Goal: Transaction & Acquisition: Book appointment/travel/reservation

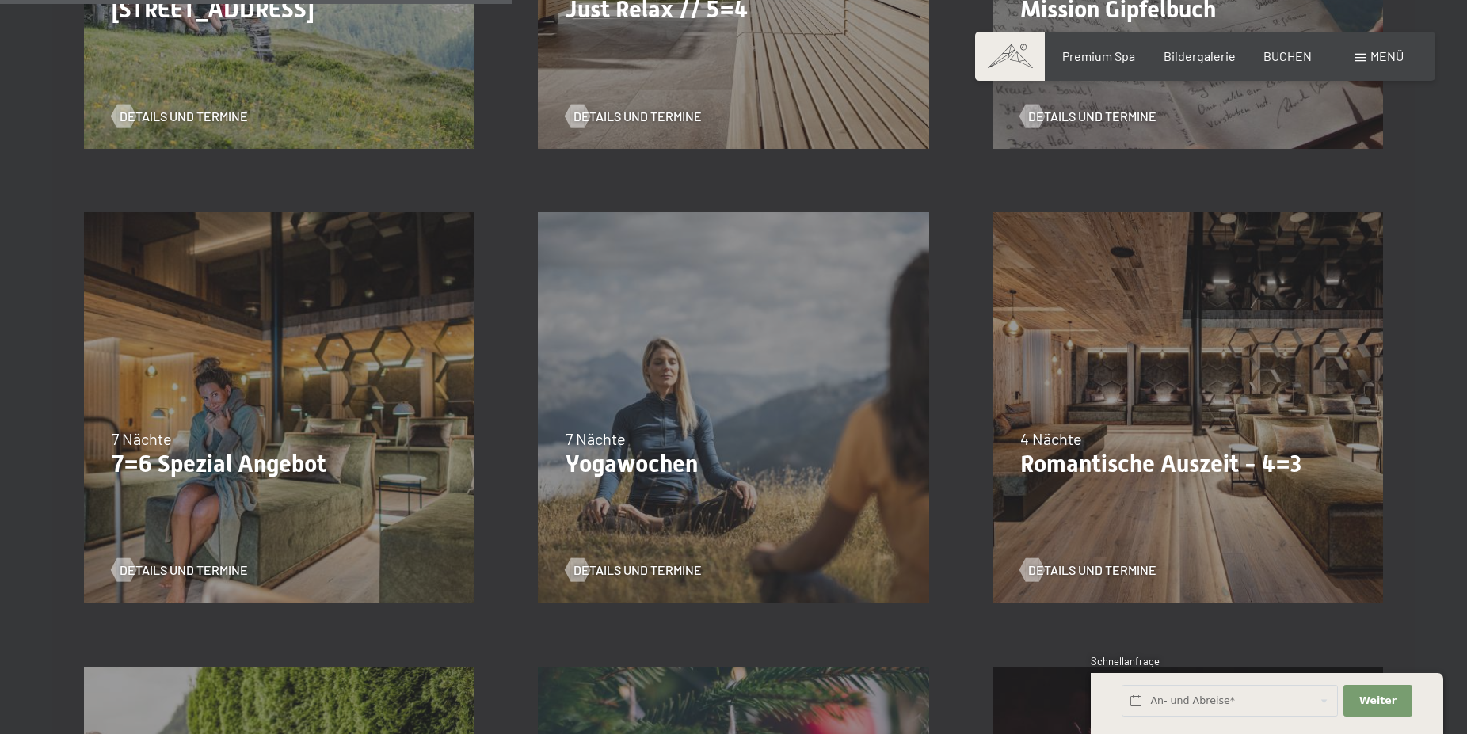
scroll to position [1127, 0]
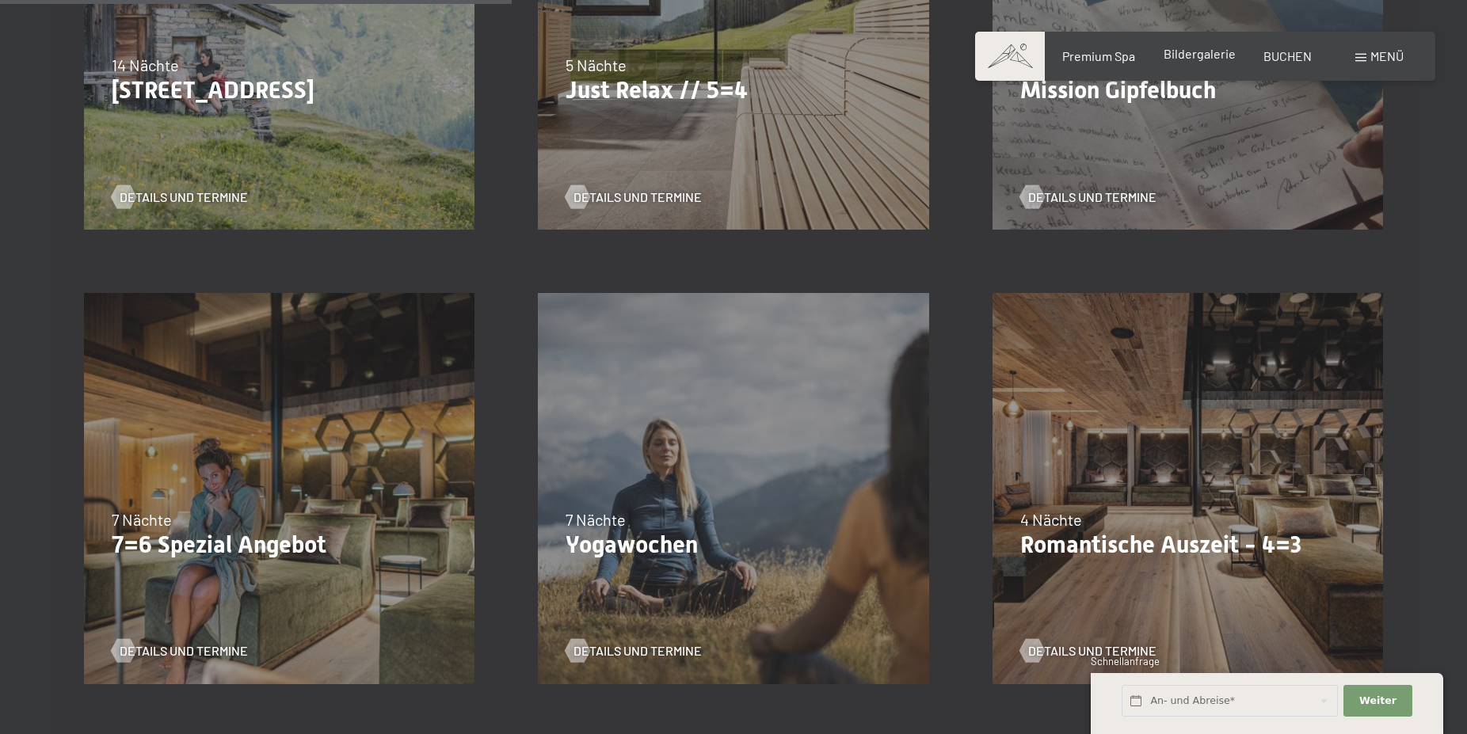
click at [1199, 54] on span "Bildergalerie" at bounding box center [1200, 53] width 72 height 15
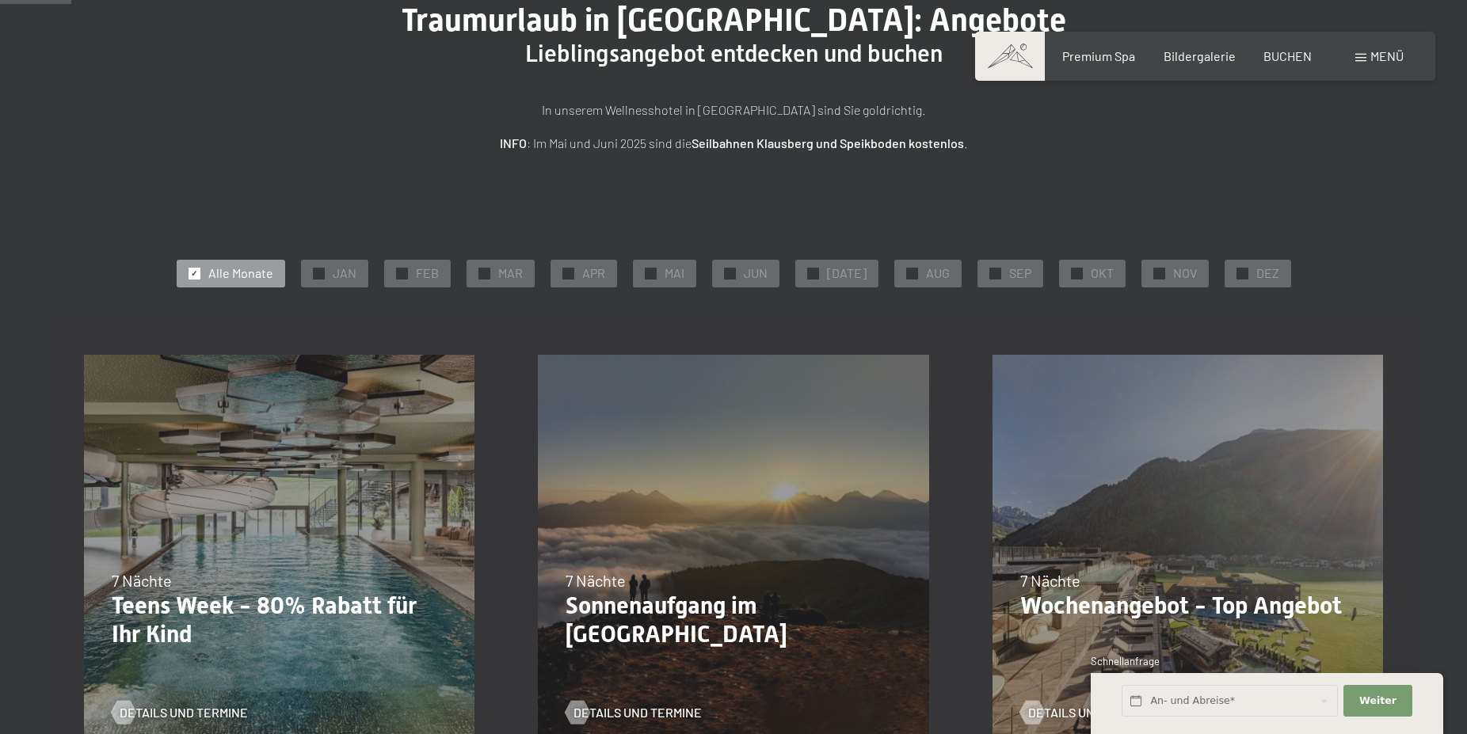
scroll to position [76, 0]
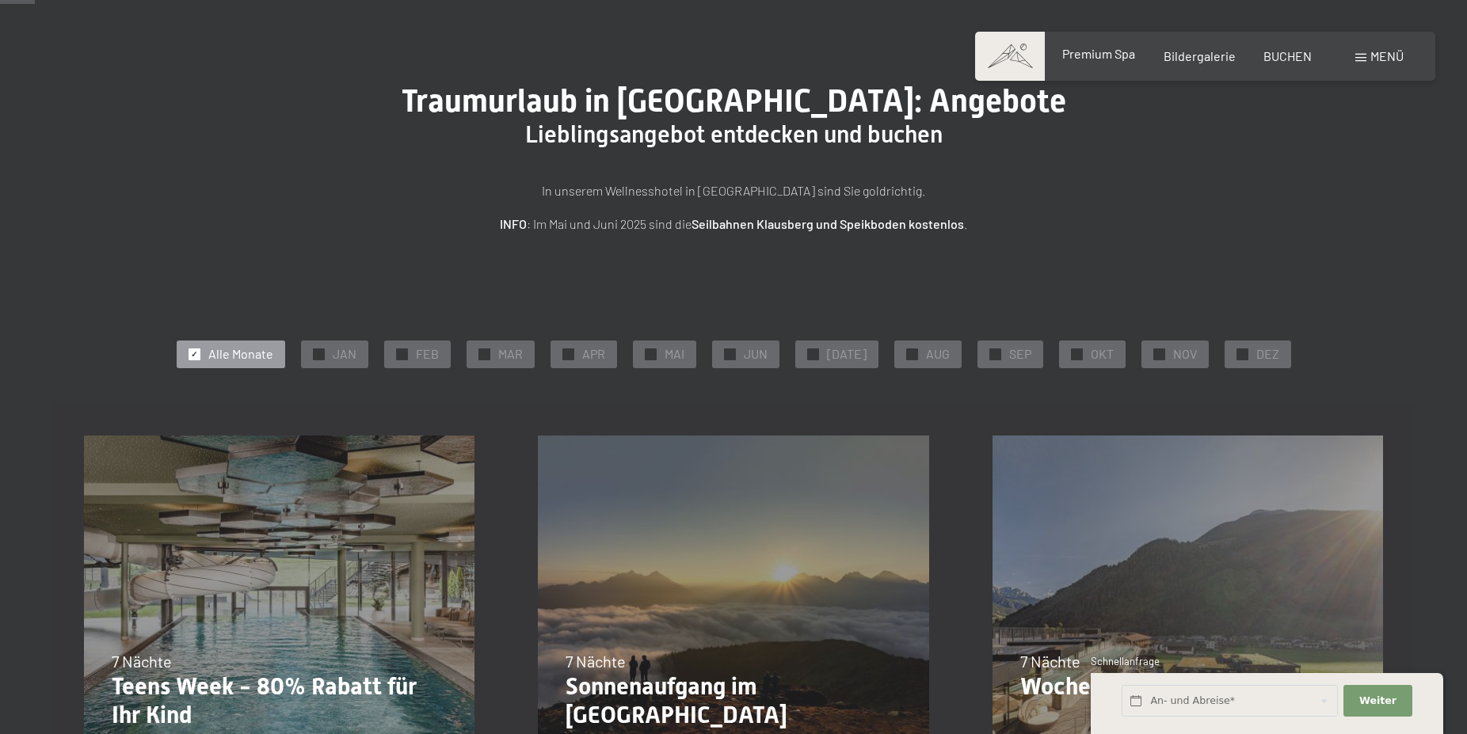
click at [1113, 59] on span "Premium Spa" at bounding box center [1098, 53] width 73 height 15
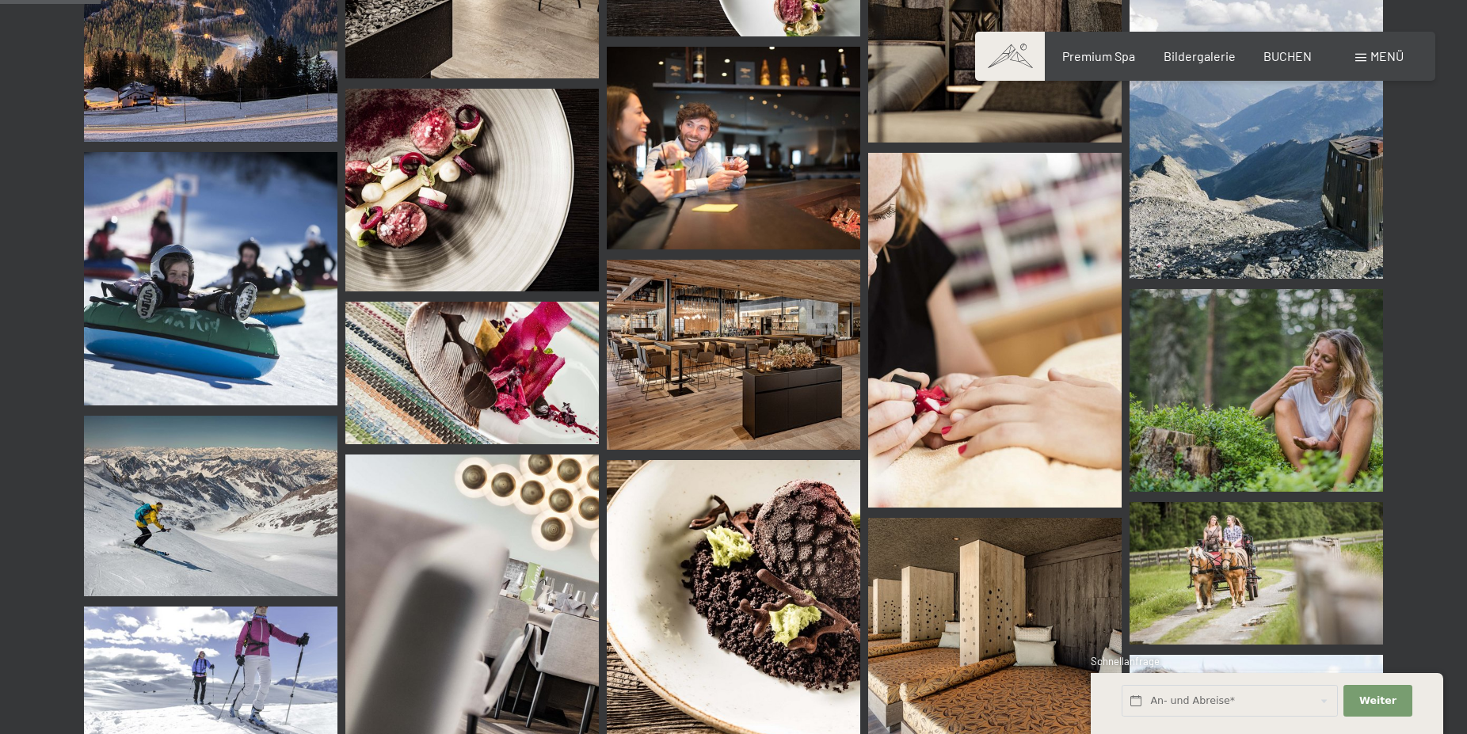
scroll to position [1212, 0]
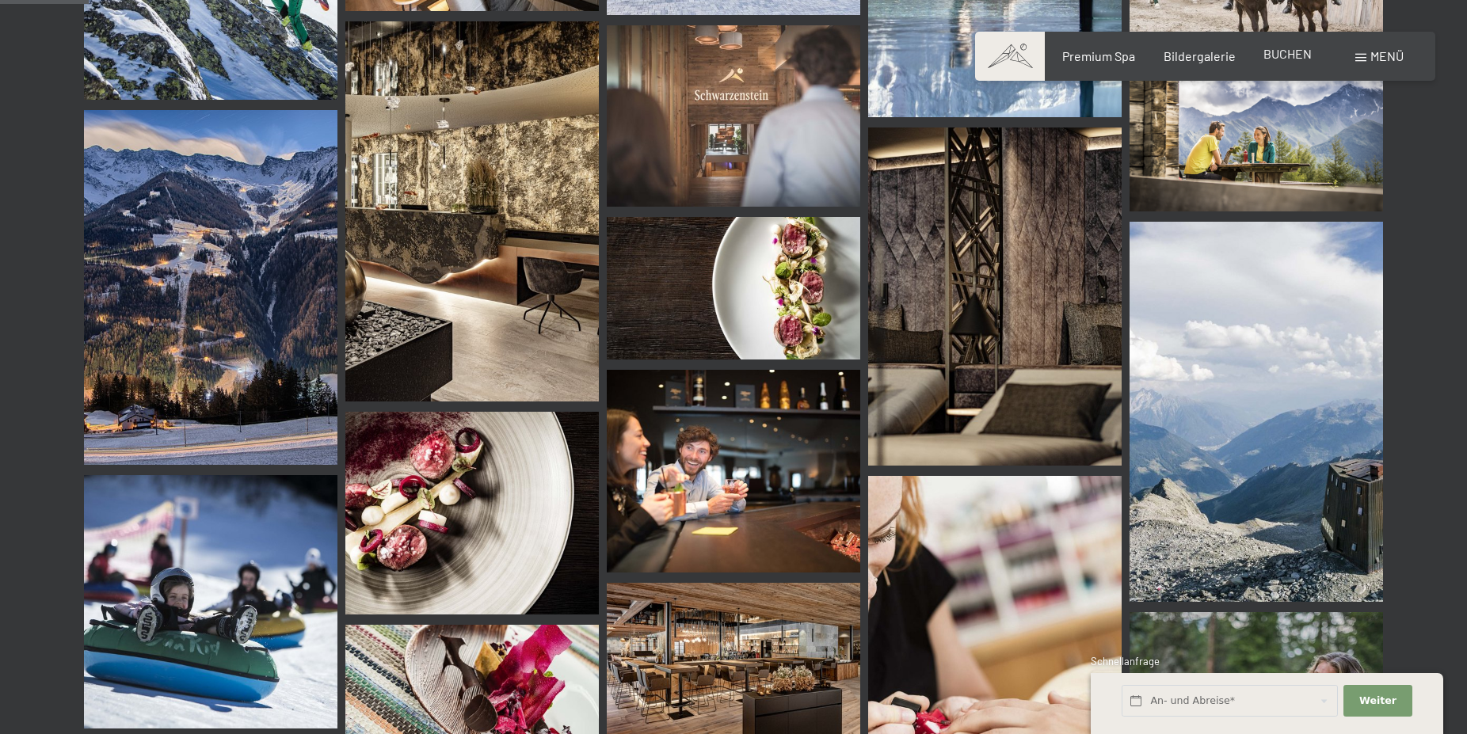
click at [1290, 57] on span "BUCHEN" at bounding box center [1288, 53] width 48 height 15
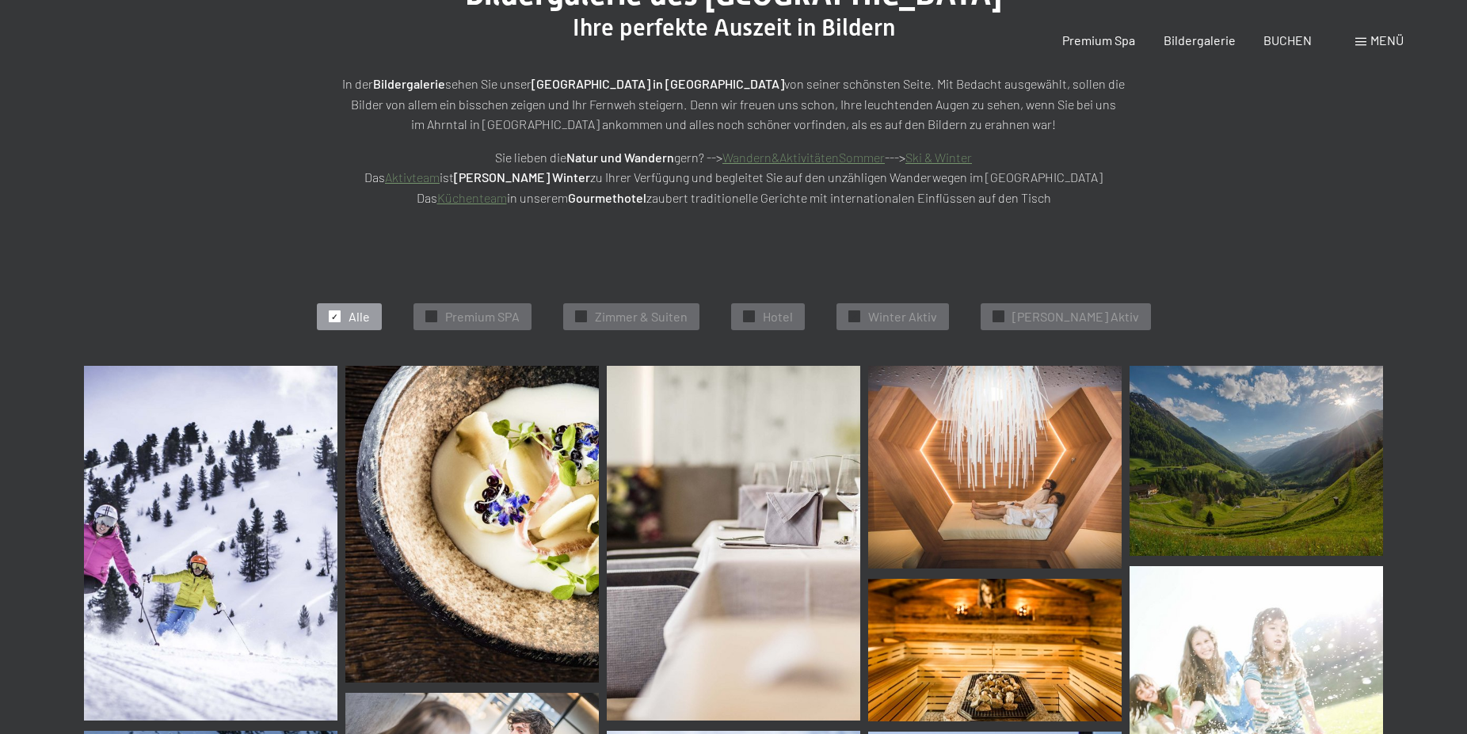
scroll to position [0, 0]
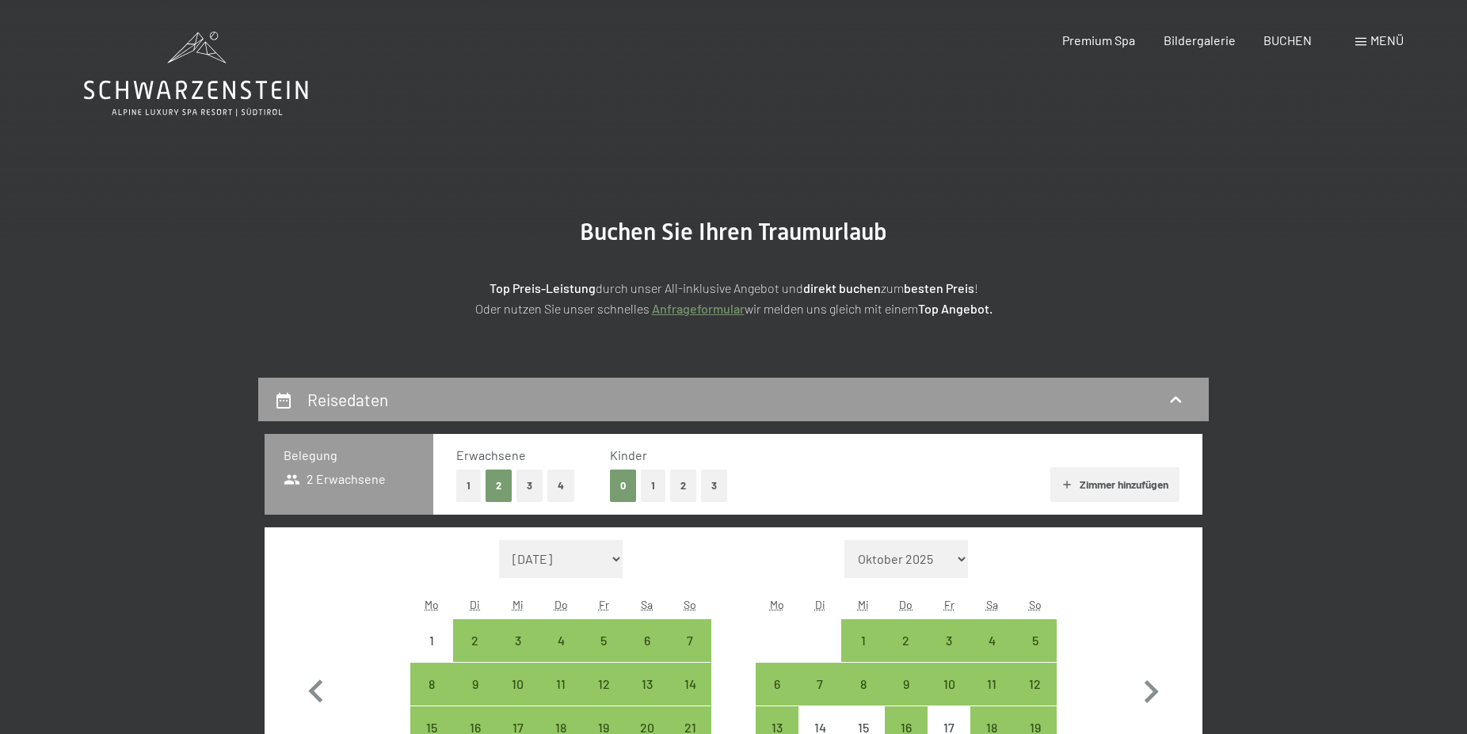
click at [684, 482] on button "2" at bounding box center [683, 486] width 26 height 32
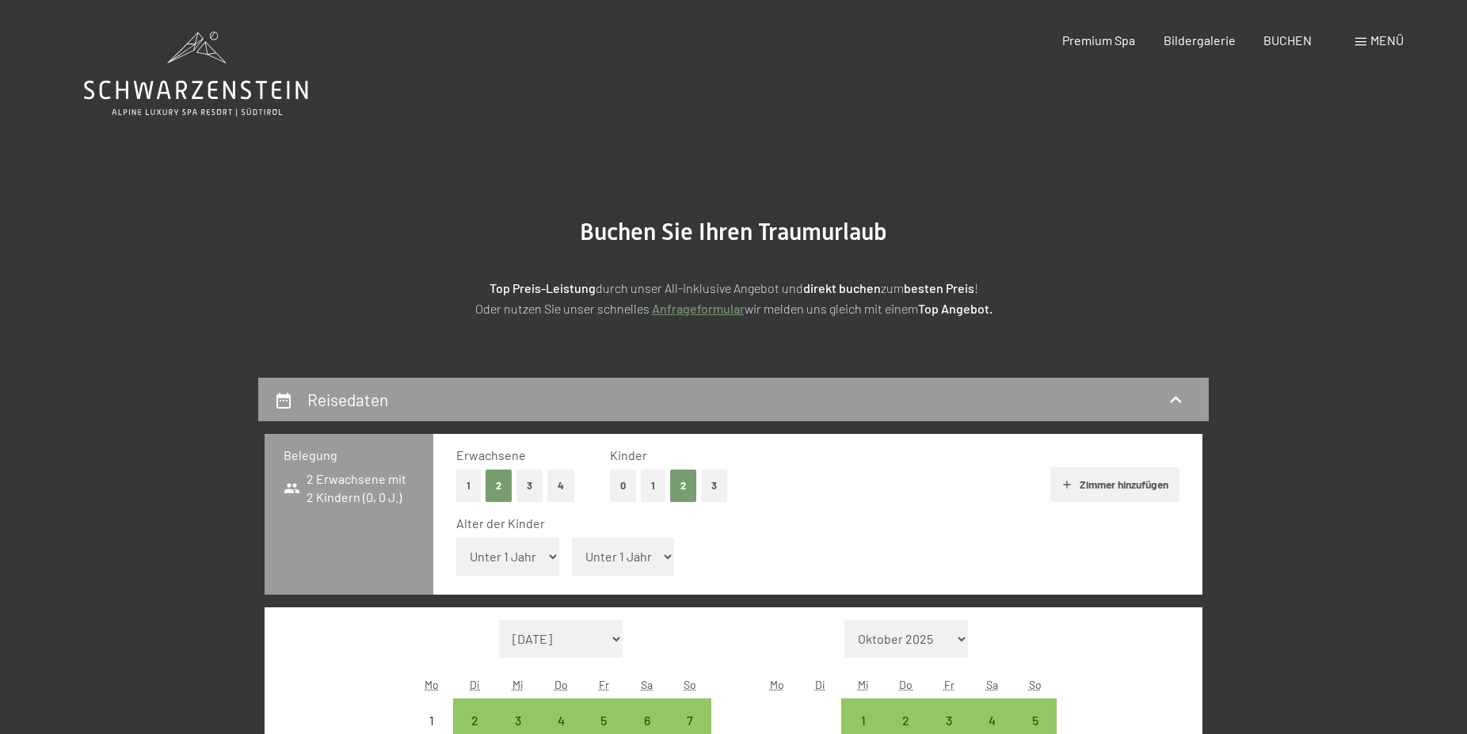
click at [456, 538] on select "Unter 1 Jahr 1 Jahr 2 Jahre 3 Jahre 4 Jahre 5 Jahre 6 Jahre 7 Jahre 8 Jahre 9 J…" at bounding box center [507, 557] width 103 height 38
select select "16"
click option "16 Jahre" at bounding box center [0, 0] width 0 height 0
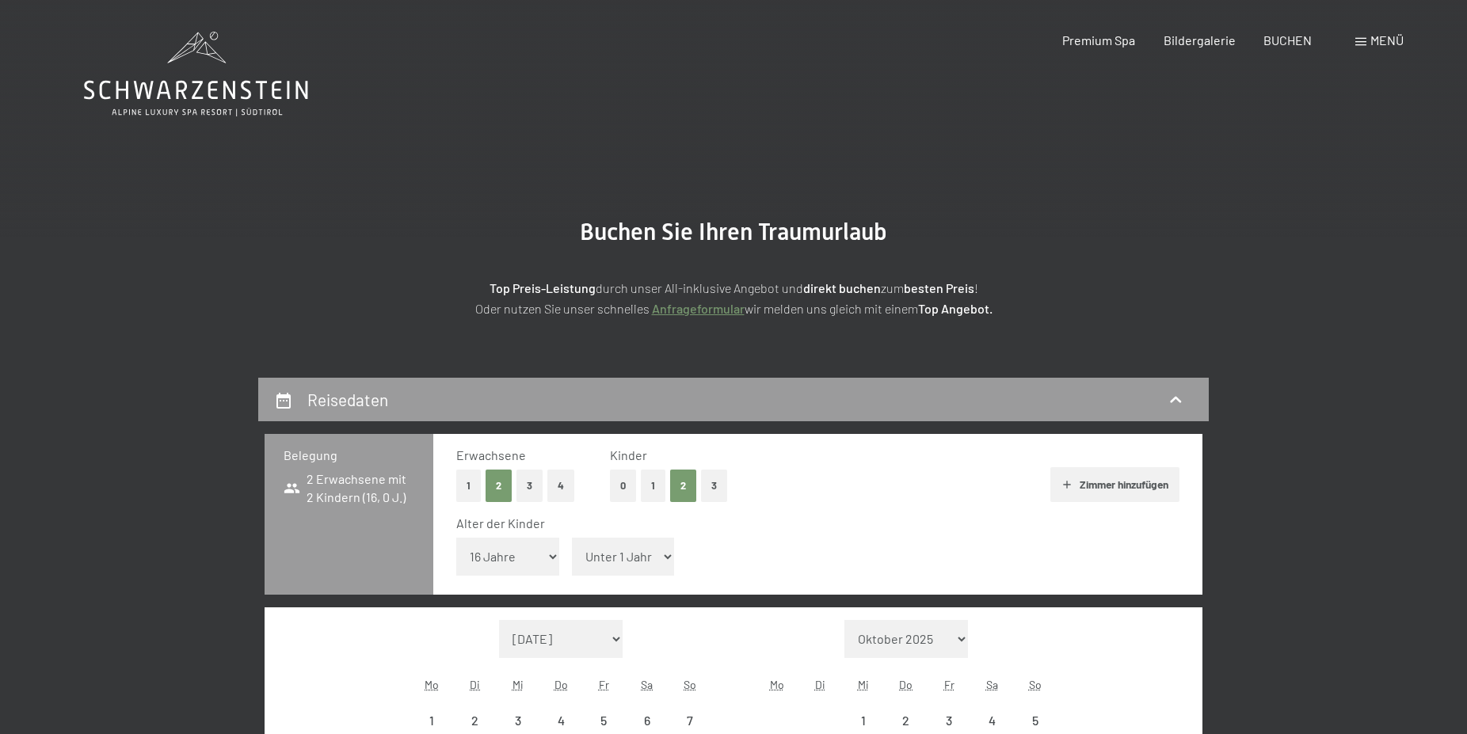
click at [572, 538] on select "Unter 1 Jahr 1 Jahr 2 Jahre 3 Jahre 4 Jahre 5 Jahre 6 Jahre 7 Jahre 8 Jahre 9 J…" at bounding box center [623, 557] width 103 height 38
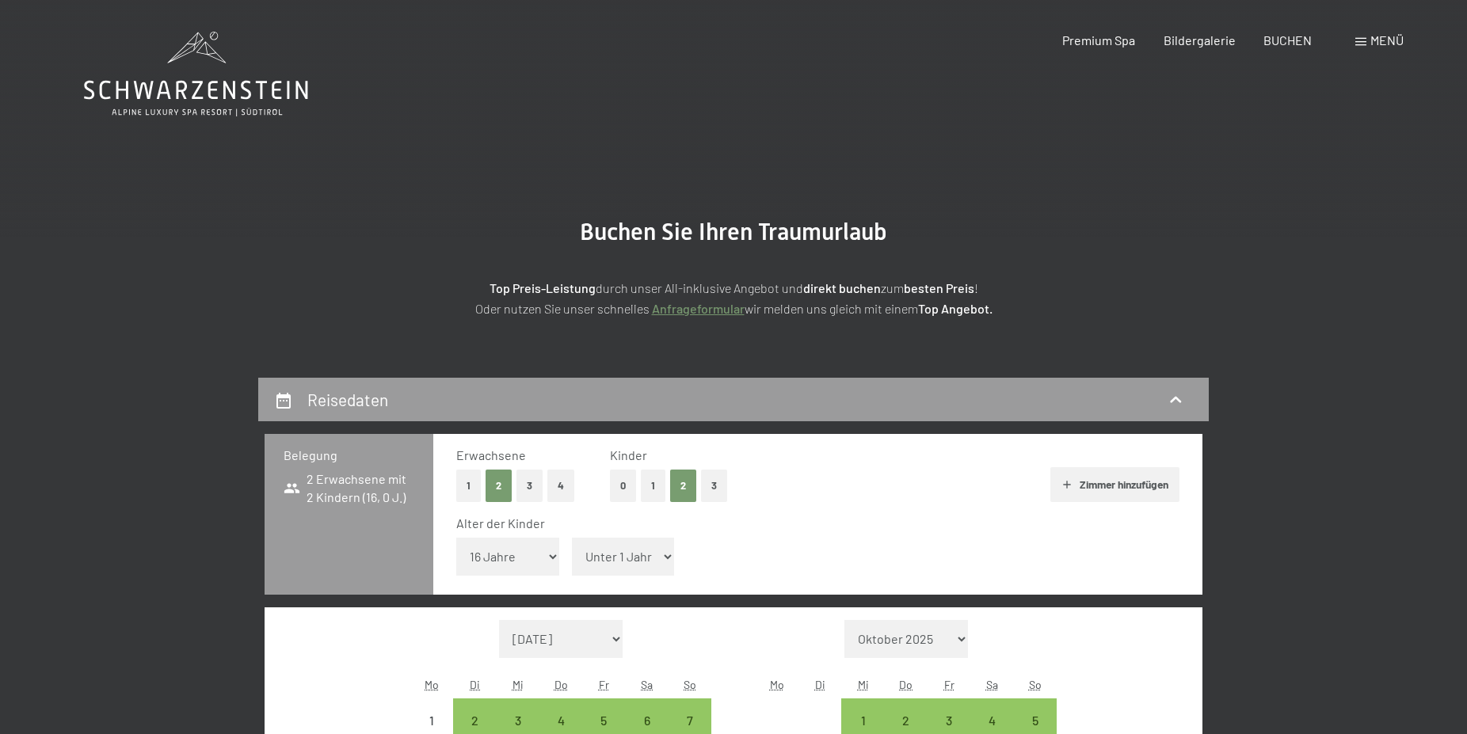
select select "11"
click option "11 Jahre" at bounding box center [0, 0] width 0 height 0
click at [1079, 486] on button "Zimmer hinzufügen" at bounding box center [1114, 484] width 129 height 35
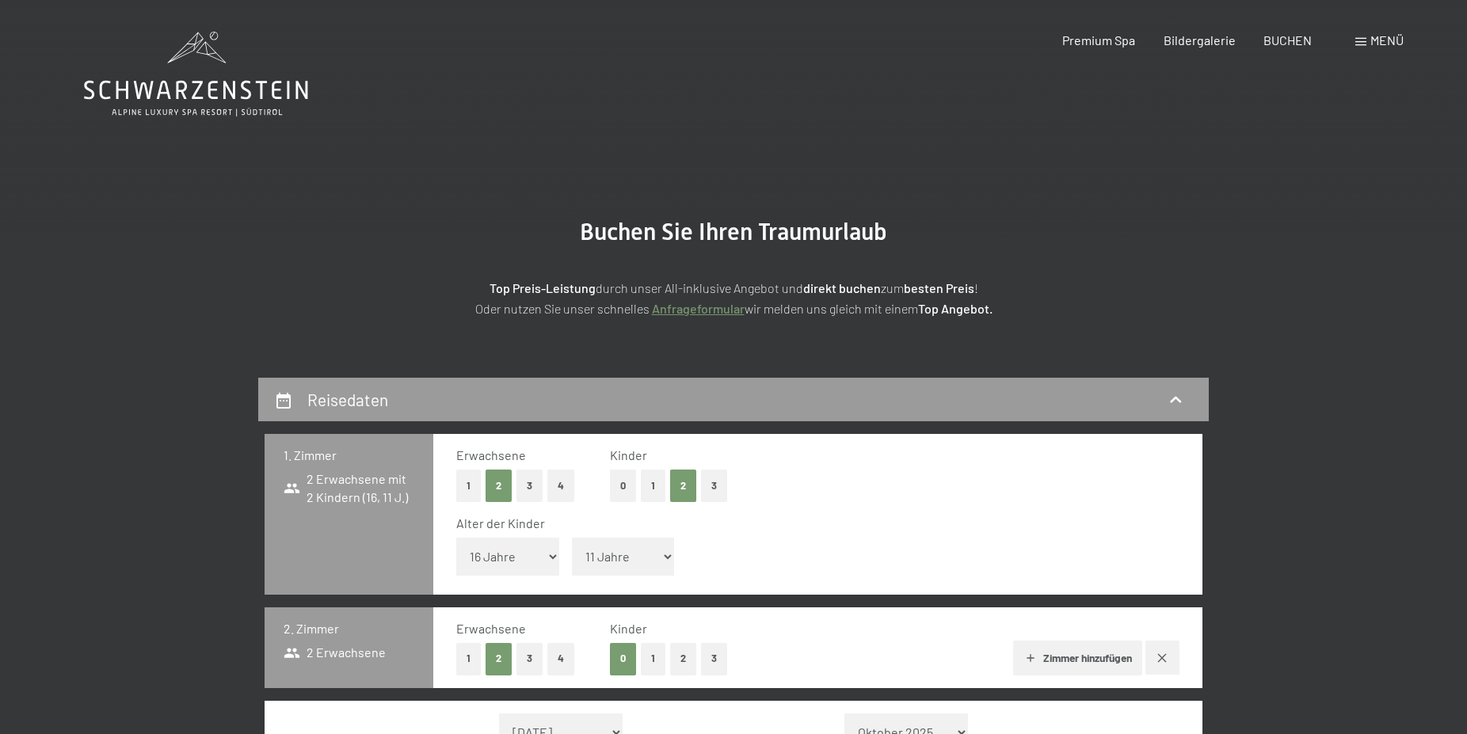
click at [662, 660] on button "1" at bounding box center [653, 659] width 25 height 32
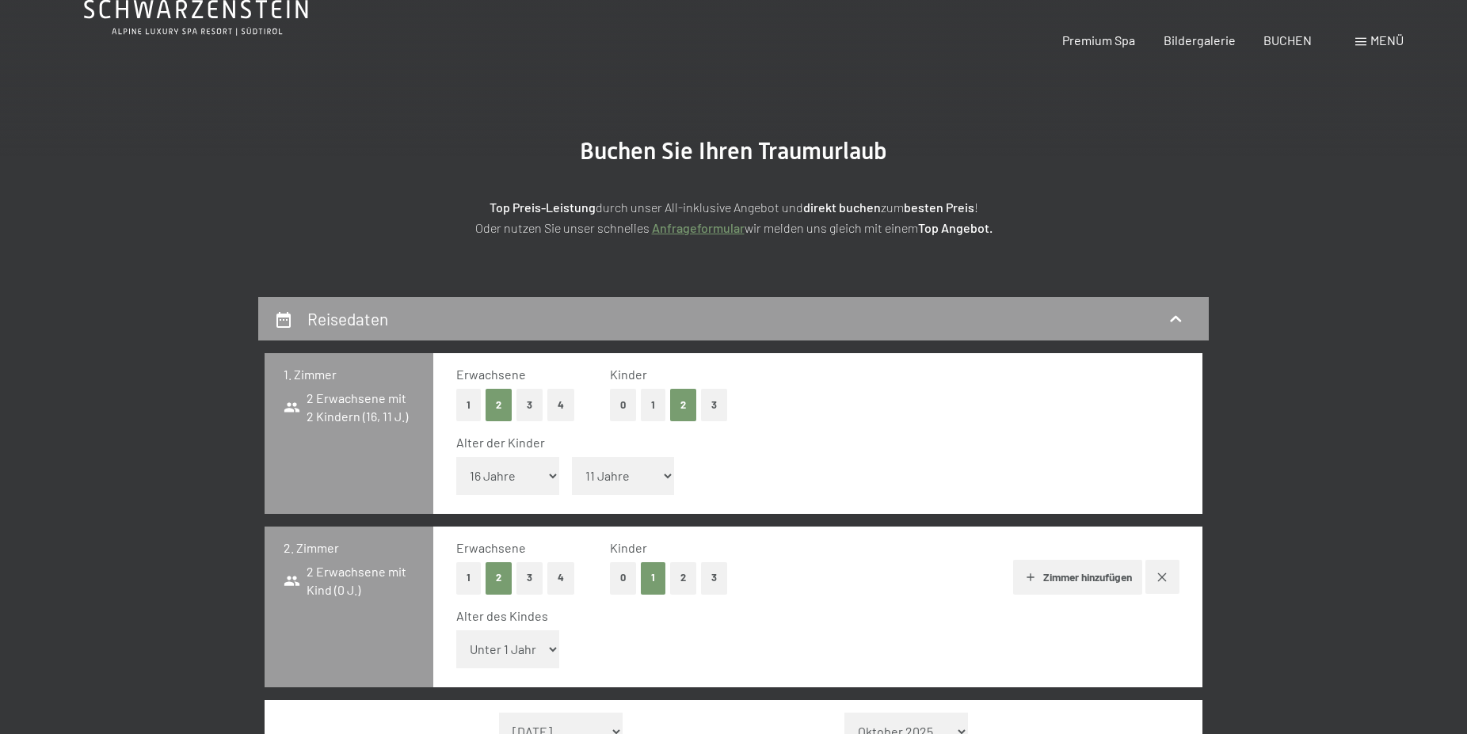
scroll to position [162, 0]
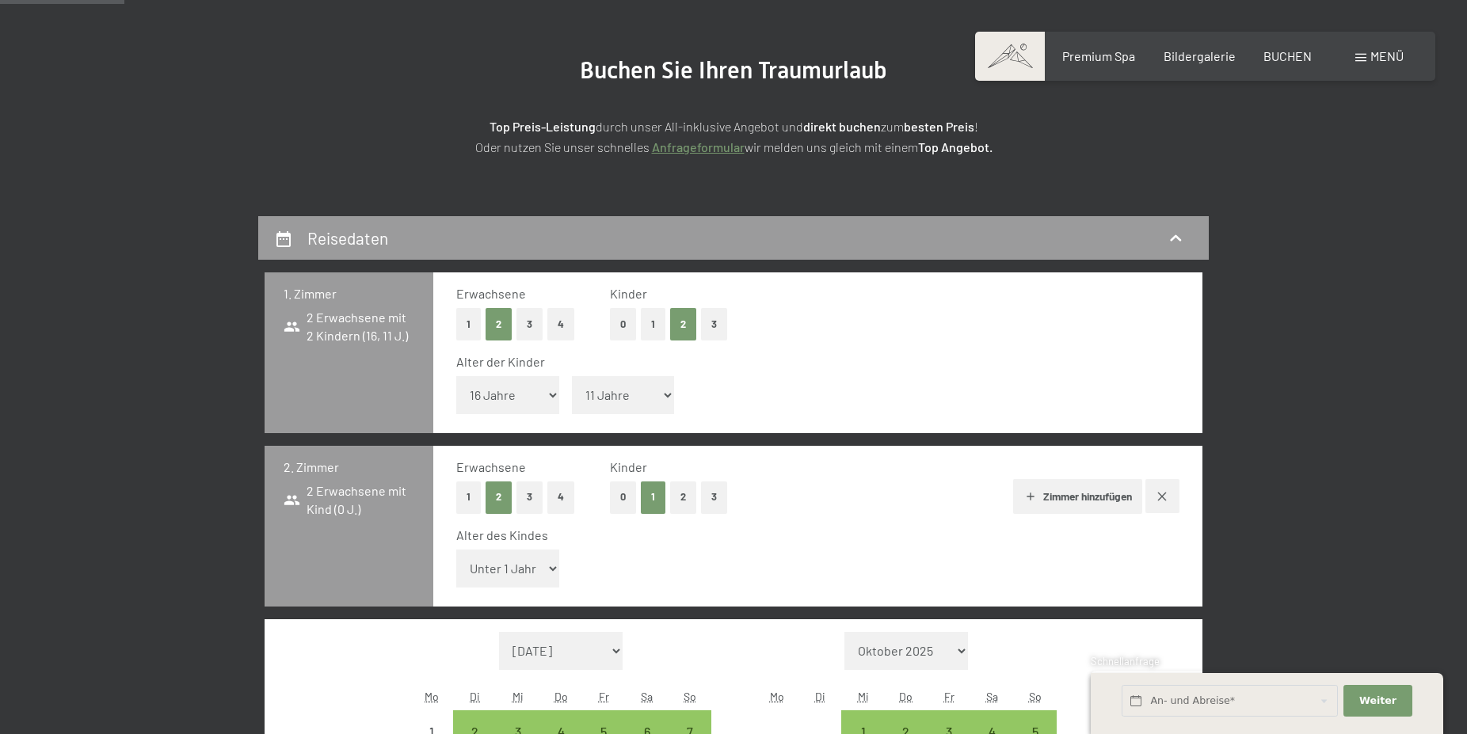
click at [456, 550] on select "Unter 1 Jahr 1 Jahr 2 Jahre 3 Jahre 4 Jahre 5 Jahre 6 Jahre 7 Jahre 8 Jahre 9 J…" at bounding box center [507, 569] width 103 height 38
select select "5"
click option "5 Jahre" at bounding box center [0, 0] width 0 height 0
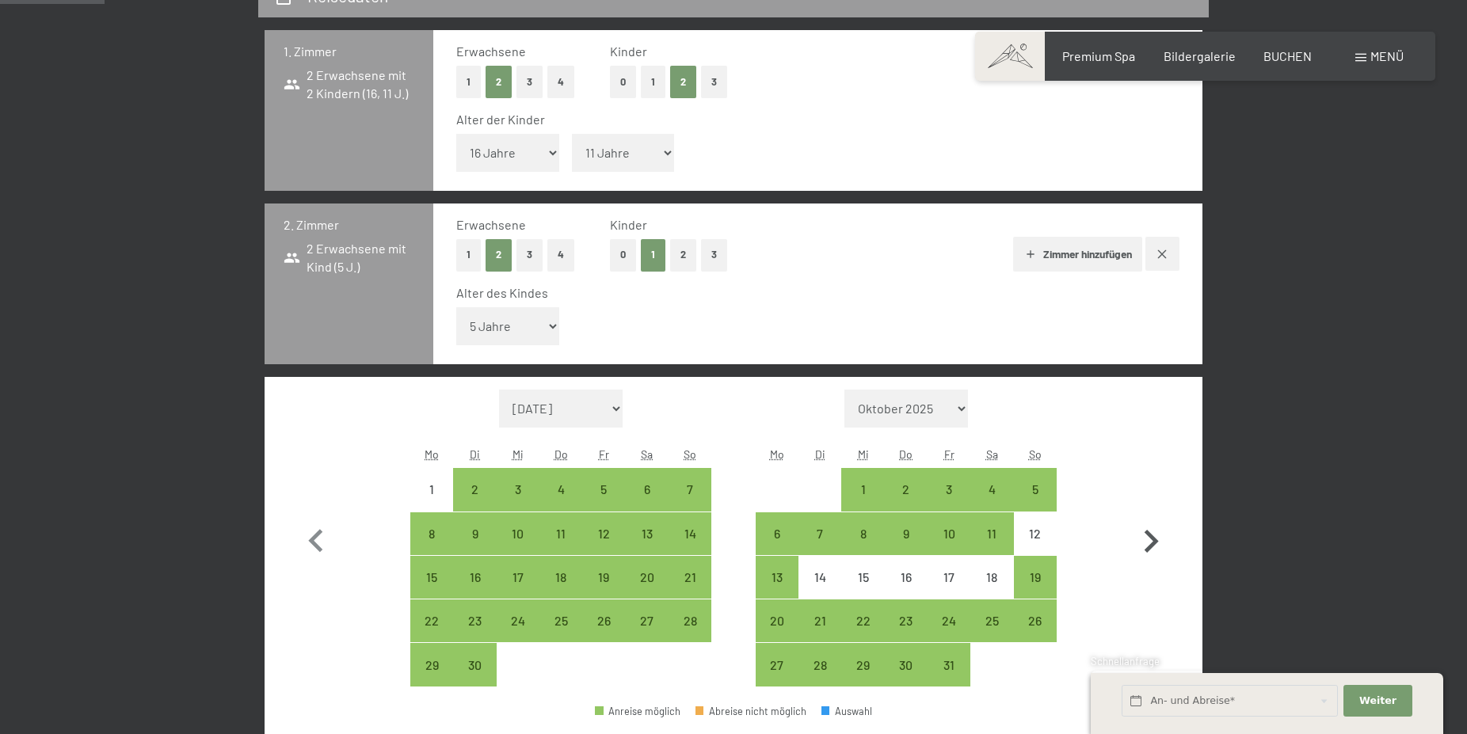
click at [1146, 536] on icon "button" at bounding box center [1151, 542] width 46 height 46
select select "2025-10-01"
select select "2025-11-01"
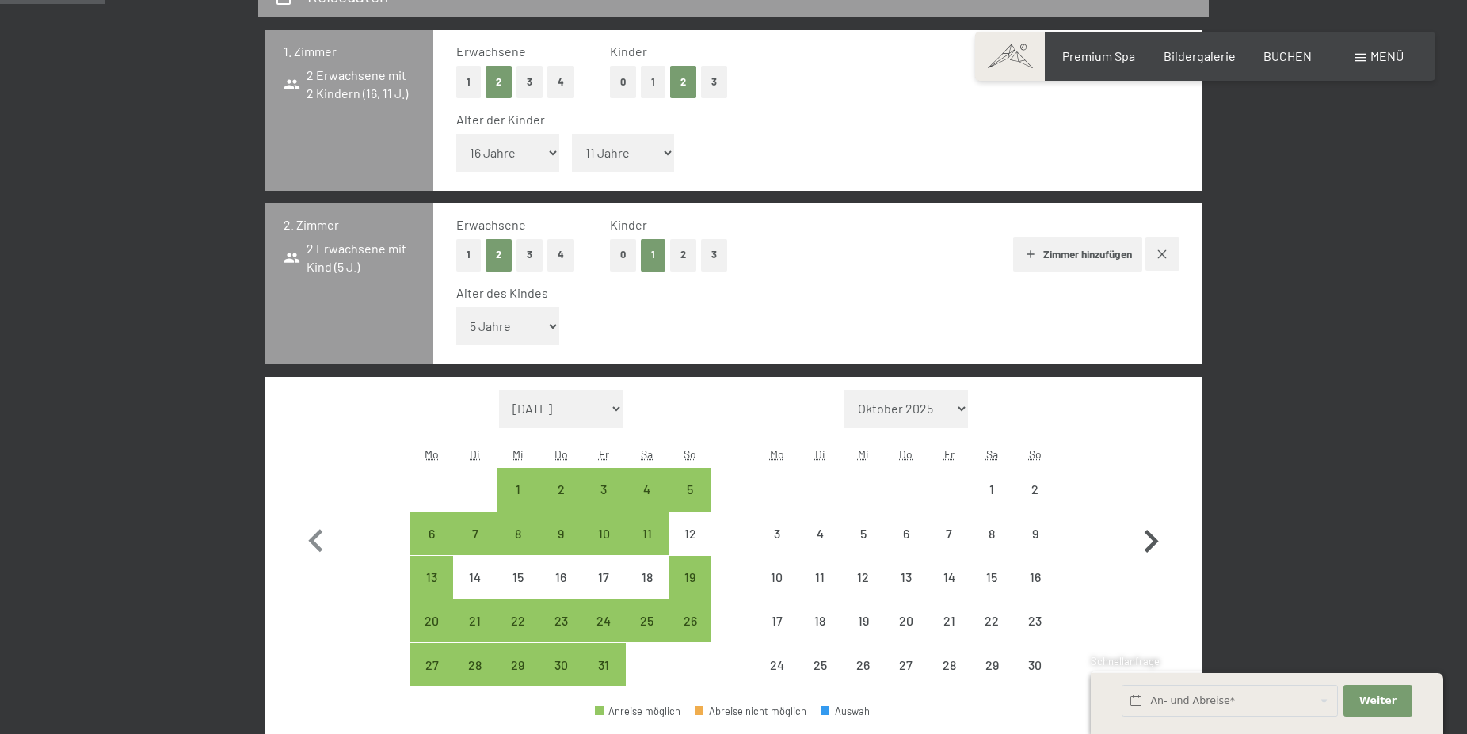
click at [1146, 536] on icon "button" at bounding box center [1151, 542] width 46 height 46
select select "2025-11-01"
select select "2025-12-01"
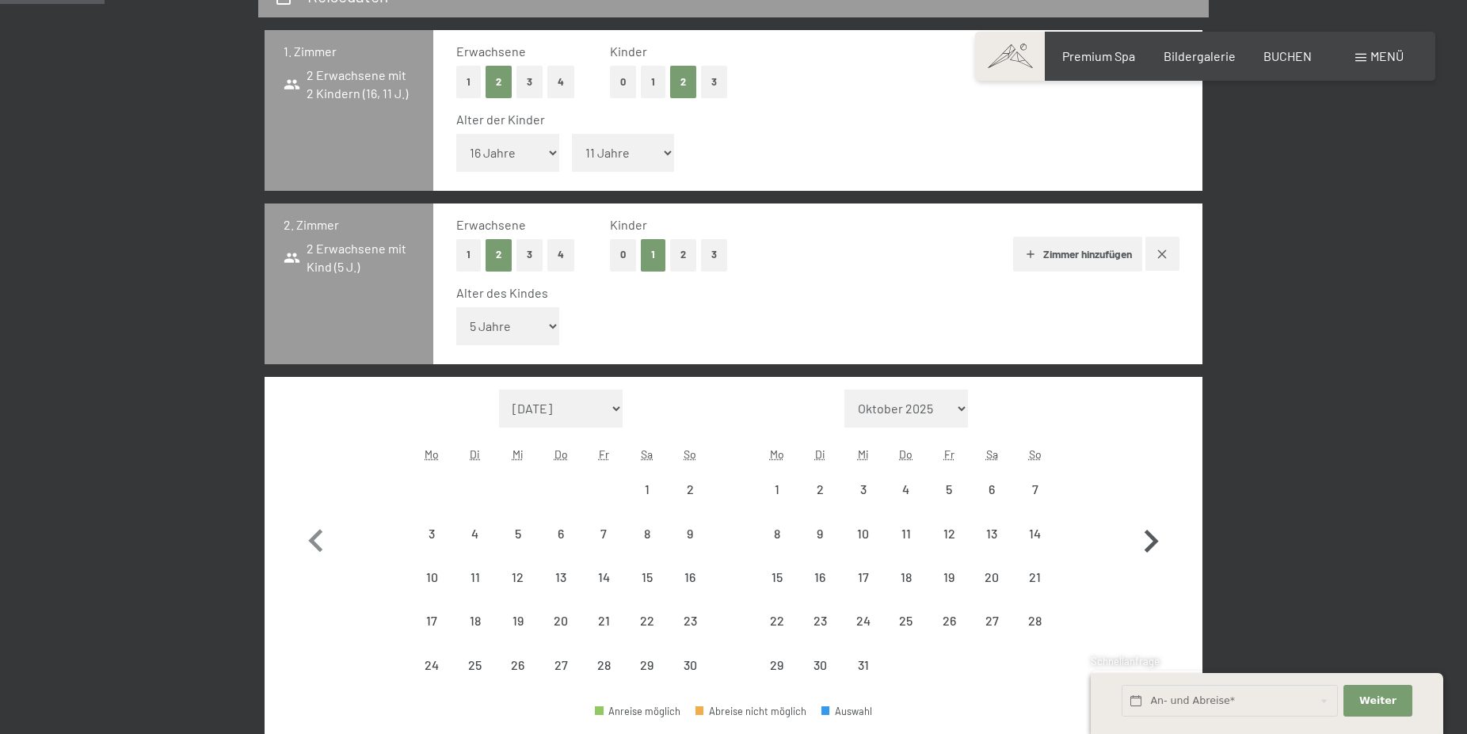
click at [1146, 536] on icon "button" at bounding box center [1151, 542] width 46 height 46
select select "2025-12-01"
select select "2026-01-01"
select select "2025-12-01"
select select "2026-01-01"
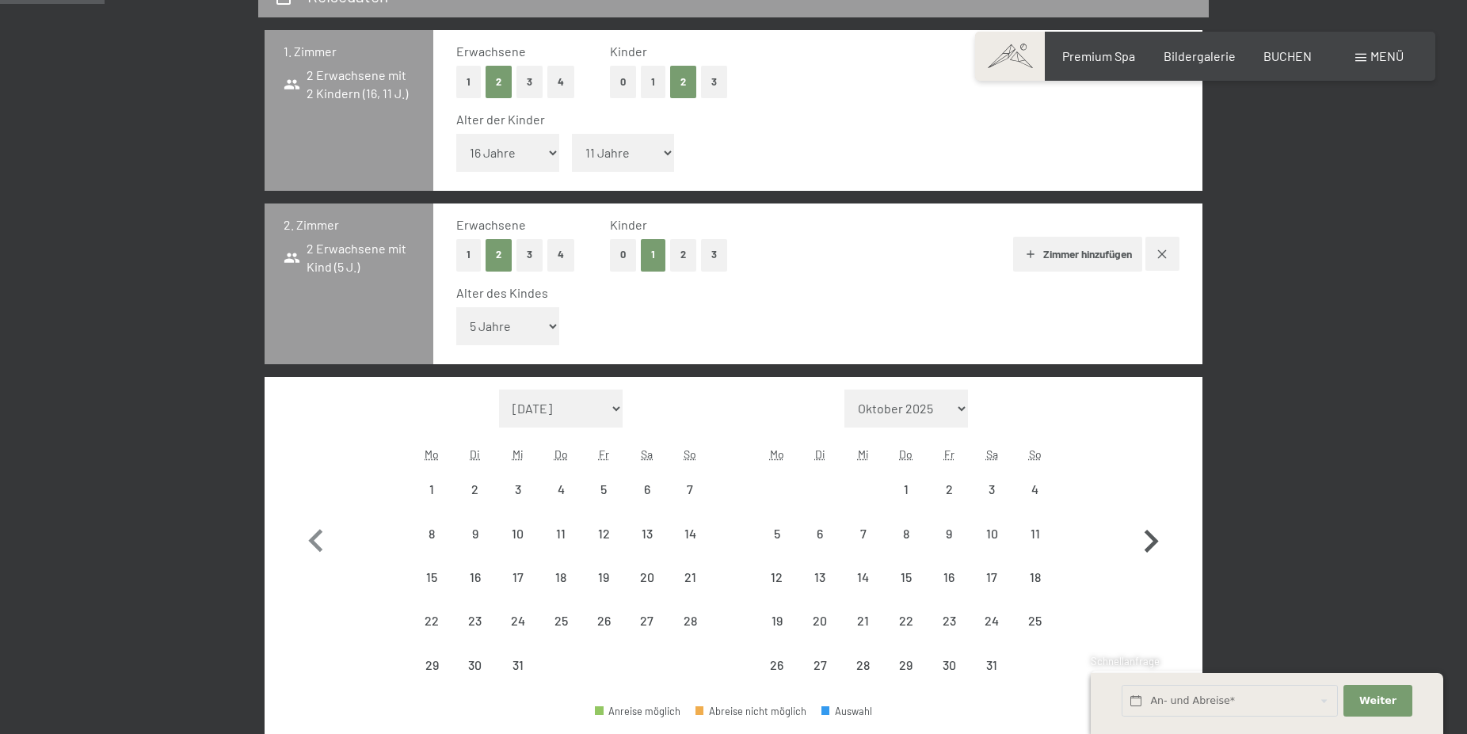
click at [1146, 536] on icon "button" at bounding box center [1151, 542] width 46 height 46
select select "2026-01-01"
select select "2026-02-01"
select select "2026-01-01"
select select "2026-02-01"
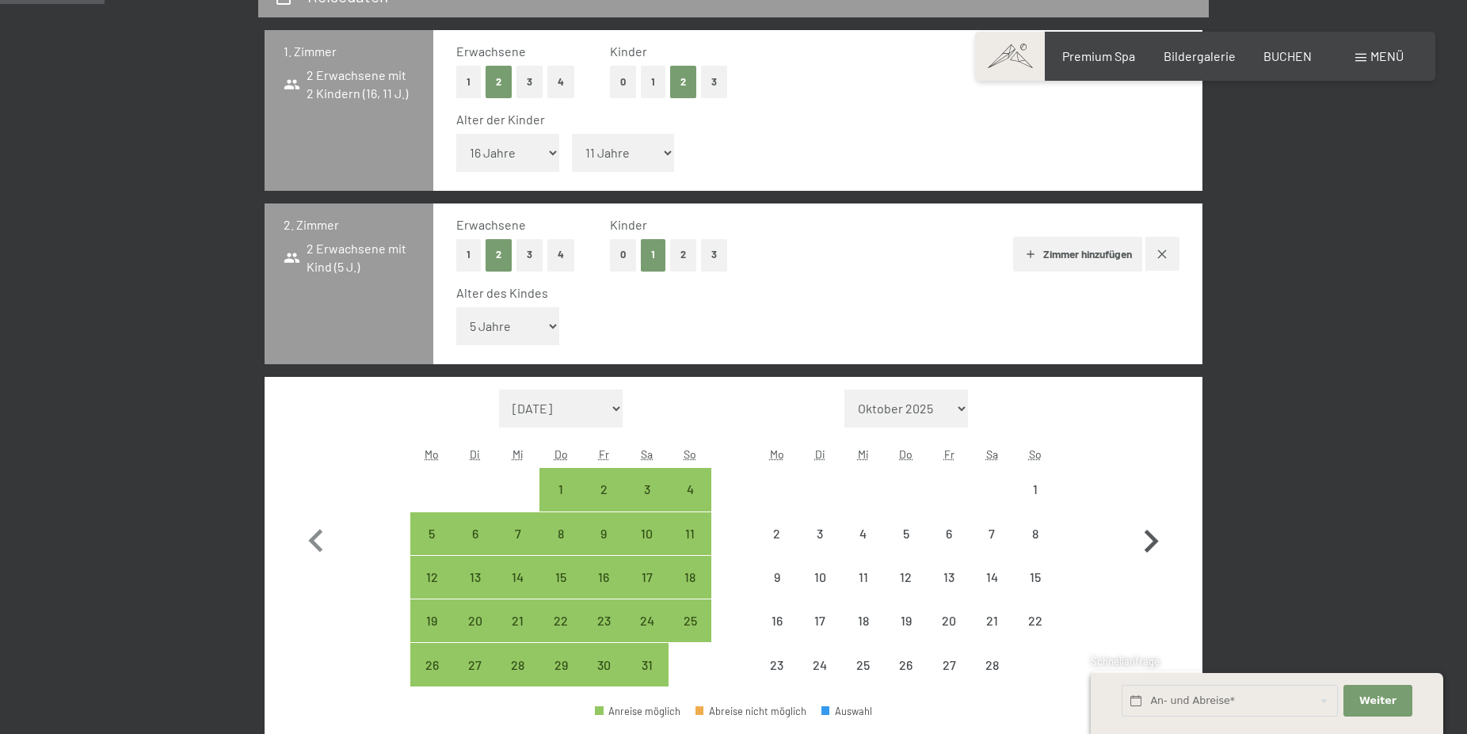
select select "2026-01-01"
select select "2026-02-01"
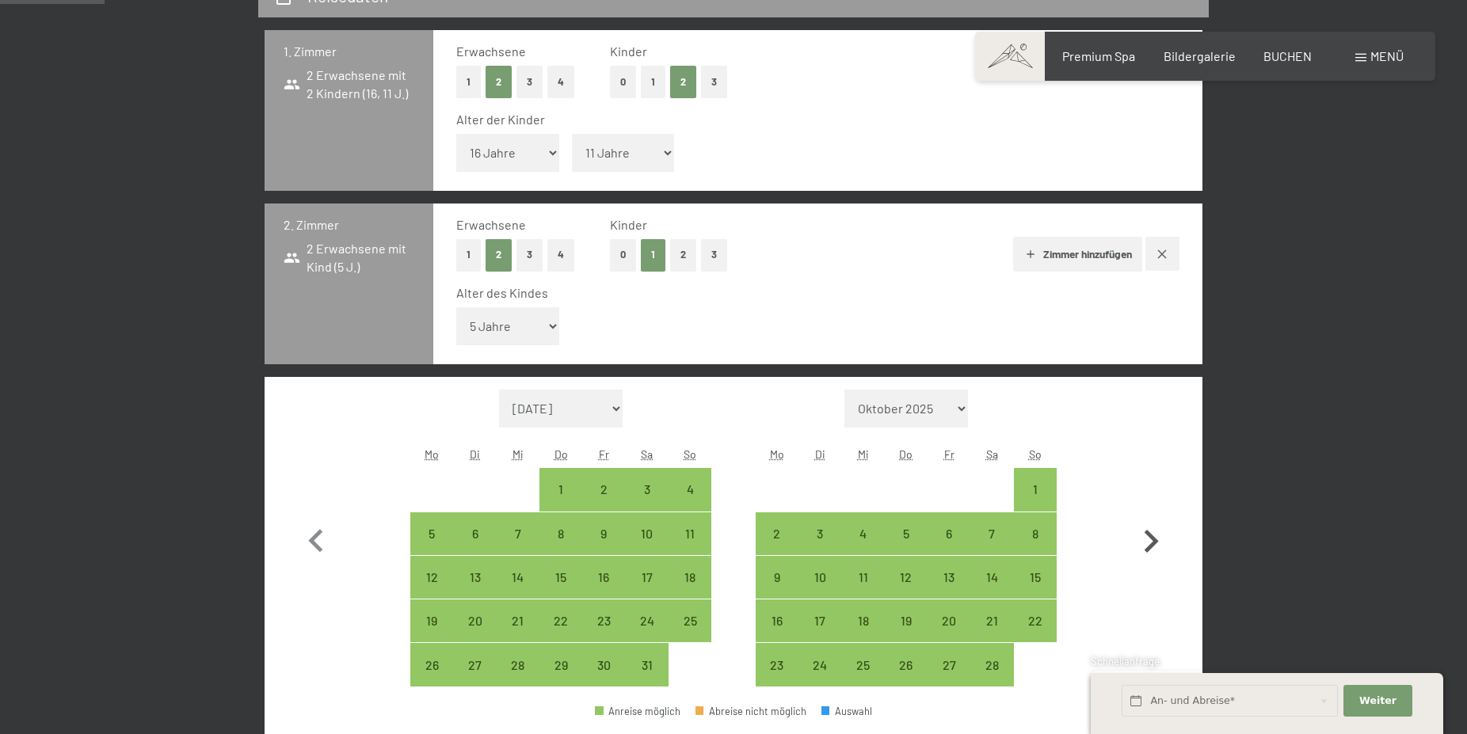
click at [1155, 541] on icon "button" at bounding box center [1152, 541] width 14 height 23
select select "2026-02-01"
select select "[DATE]"
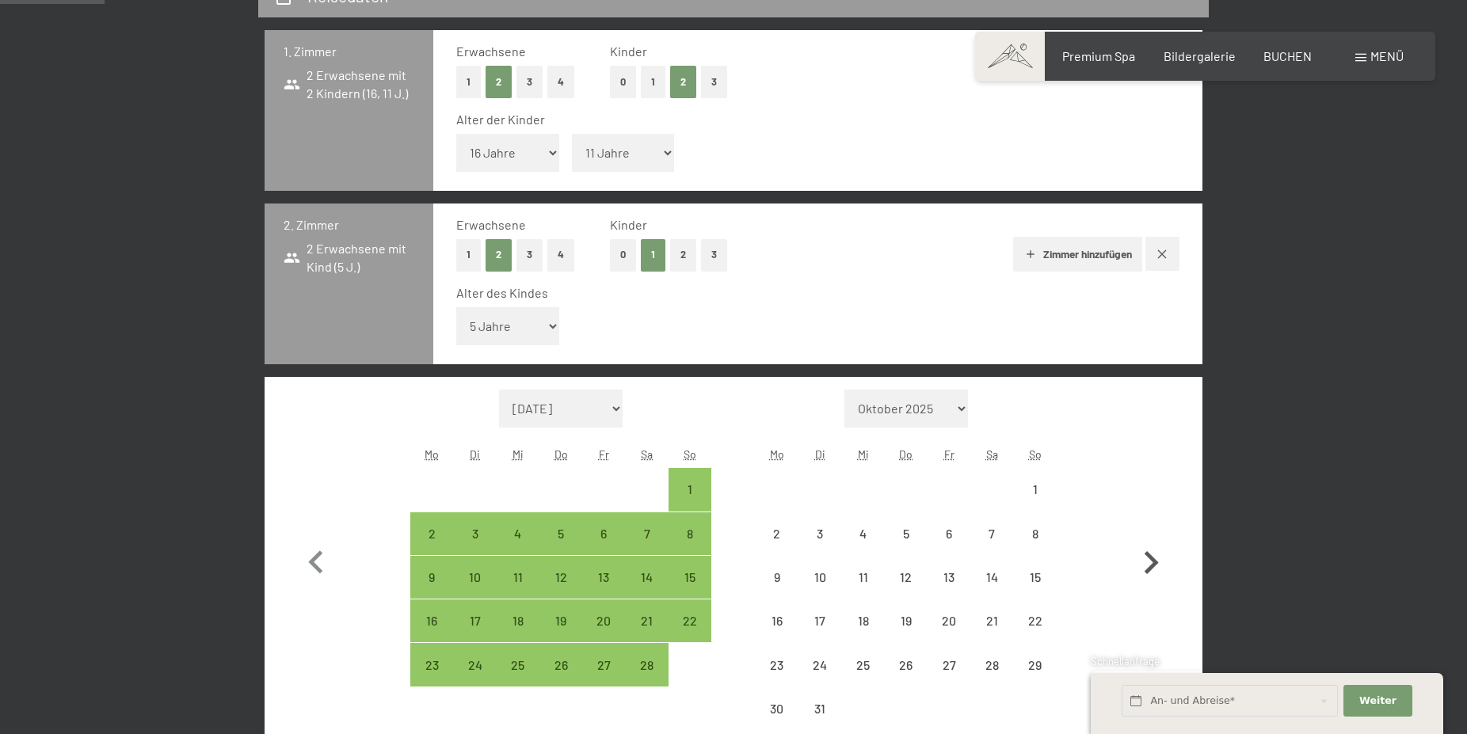
select select "2026-02-01"
select select "[DATE]"
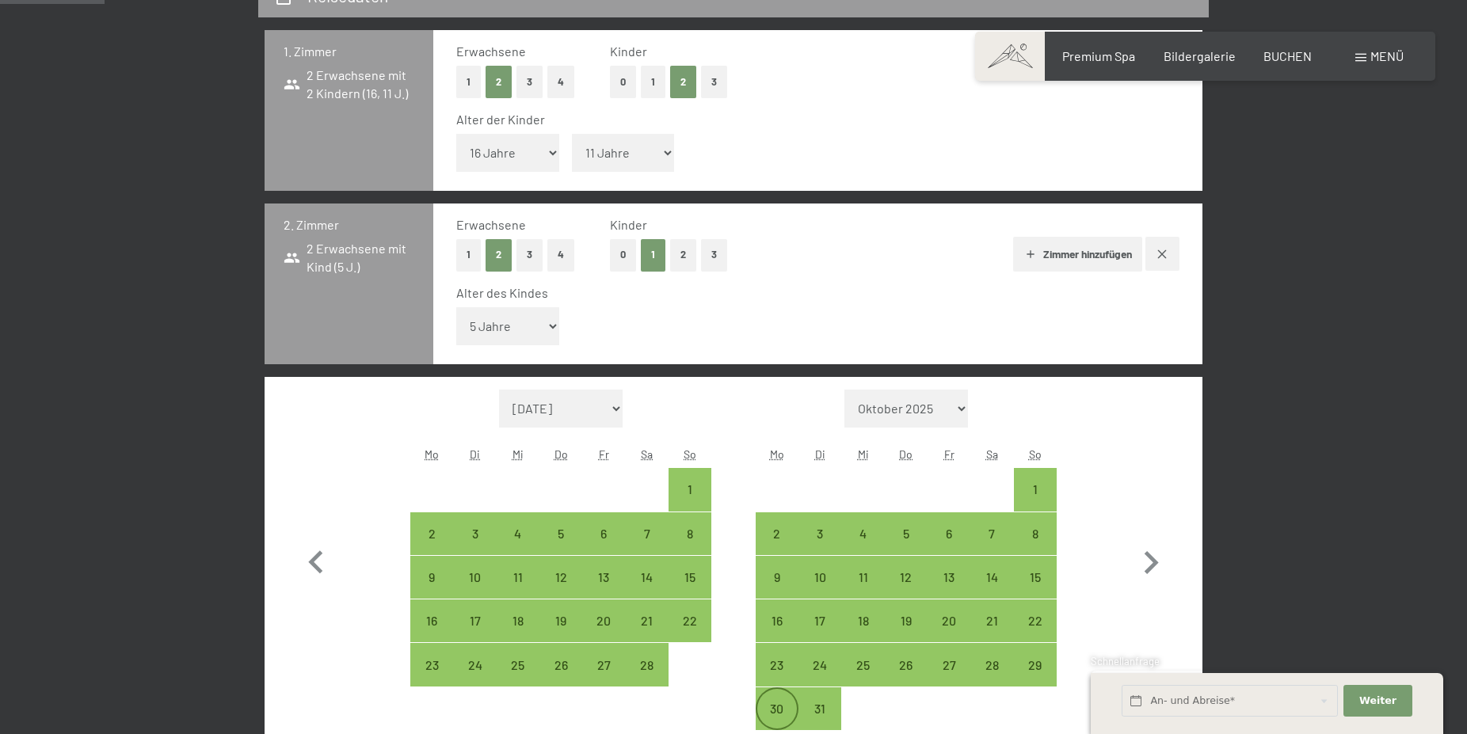
click at [778, 703] on div "30" at bounding box center [777, 723] width 40 height 40
select select "2026-02-01"
select select "[DATE]"
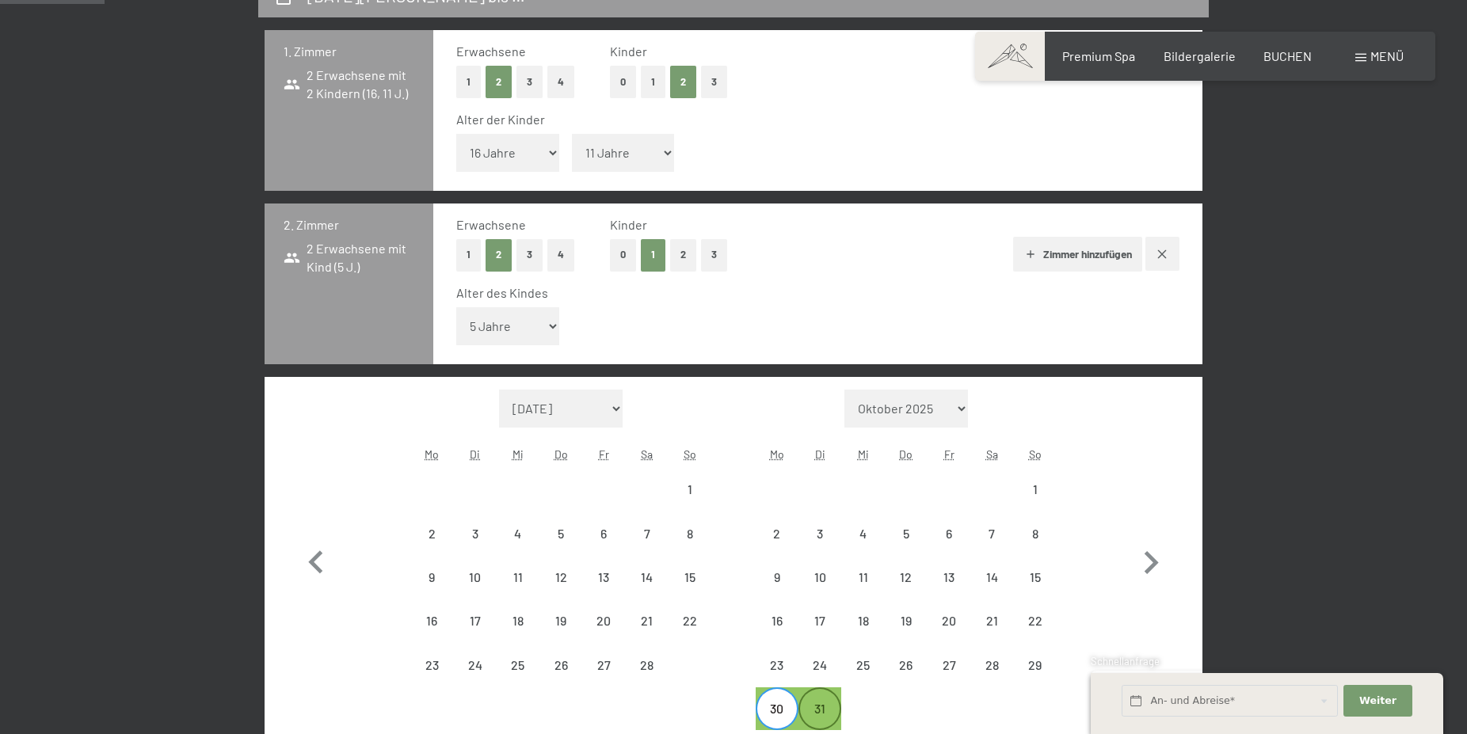
click at [818, 708] on div "31" at bounding box center [820, 723] width 40 height 40
select select "2026-02-01"
select select "[DATE]"
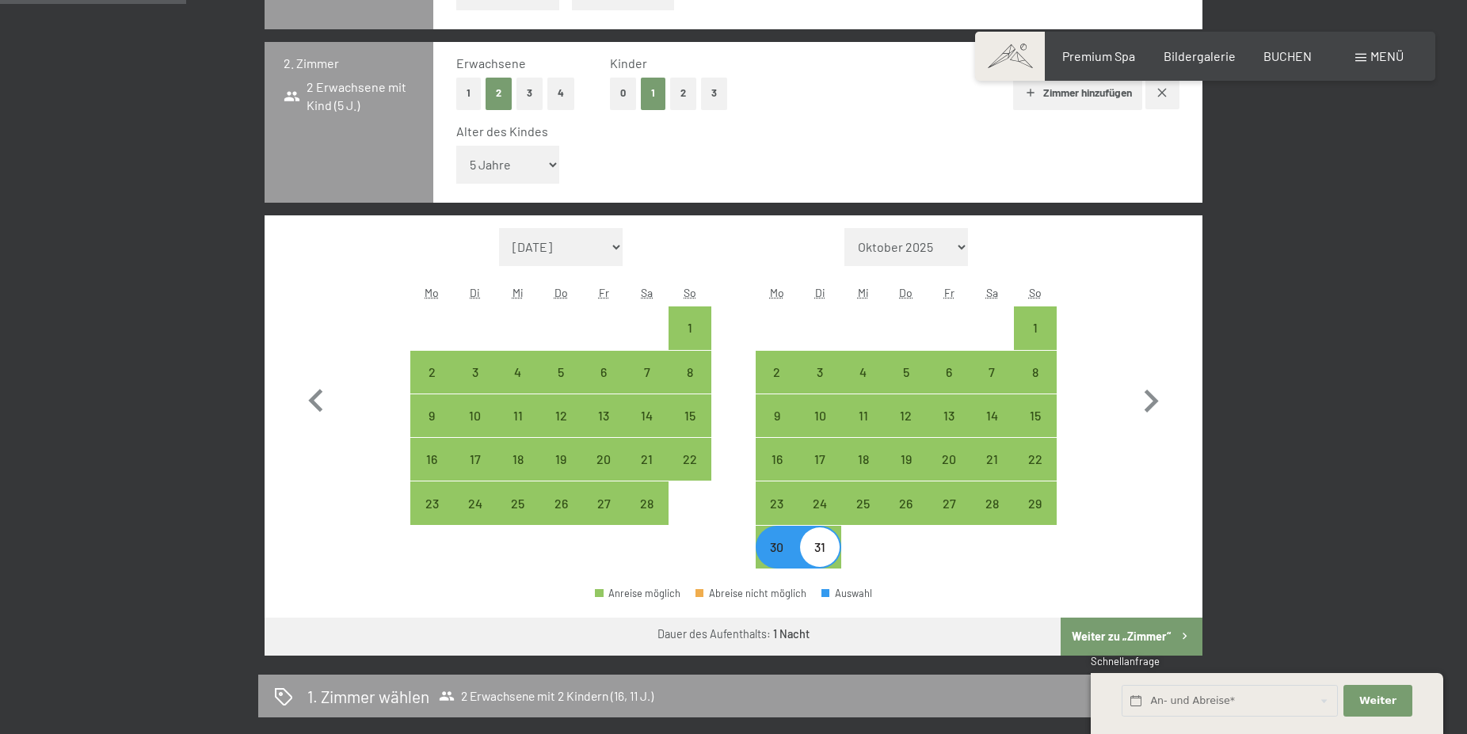
scroll to position [646, 0]
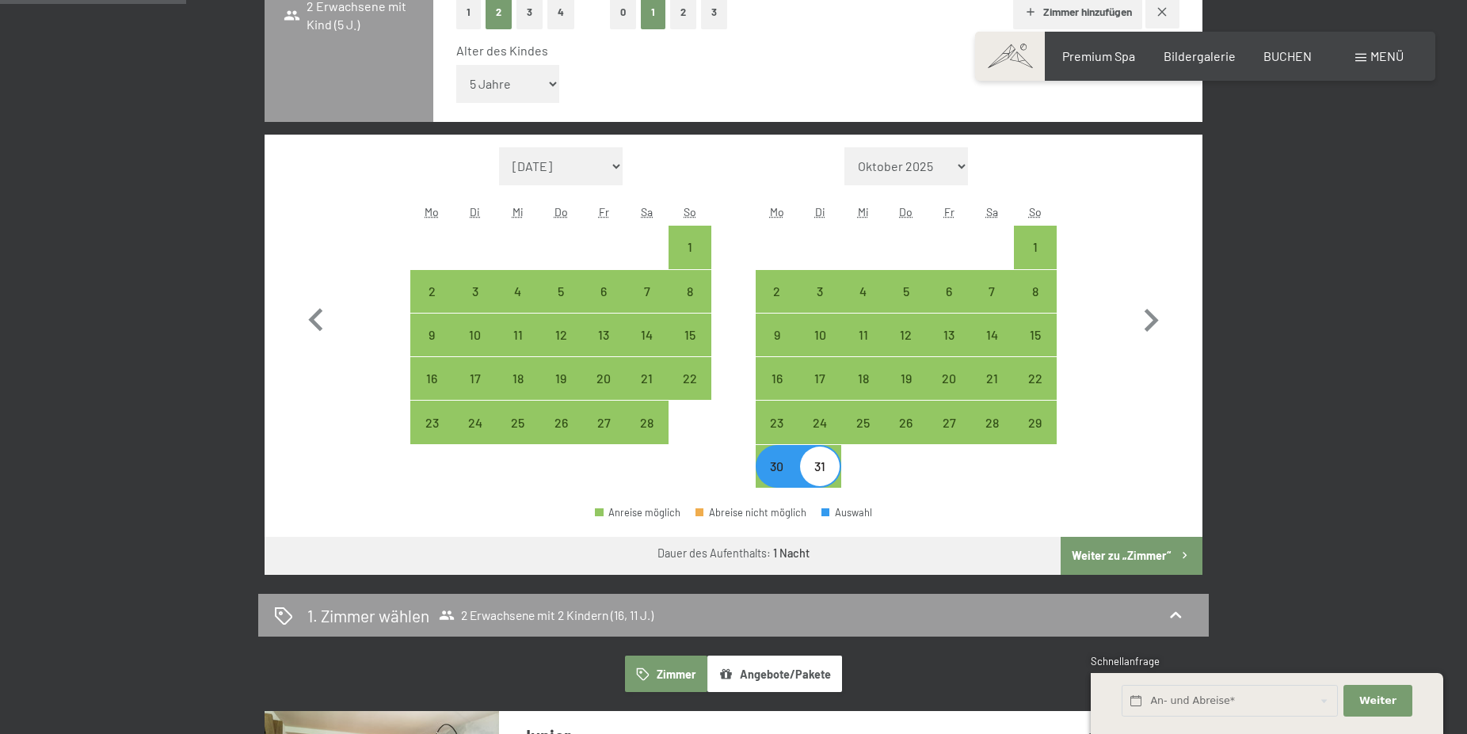
click at [819, 477] on div "31" at bounding box center [820, 480] width 40 height 40
select select "2026-02-01"
select select "[DATE]"
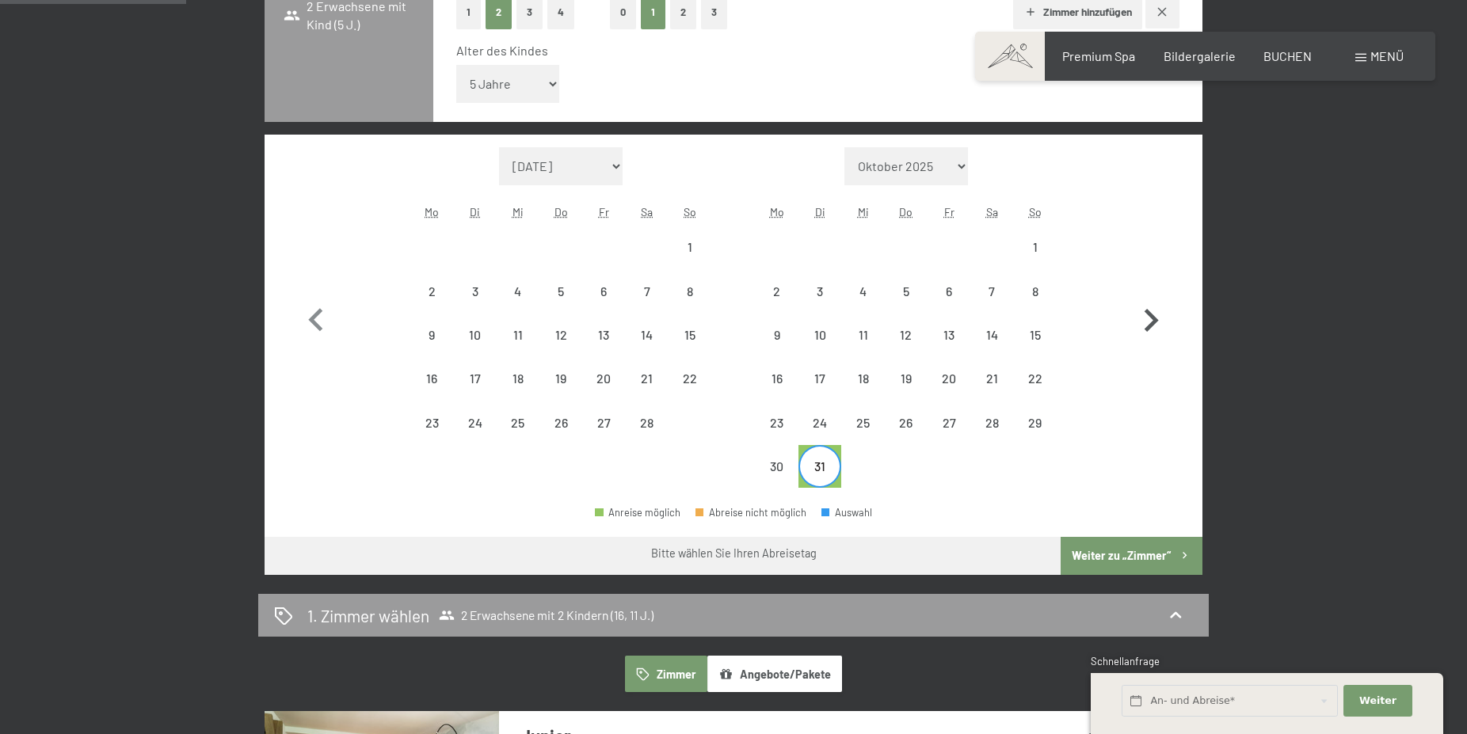
click at [1146, 316] on icon "button" at bounding box center [1151, 321] width 46 height 46
select select "[DATE]"
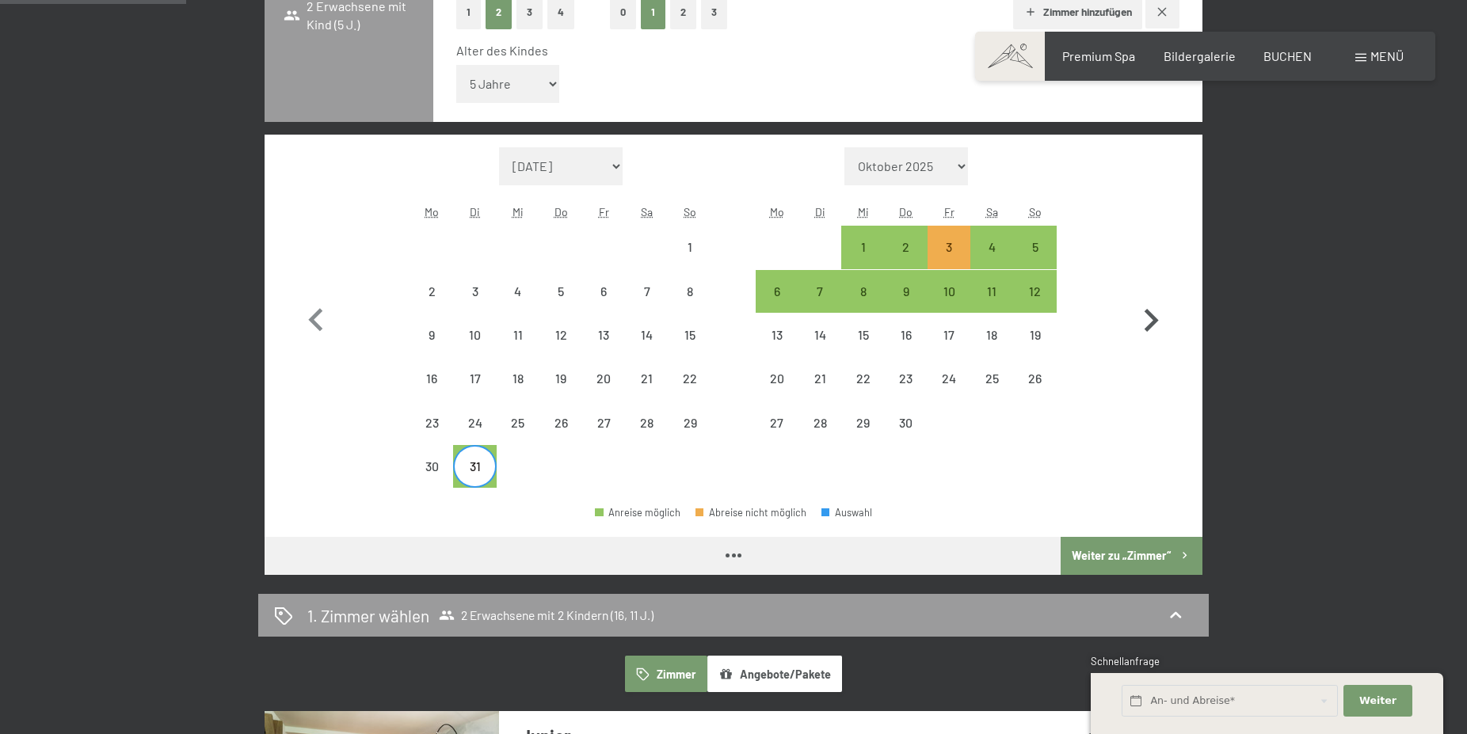
select select "[DATE]"
click at [767, 289] on div "6" at bounding box center [777, 305] width 40 height 40
select select "[DATE]"
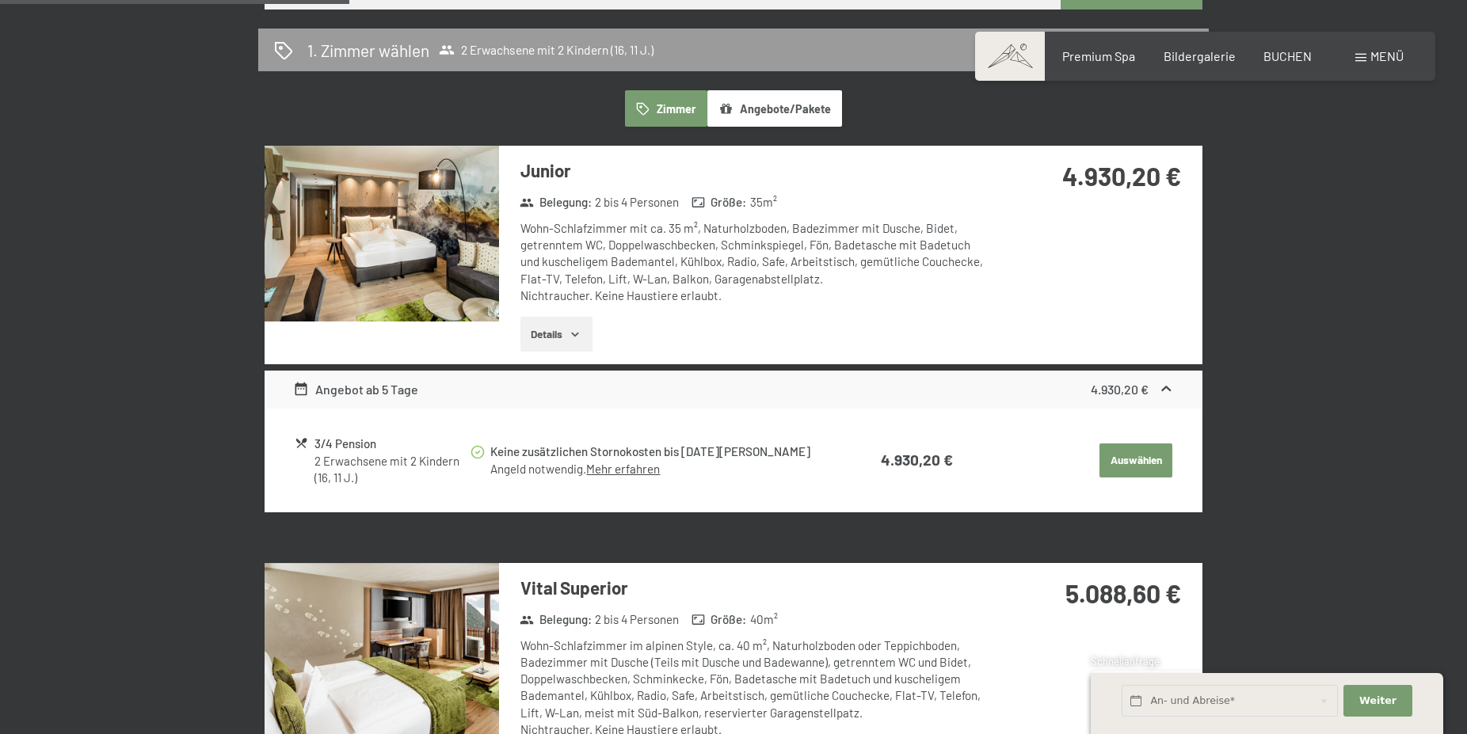
scroll to position [1131, 0]
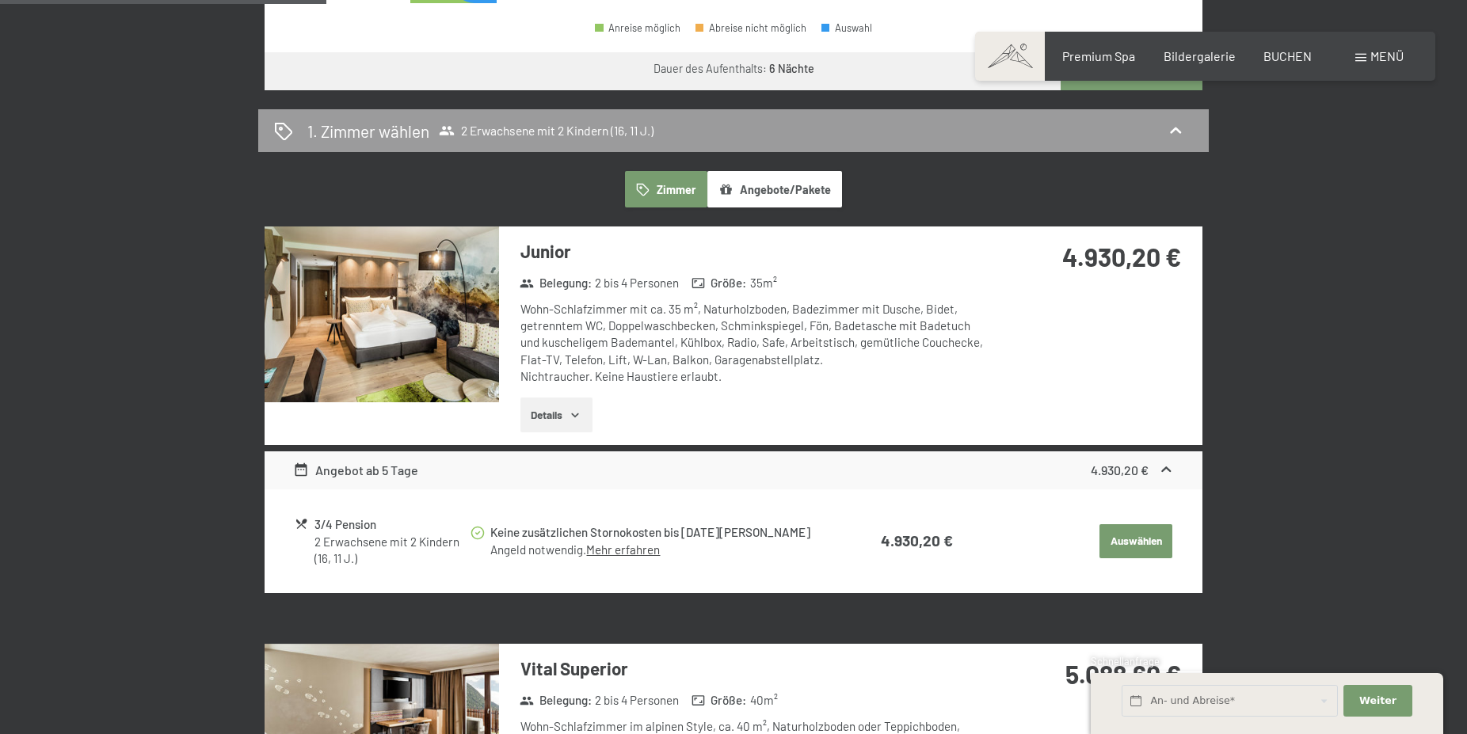
click at [631, 551] on link "Mehr erfahren" at bounding box center [623, 550] width 74 height 14
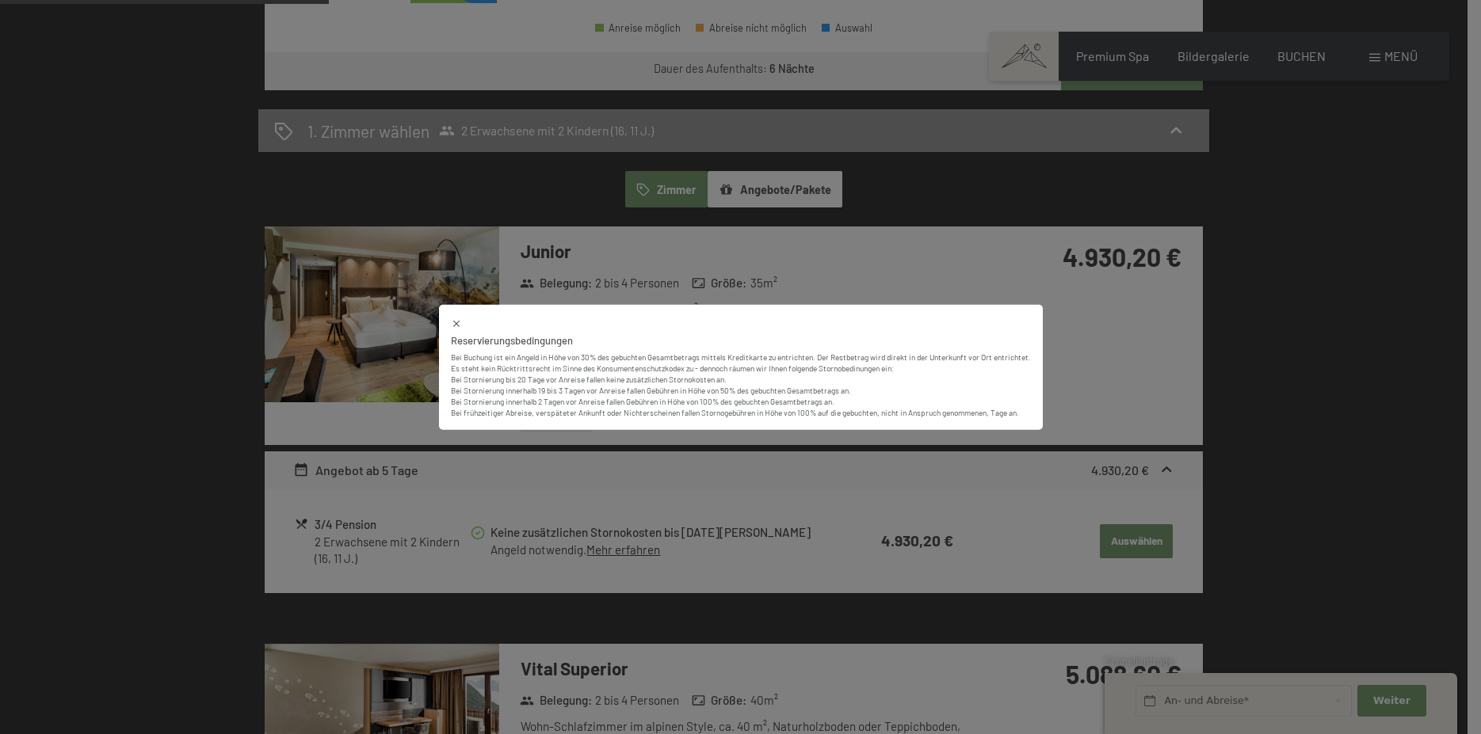
click at [451, 322] on icon at bounding box center [456, 323] width 11 height 11
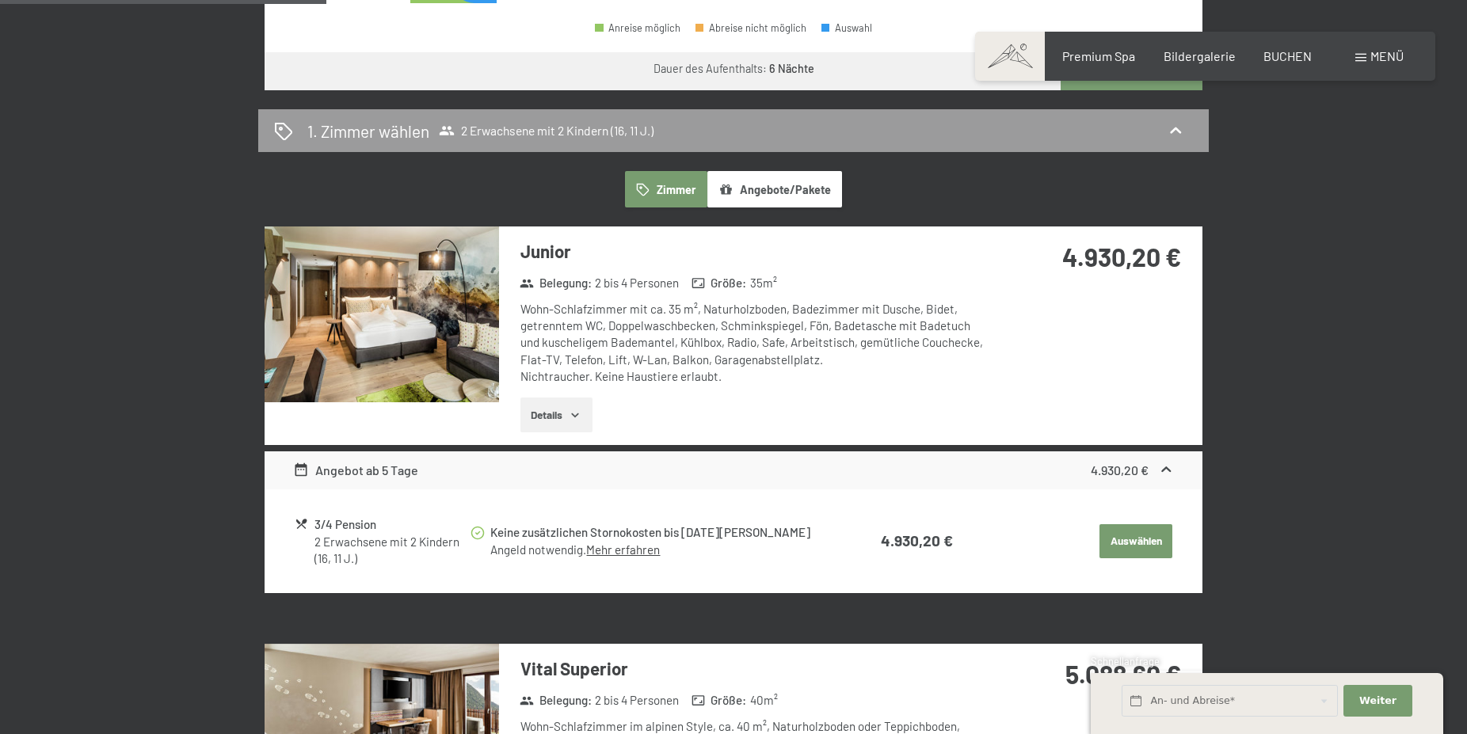
scroll to position [1212, 0]
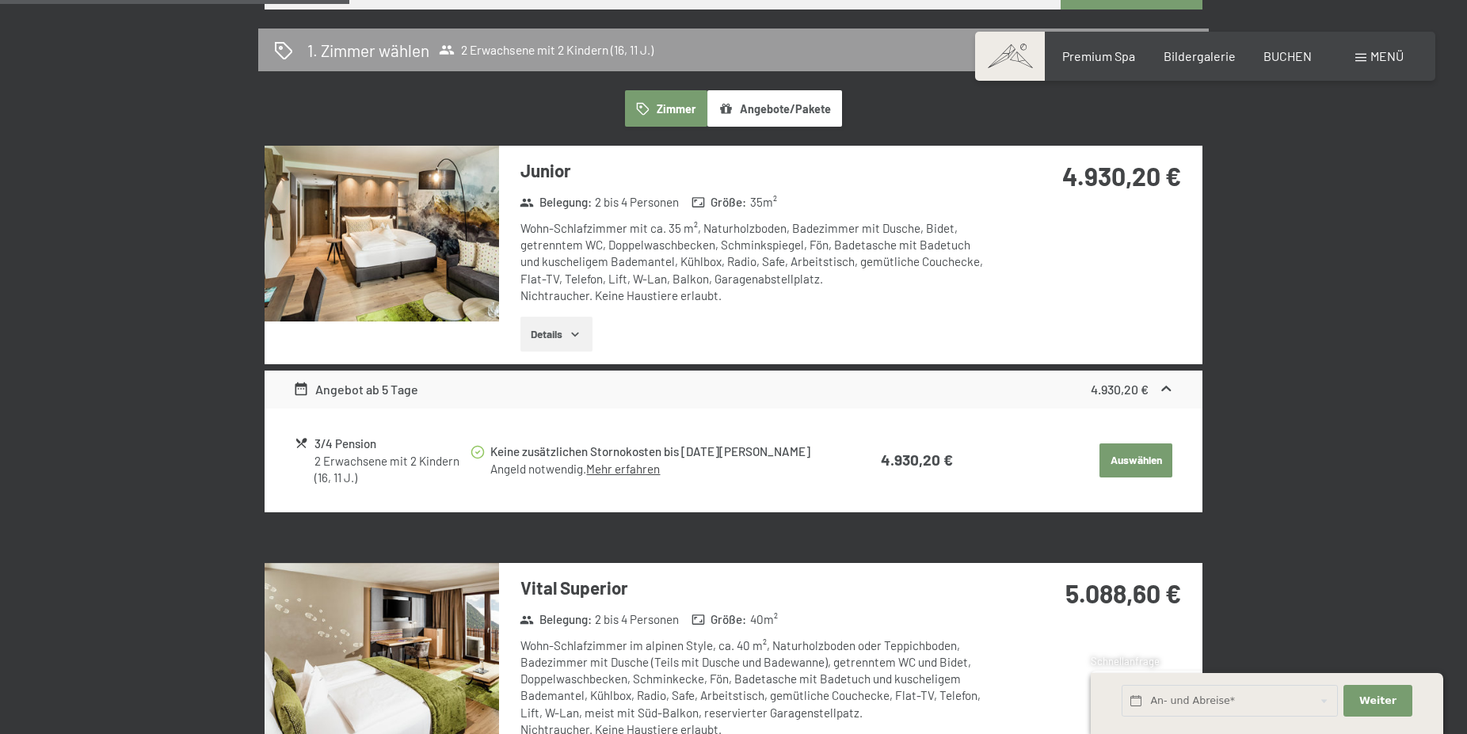
click at [296, 443] on icon at bounding box center [302, 444] width 14 height 14
click at [564, 340] on button "Details" at bounding box center [556, 334] width 72 height 35
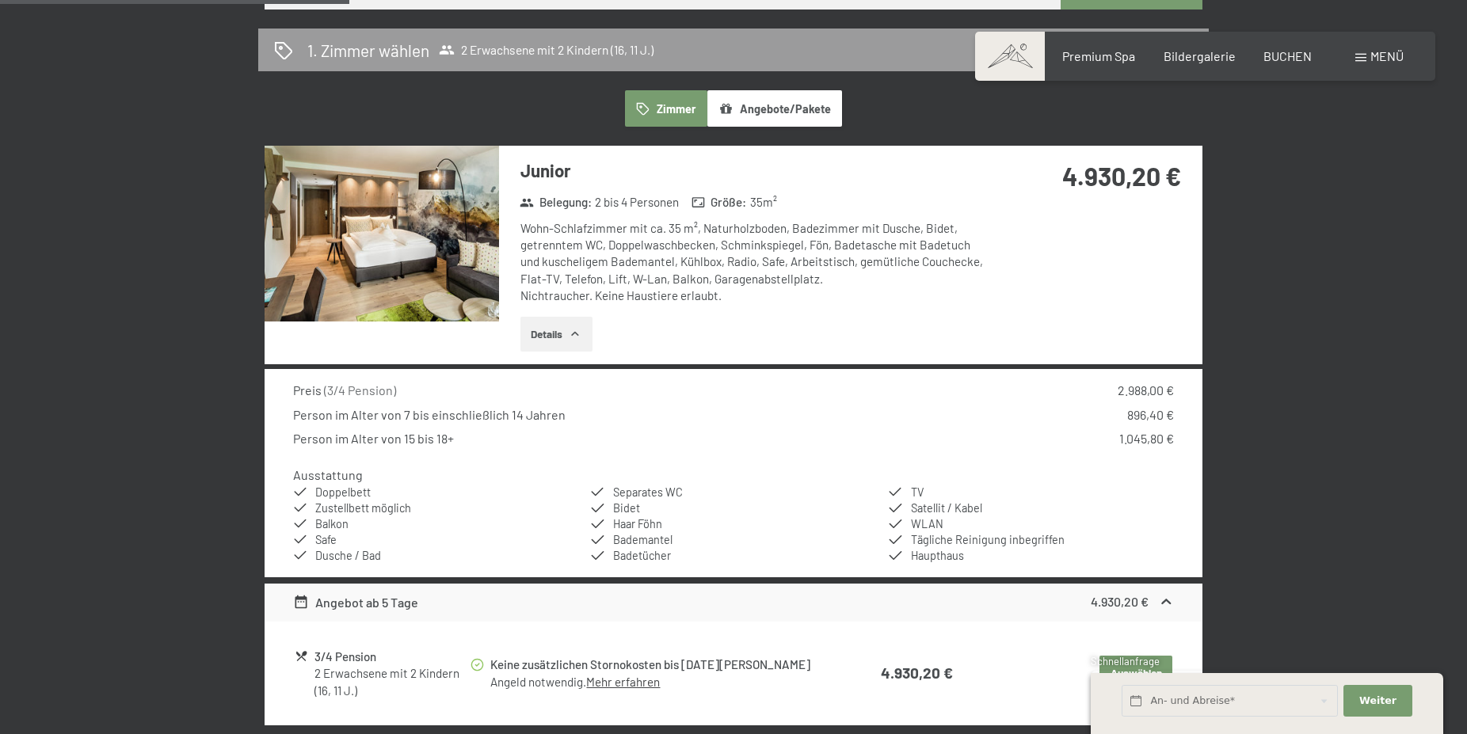
scroll to position [1293, 0]
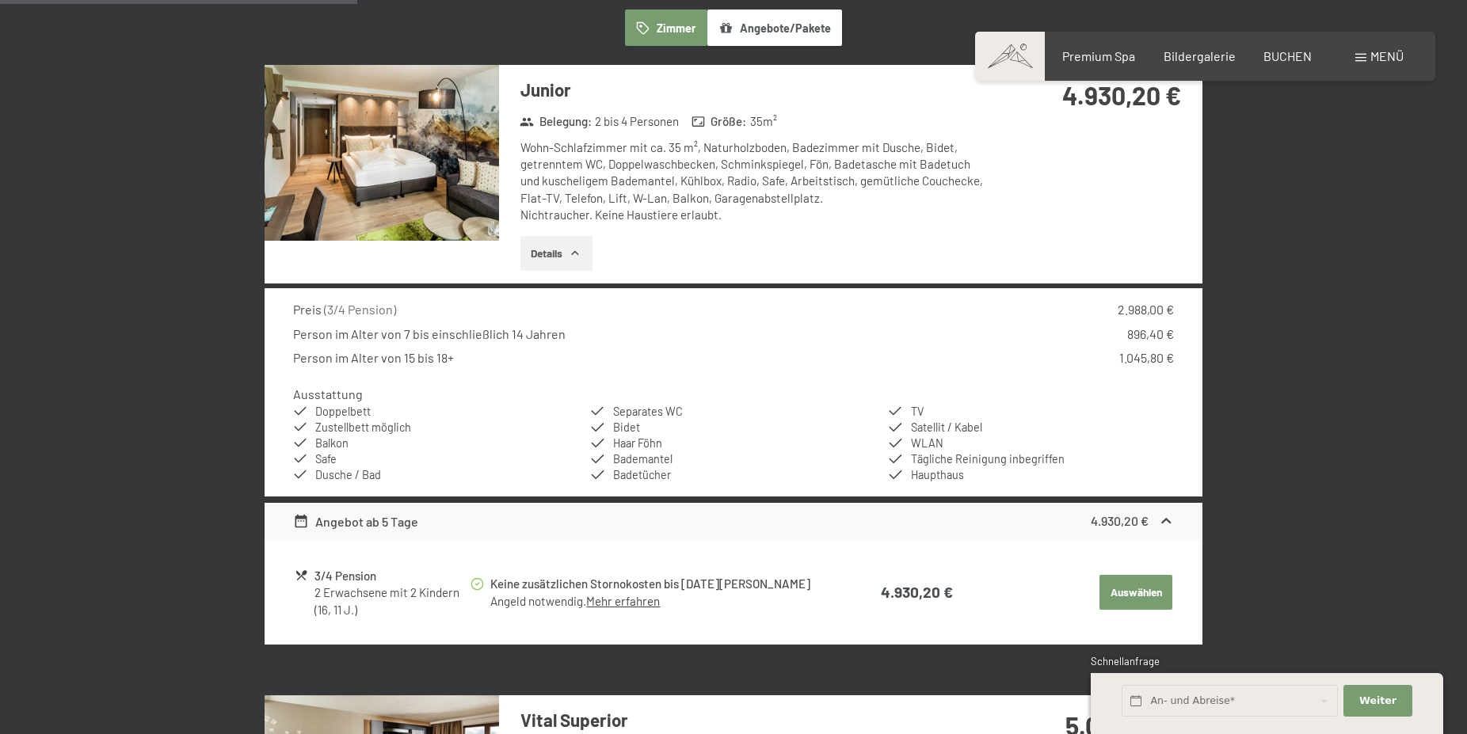
click at [619, 602] on link "Mehr erfahren" at bounding box center [623, 601] width 74 height 14
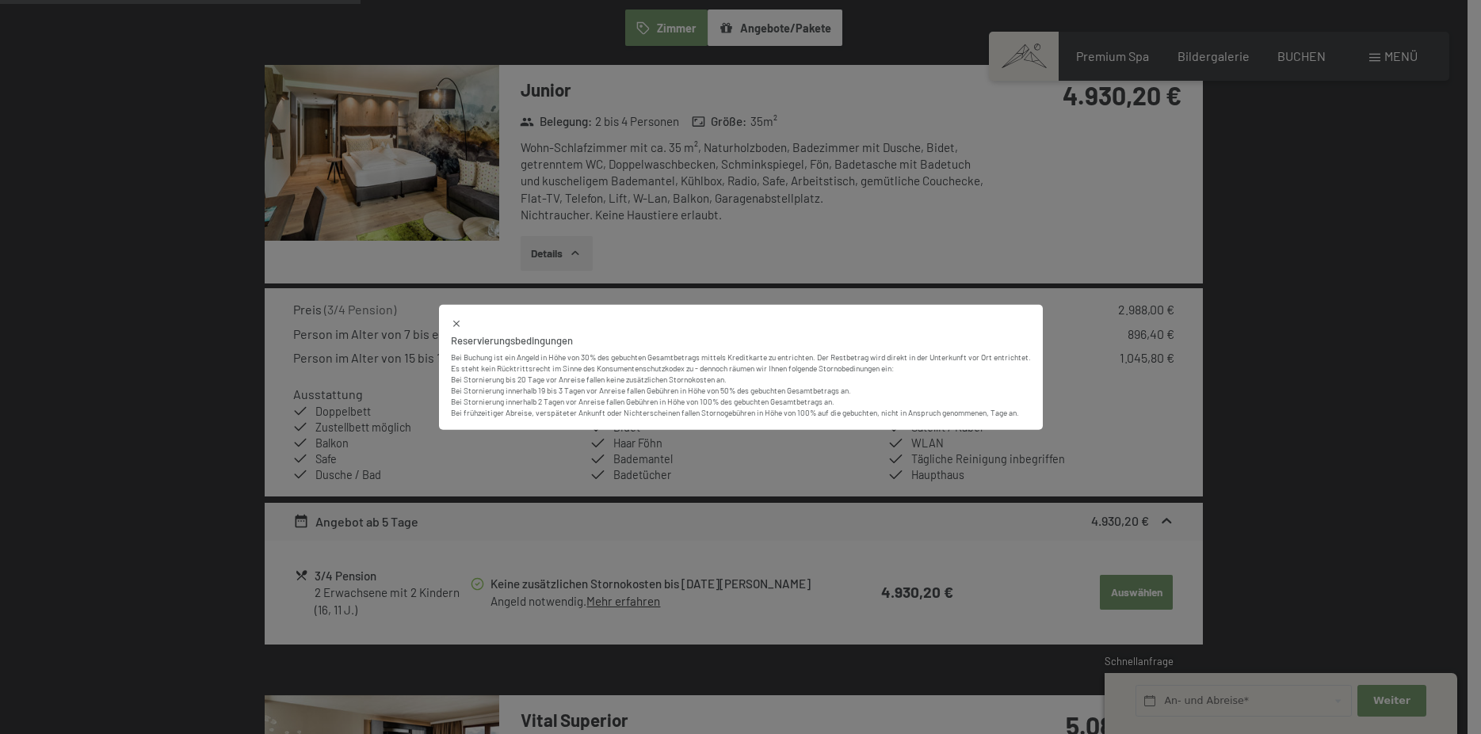
click at [479, 582] on div "Reservierungsbedingungen Bei Buchung ist ein Angeld in Höhe von 30% des gebucht…" at bounding box center [740, 367] width 1481 height 734
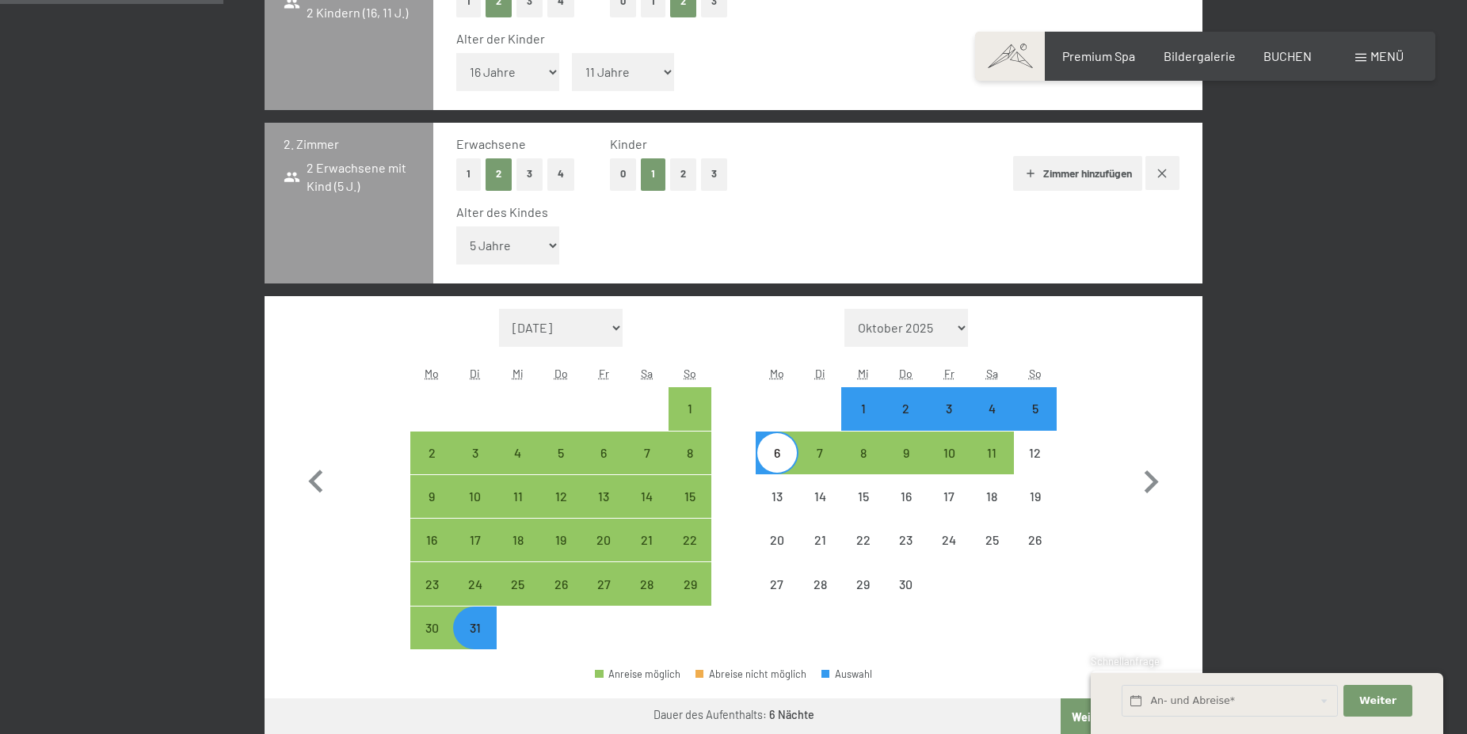
scroll to position [323, 0]
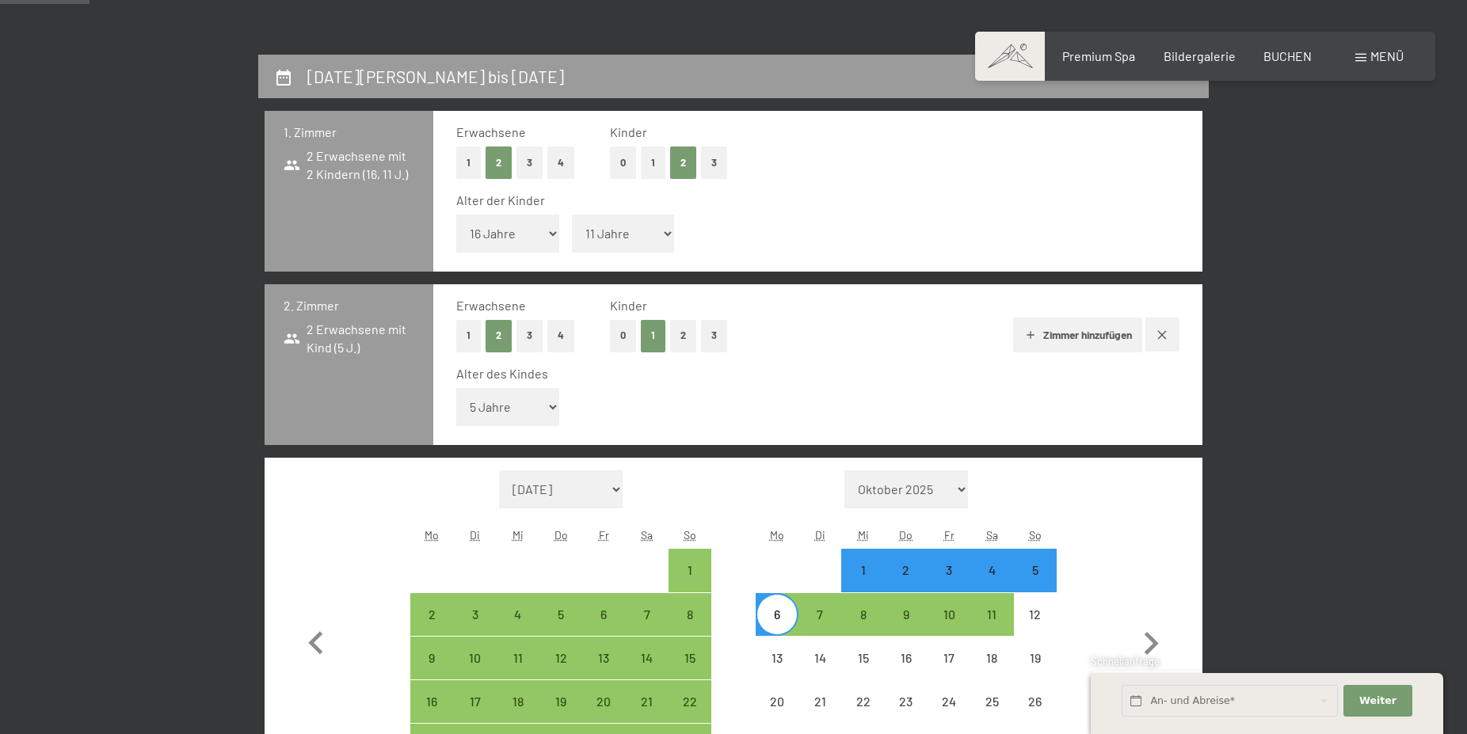
click at [618, 333] on button "0" at bounding box center [623, 336] width 26 height 32
select select "[DATE]"
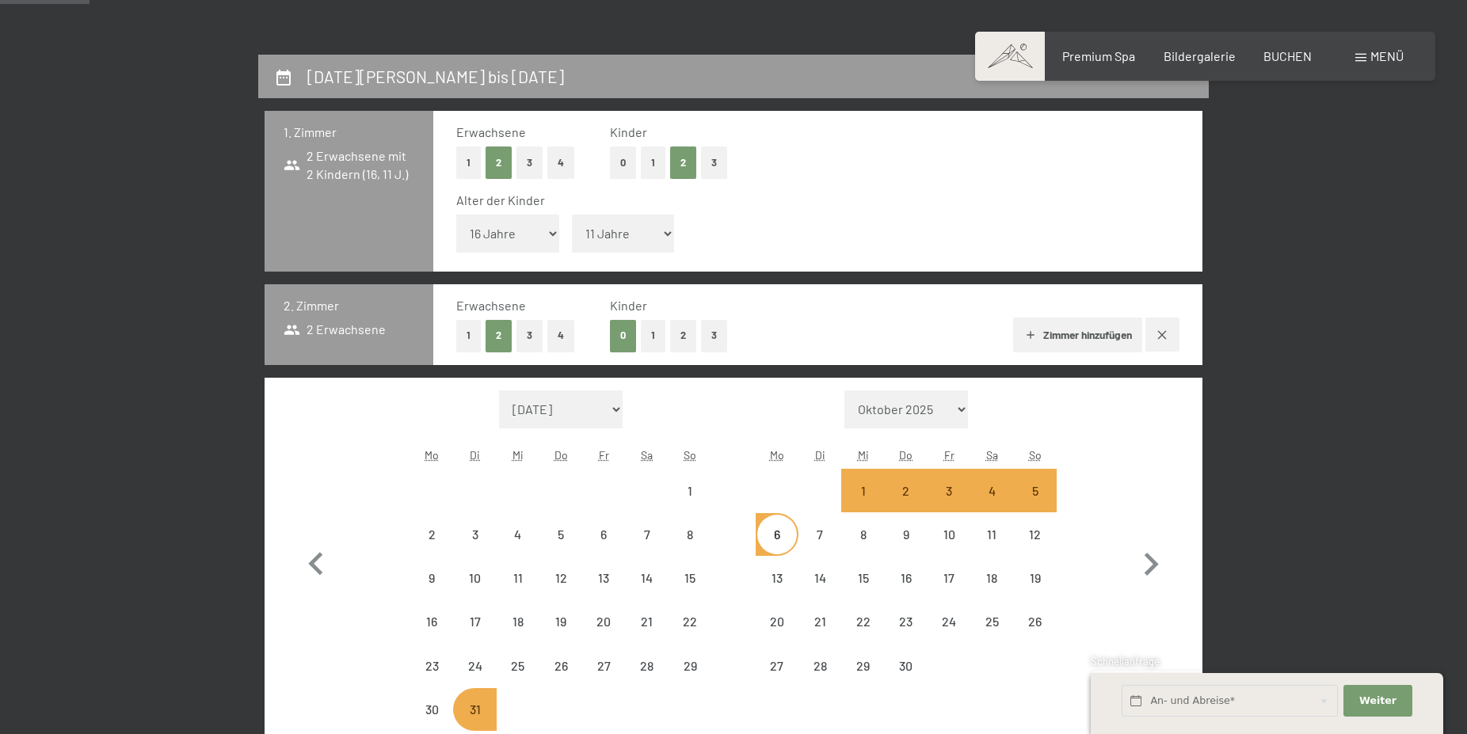
select select "[DATE]"
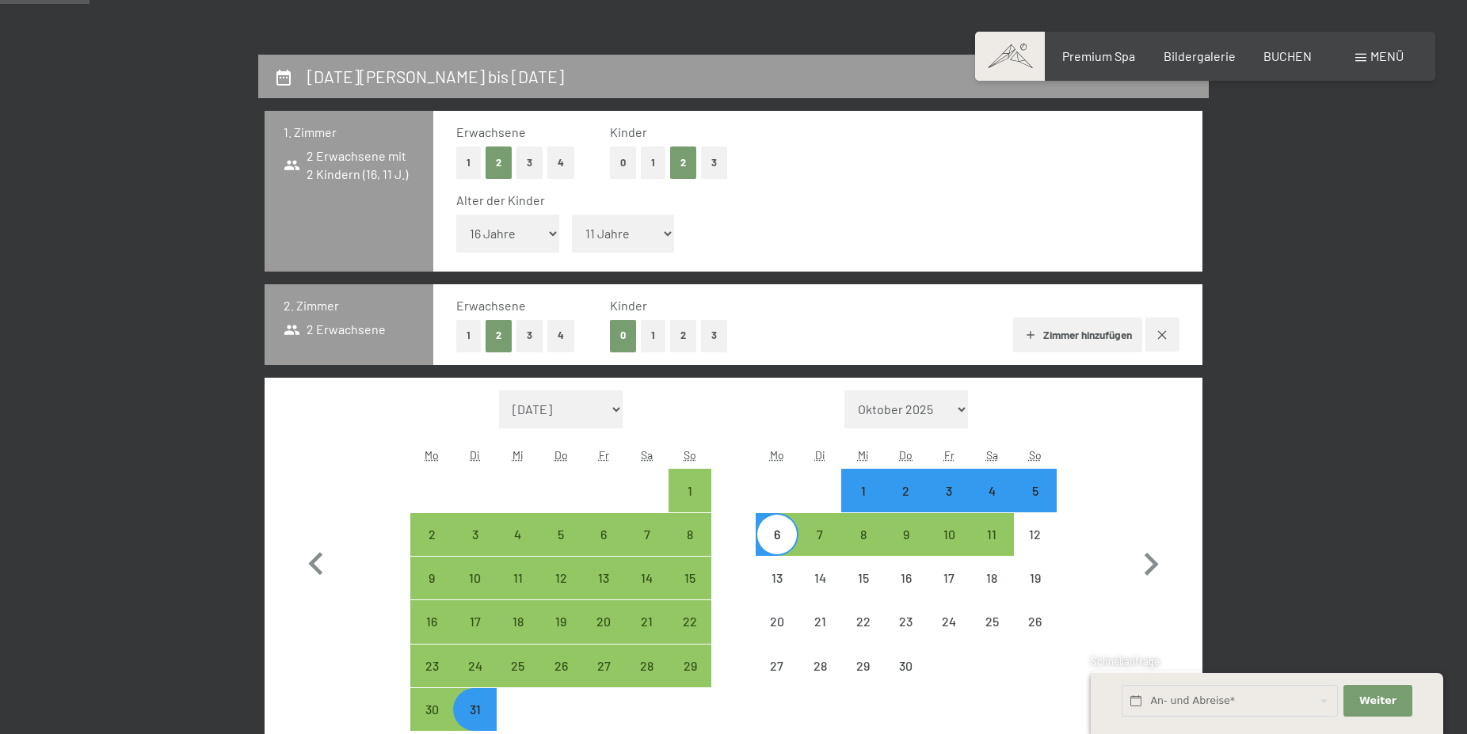
click at [717, 168] on button "3" at bounding box center [714, 163] width 26 height 32
select select "0"
select select "[DATE]"
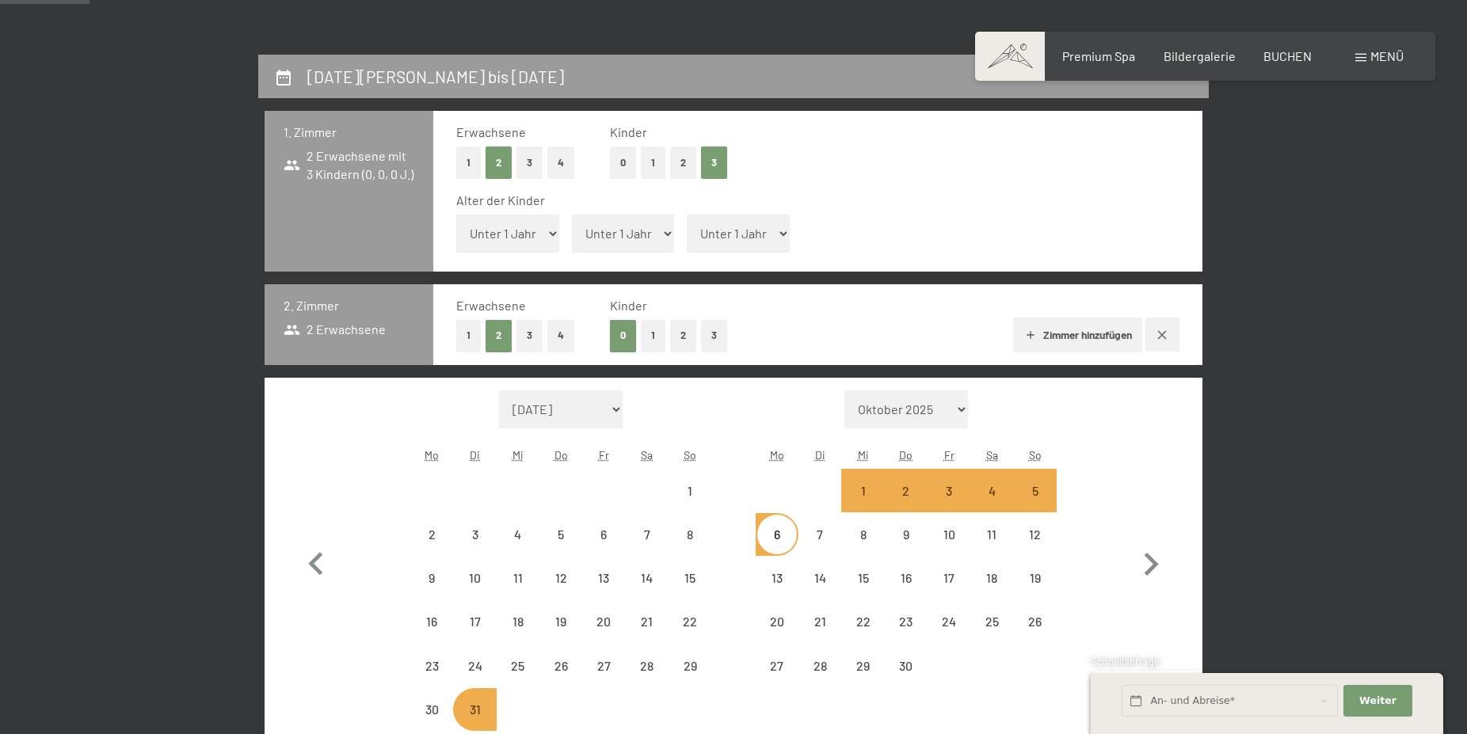
select select "[DATE]"
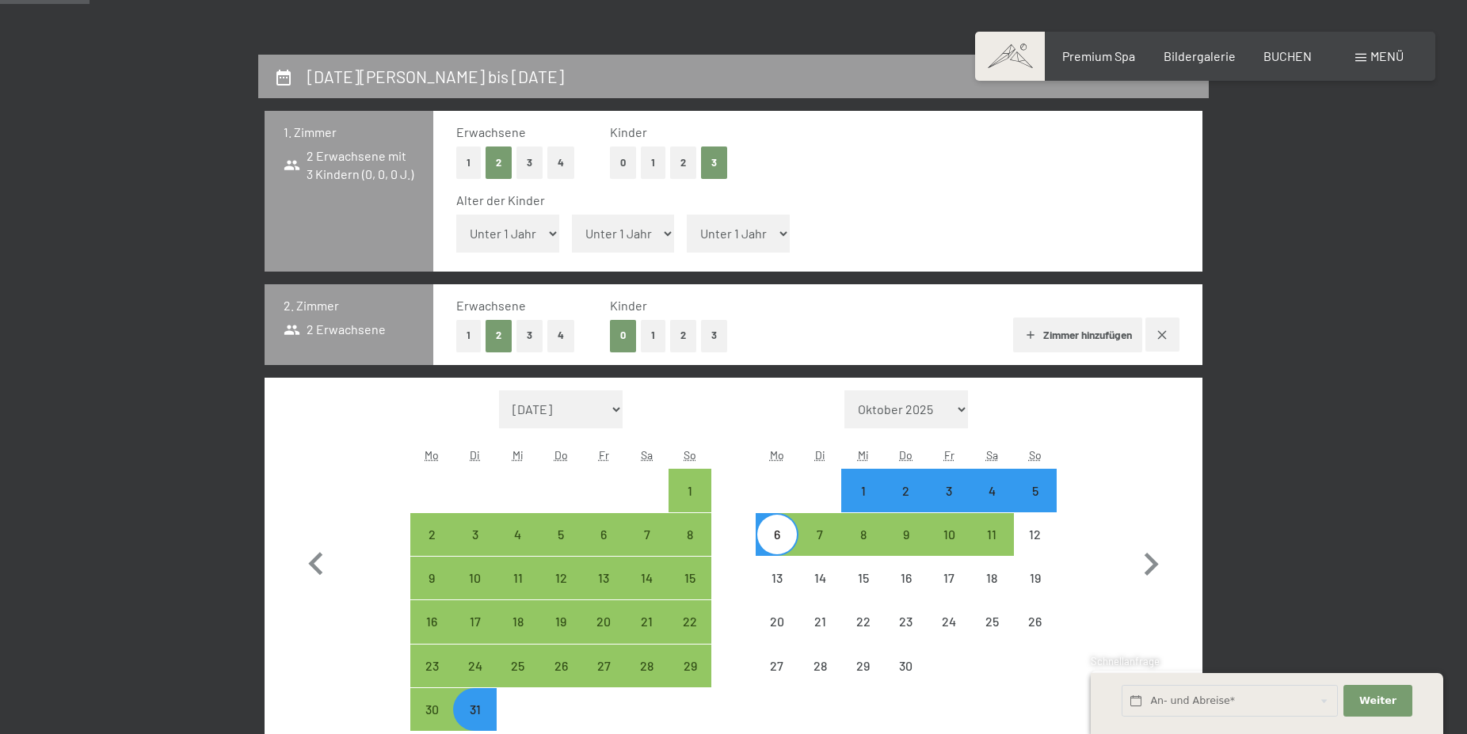
click at [687, 215] on select "Unter 1 Jahr 1 Jahr 2 Jahre 3 Jahre 4 Jahre 5 Jahre 6 Jahre 7 Jahre 8 Jahre 9 J…" at bounding box center [738, 234] width 103 height 38
select select "5"
click option "5 Jahre" at bounding box center [0, 0] width 0 height 0
select select "[DATE]"
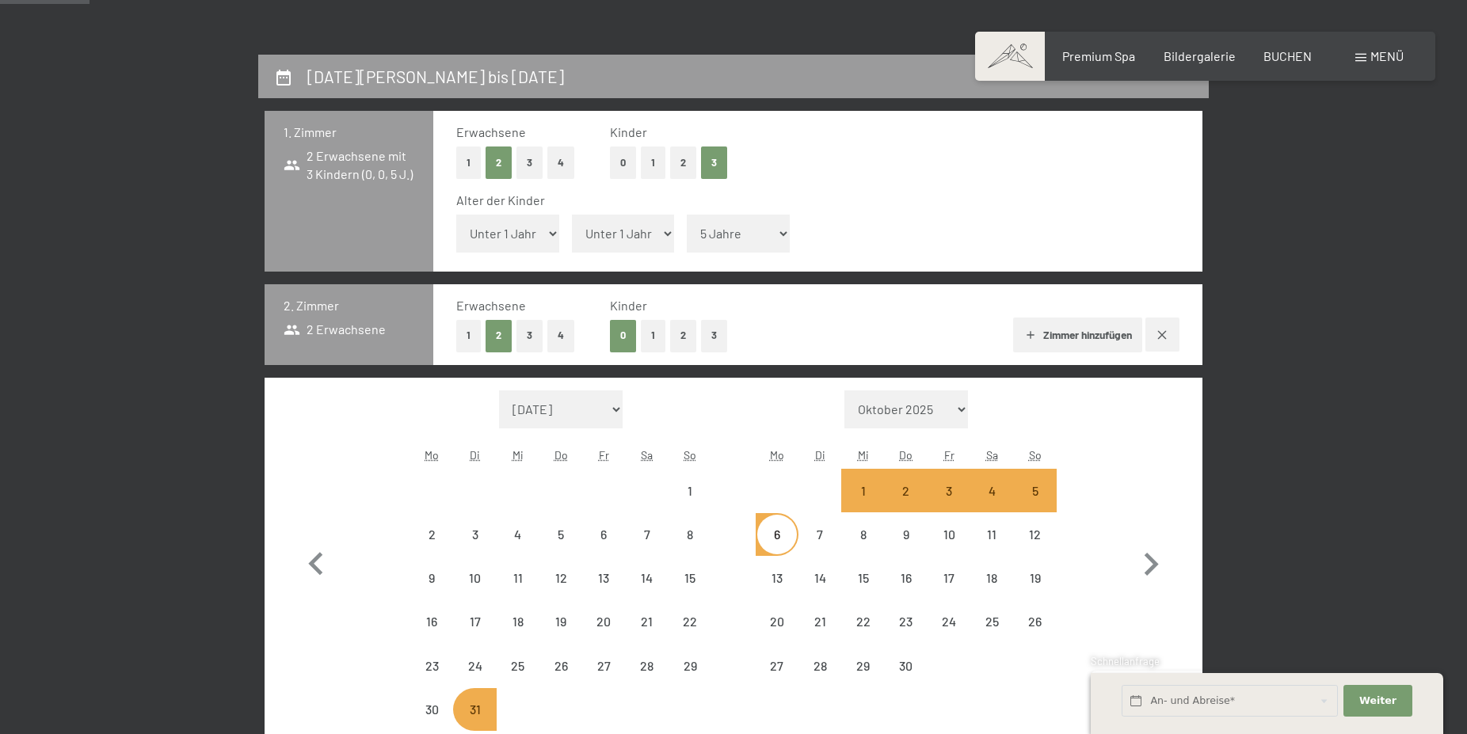
select select "[DATE]"
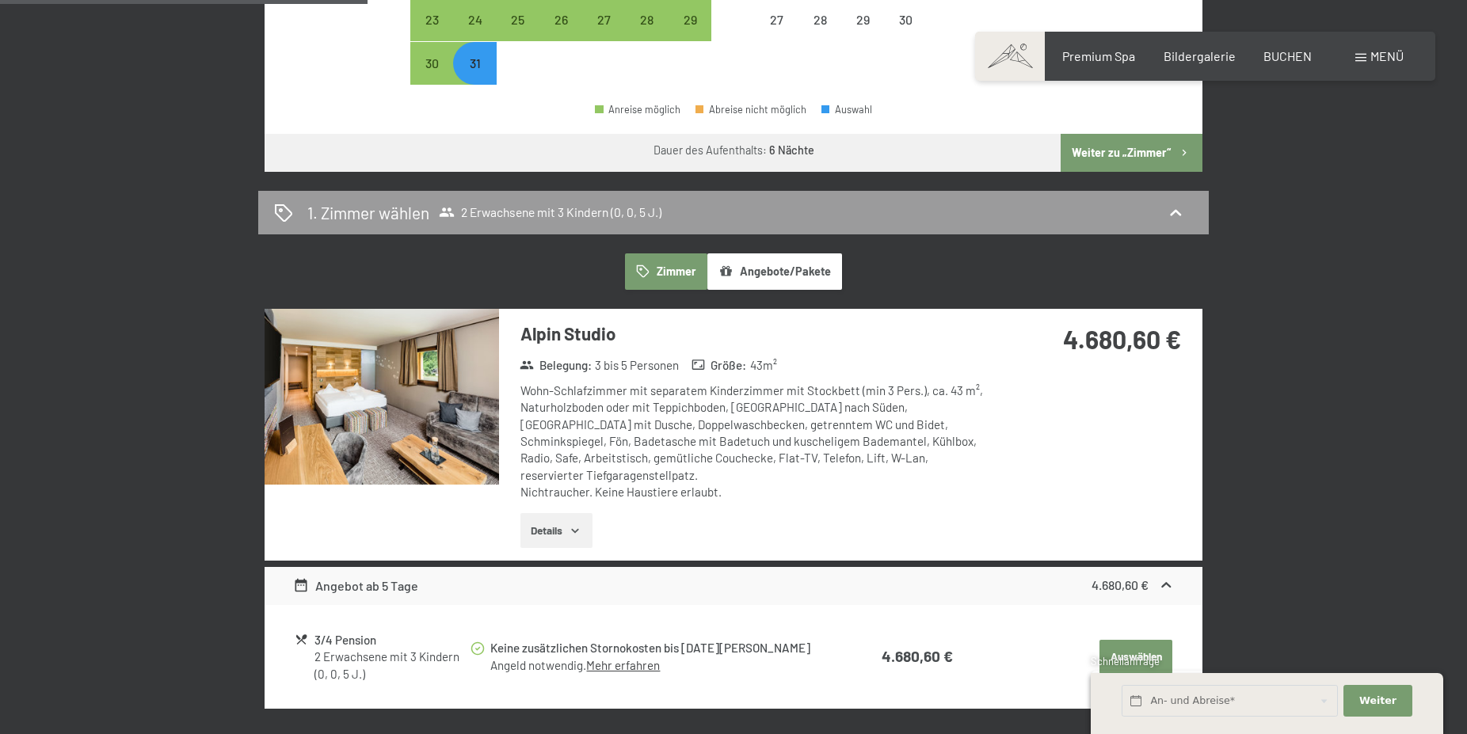
scroll to position [1050, 0]
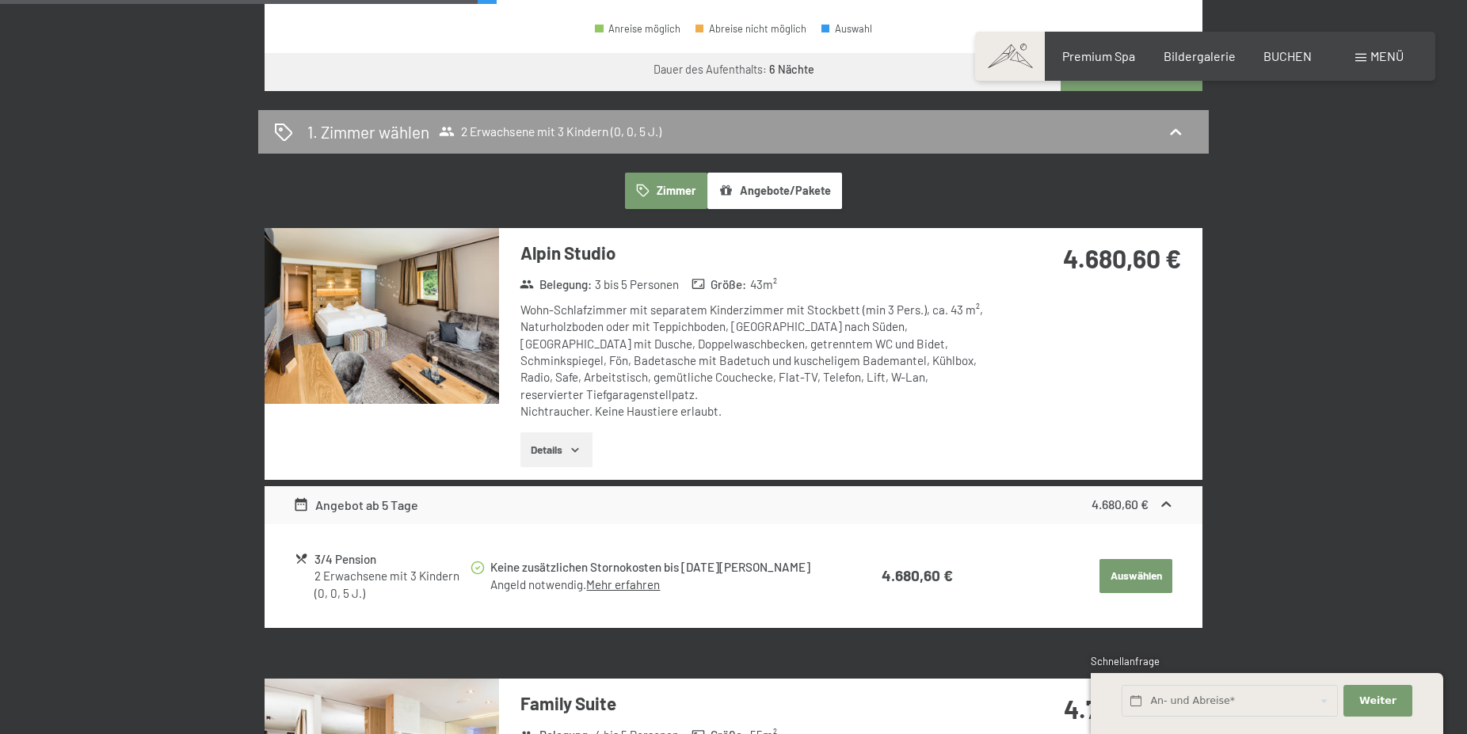
click at [1279, 378] on div "31. März bis 6. April 2026 1. Zimmer 2 Erwachsene mit 3 Kindern (0, 0, 5 J.) Er…" at bounding box center [734, 588] width 1200 height 2522
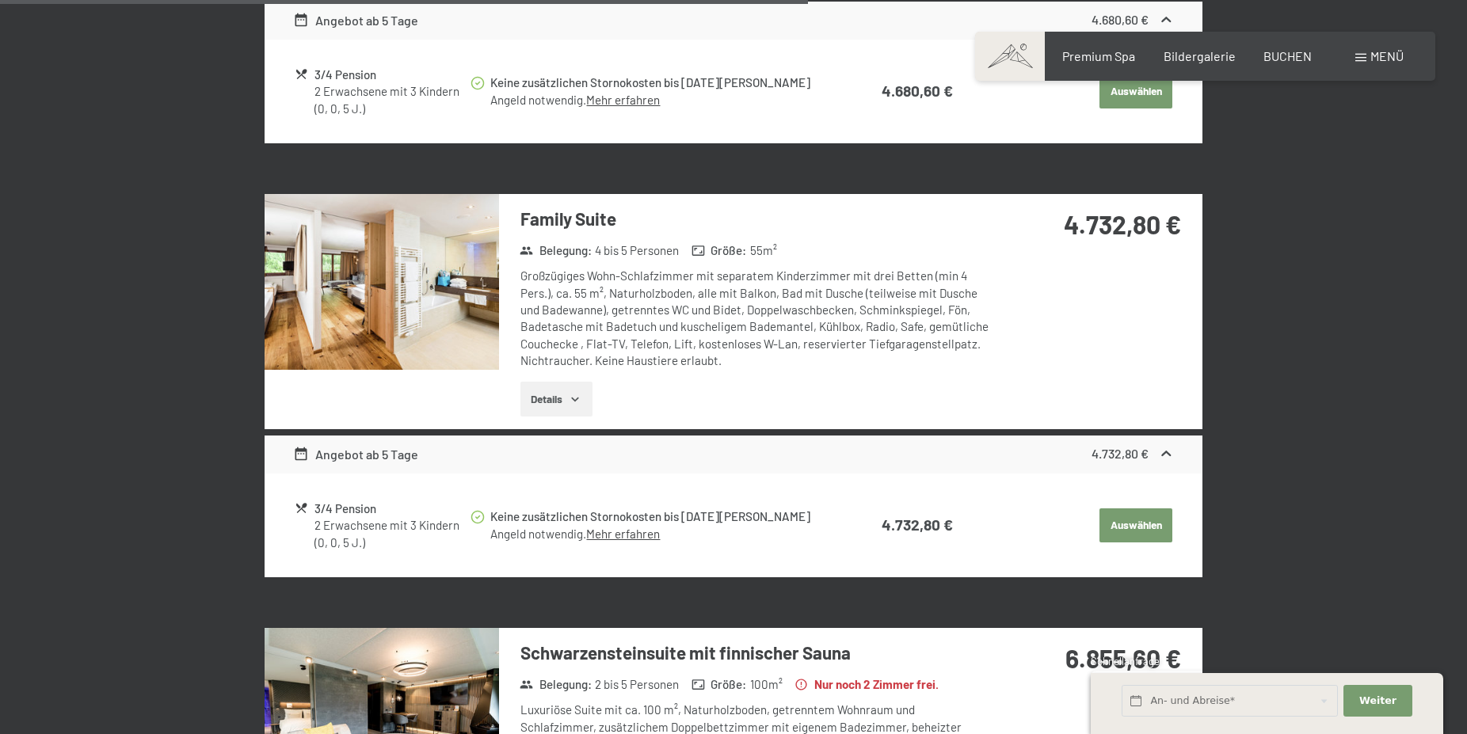
scroll to position [1455, 0]
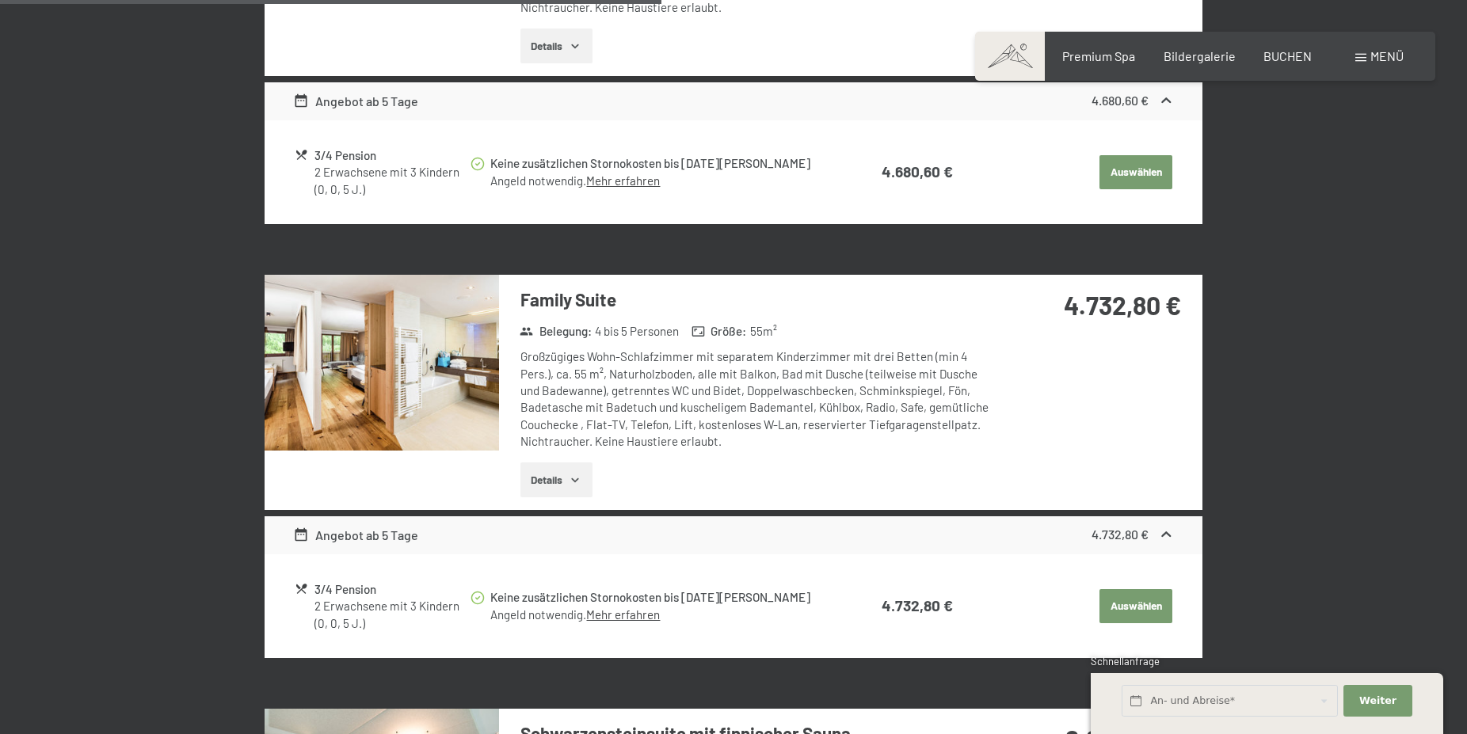
click at [1142, 190] on button "Auswählen" at bounding box center [1136, 172] width 73 height 35
select select "[DATE]"
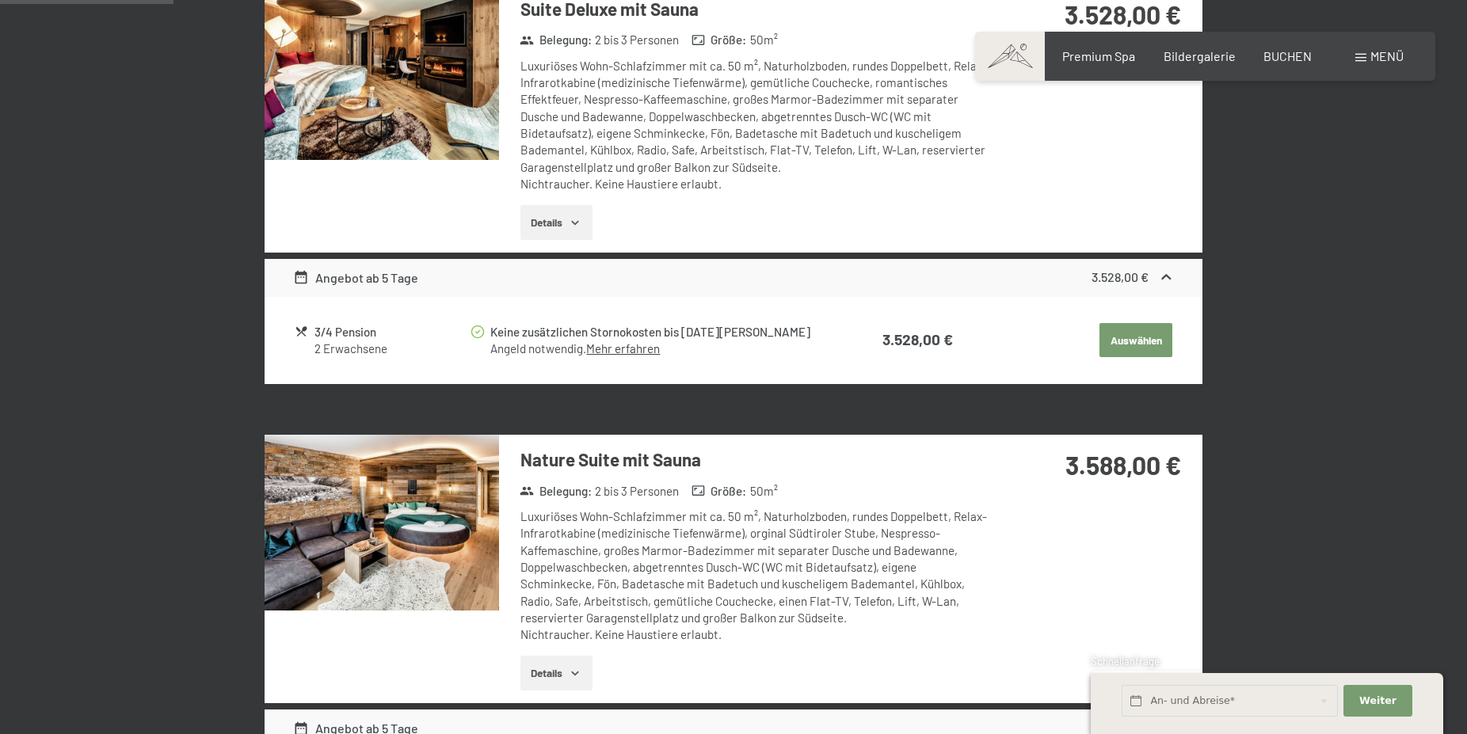
scroll to position [378, 0]
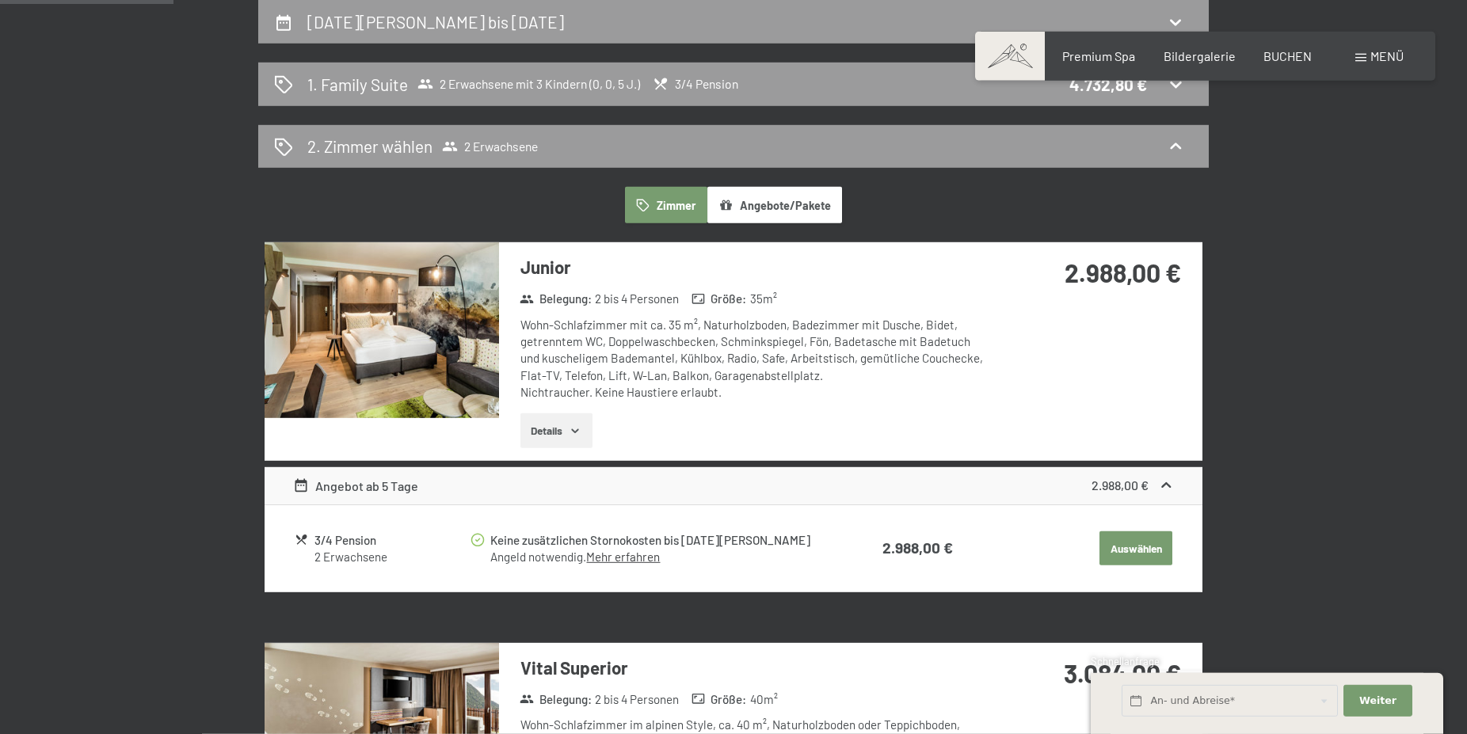
click at [1122, 554] on button "Auswählen" at bounding box center [1136, 549] width 73 height 35
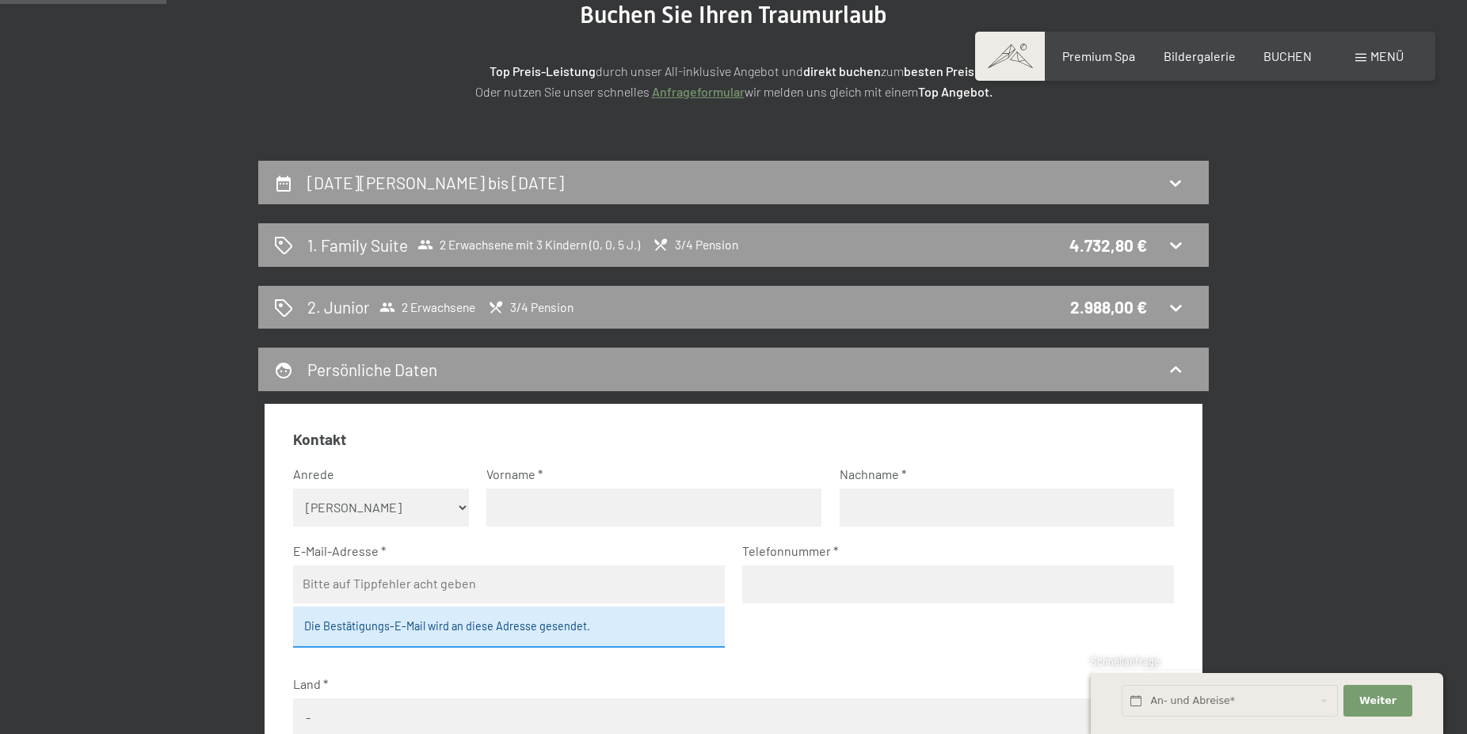
scroll to position [0, 0]
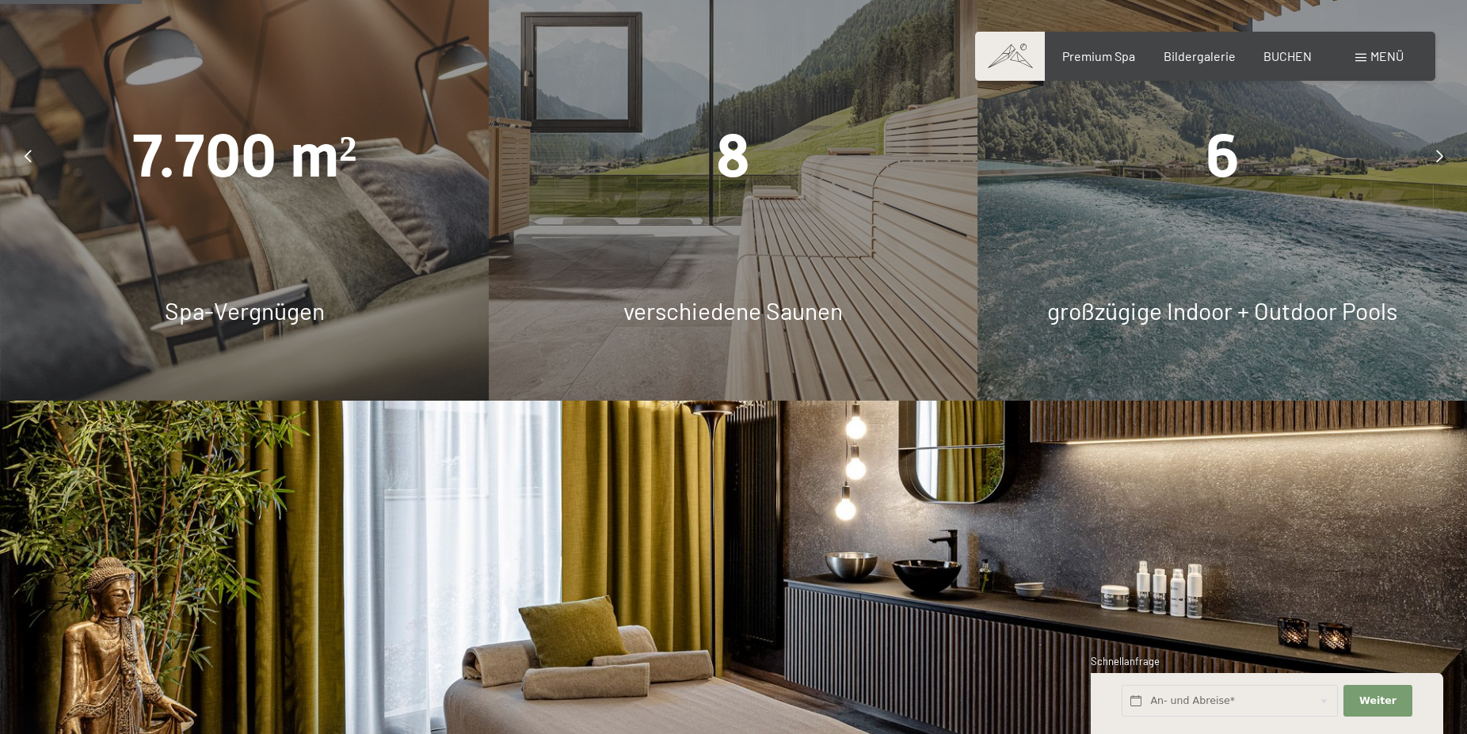
scroll to position [1131, 0]
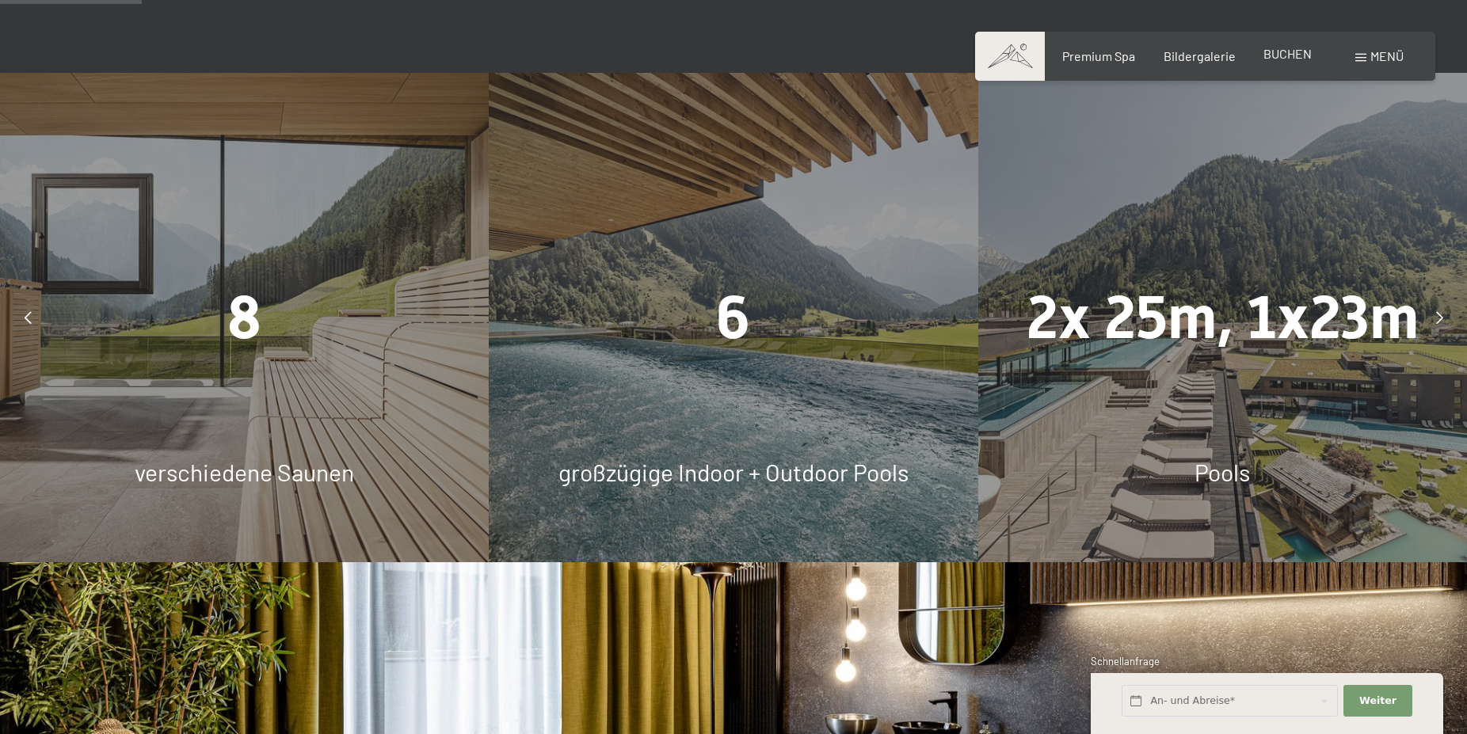
click at [1287, 52] on span "BUCHEN" at bounding box center [1288, 53] width 48 height 15
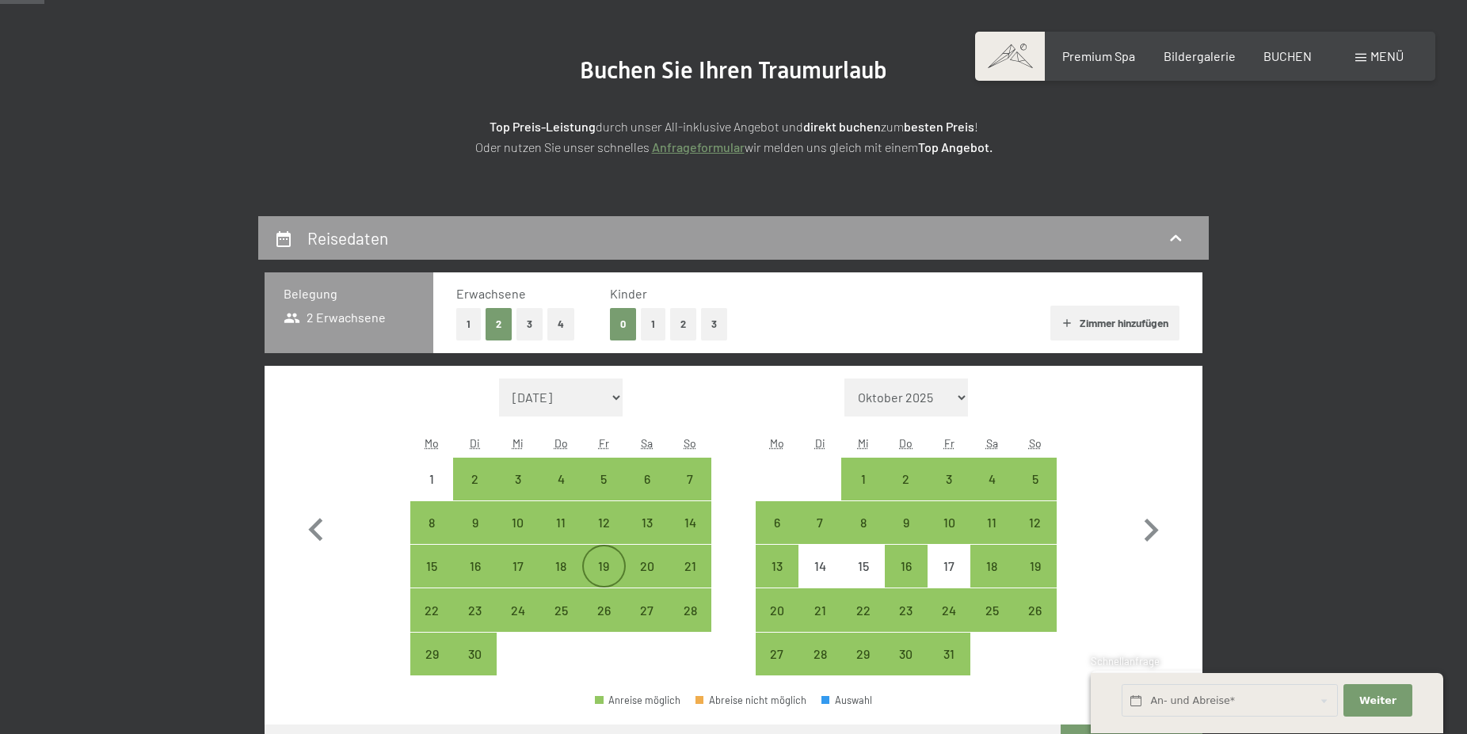
scroll to position [242, 0]
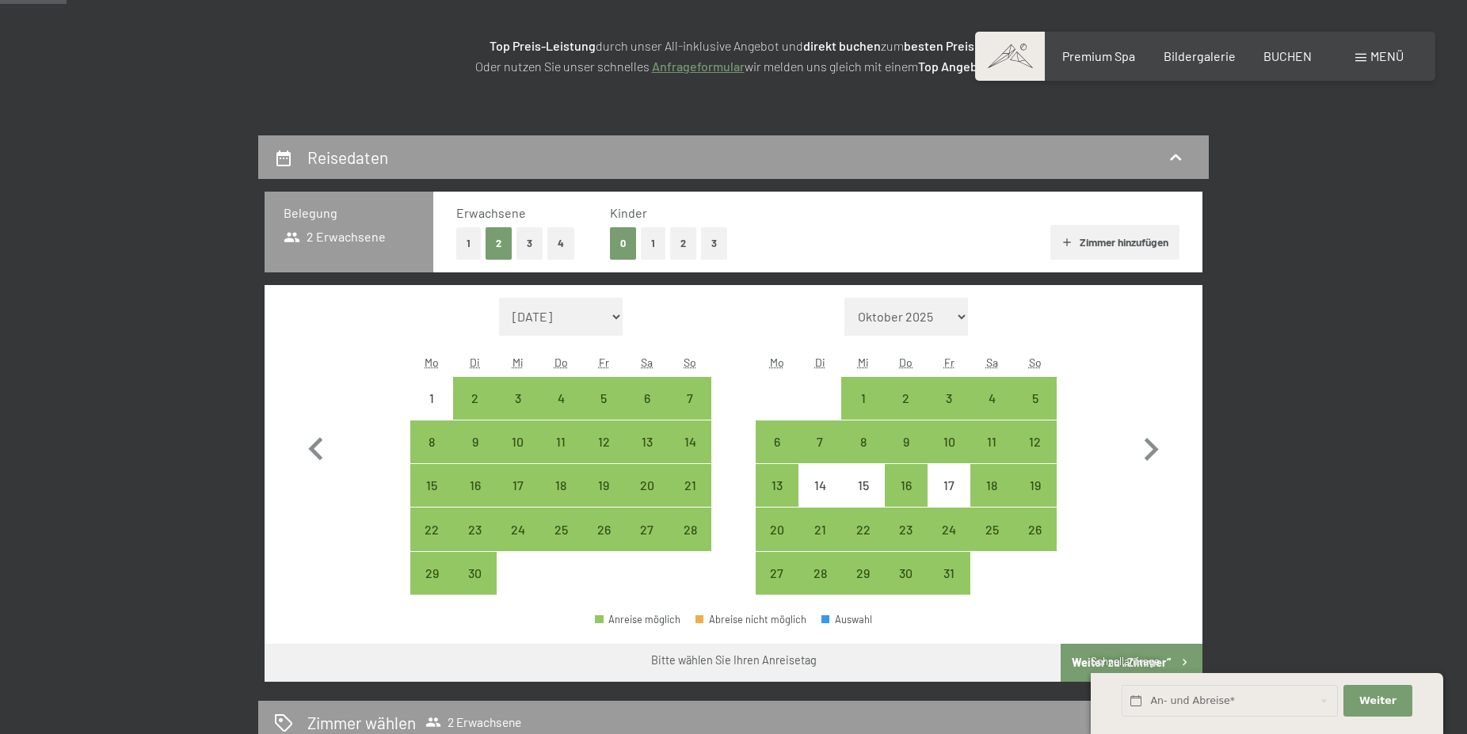
click at [499, 298] on select "[DATE] Oktober 2025 [DATE] Dezember 2025 Januar 2026 Februar 2026 März 2026 [DA…" at bounding box center [561, 317] width 124 height 38
select select "[DATE]"
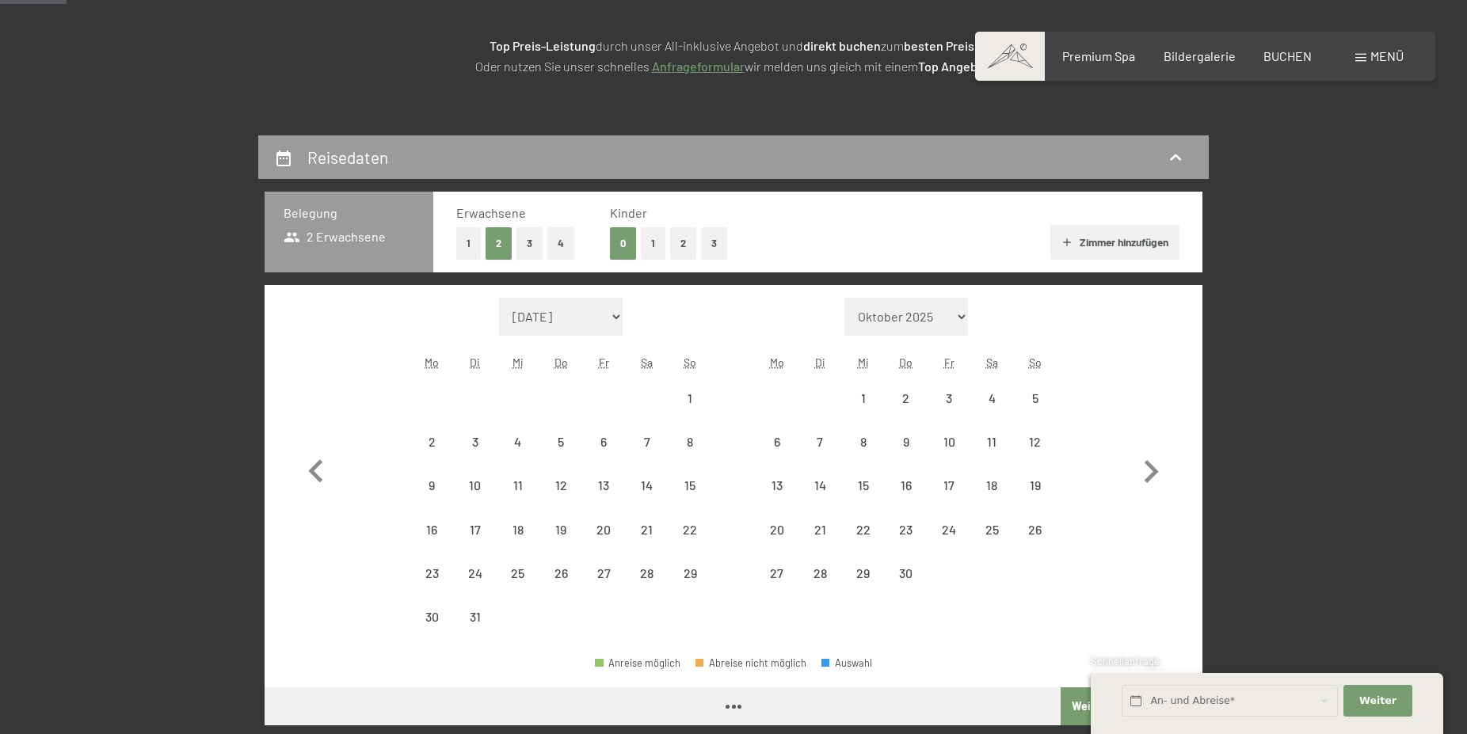
select select "[DATE]"
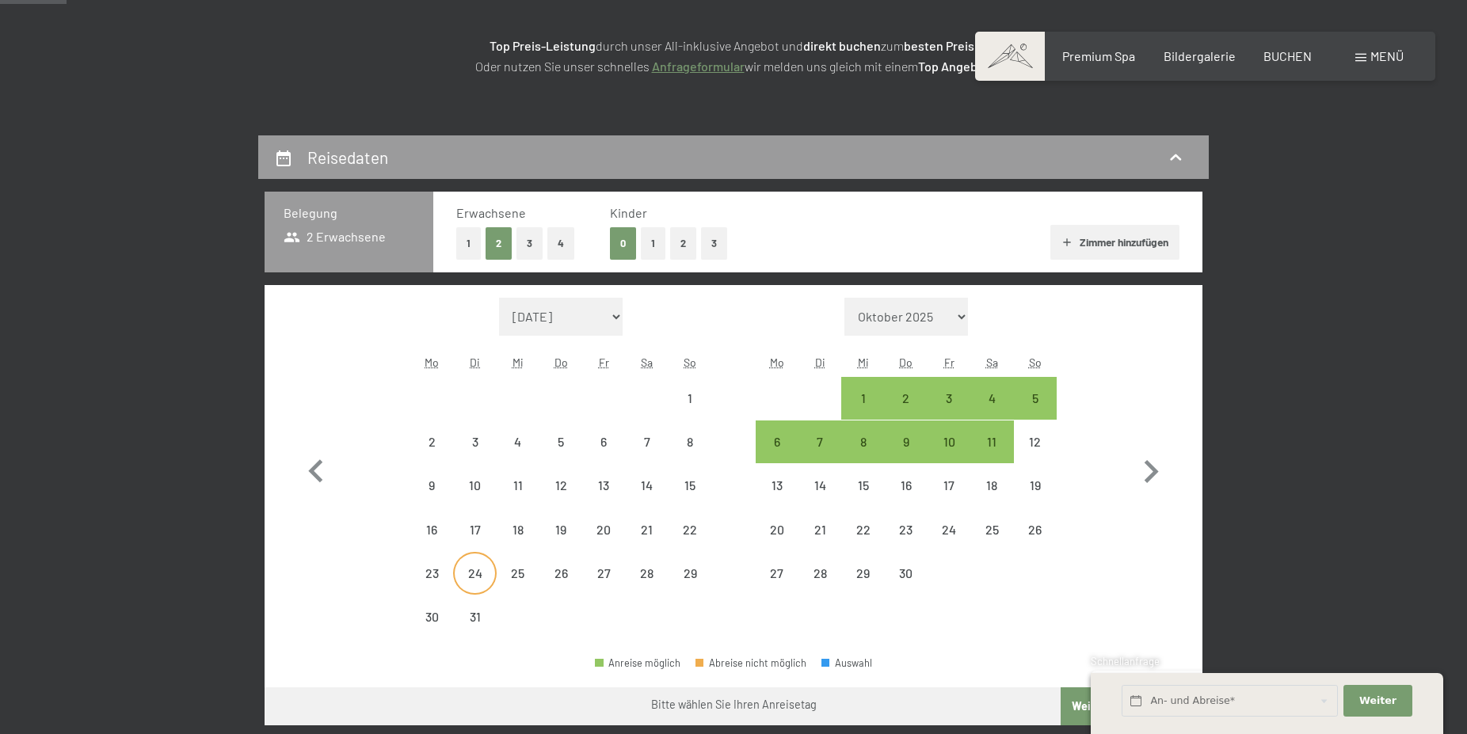
select select "[DATE]"
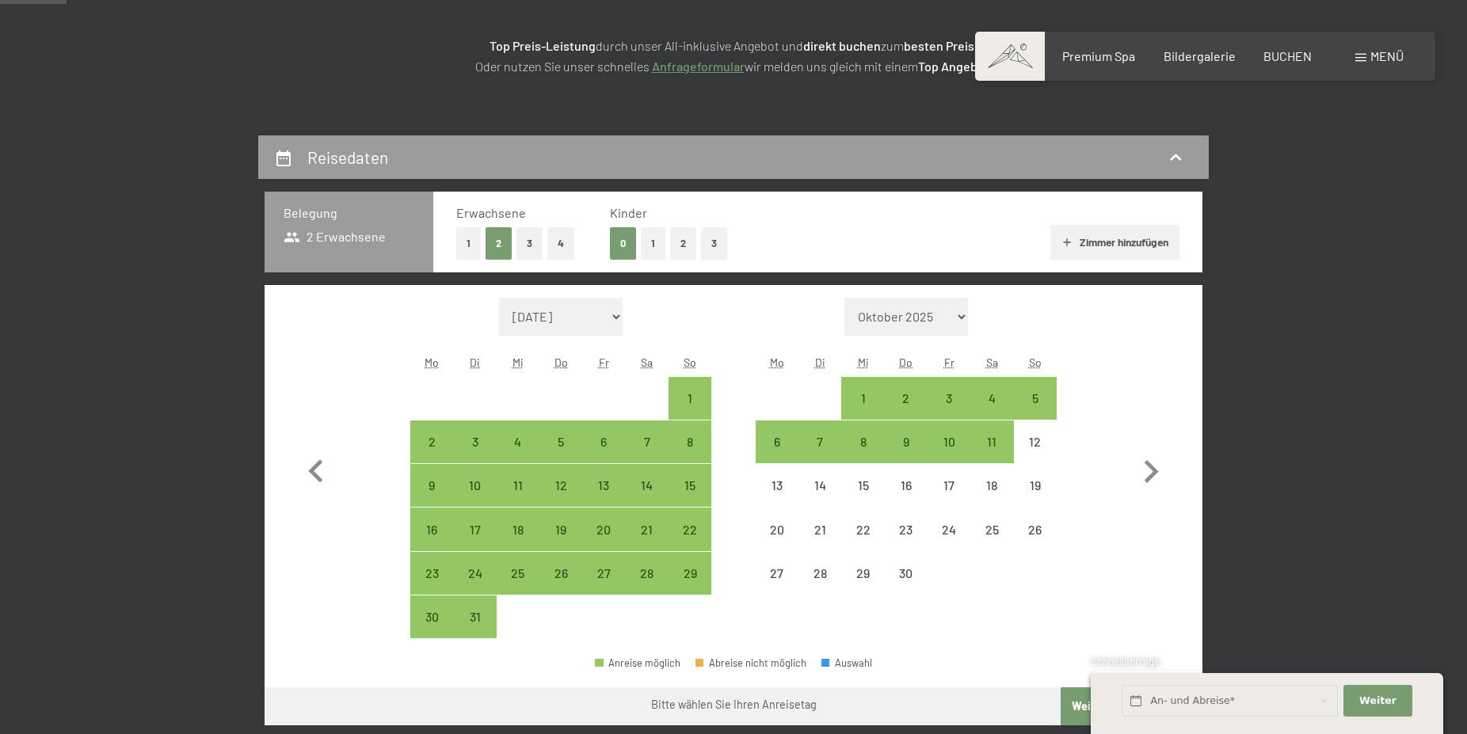
click at [471, 243] on button "1" at bounding box center [468, 243] width 25 height 32
select select "[DATE]"
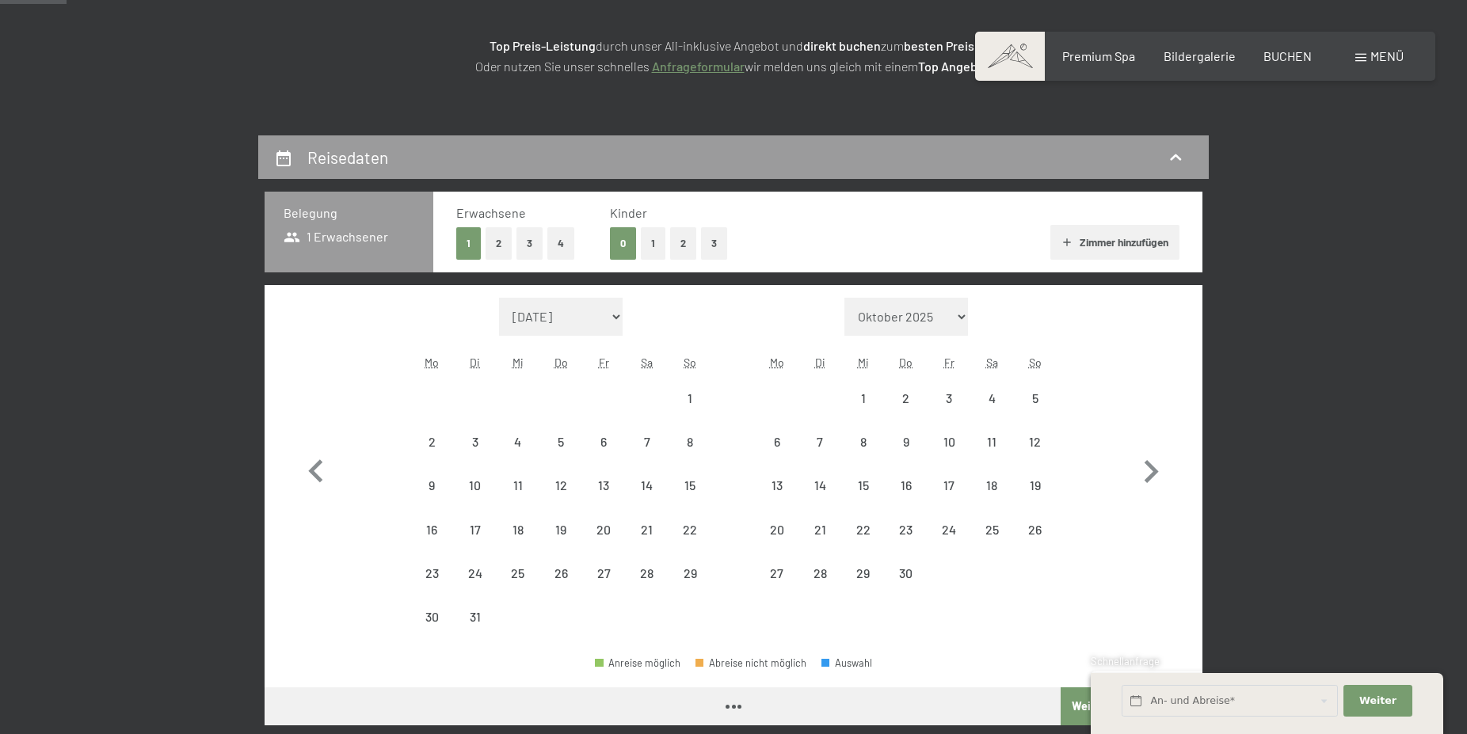
select select "[DATE]"
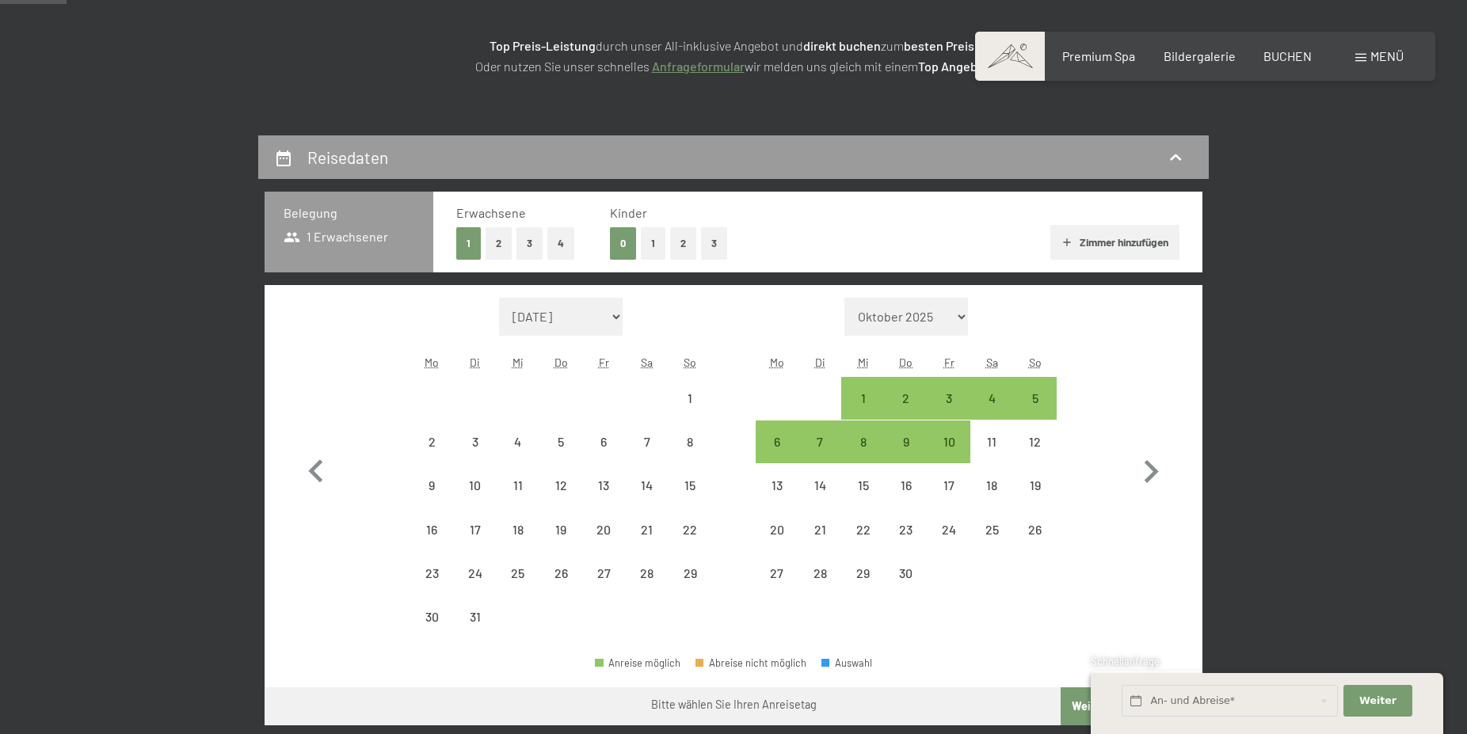
select select "[DATE]"
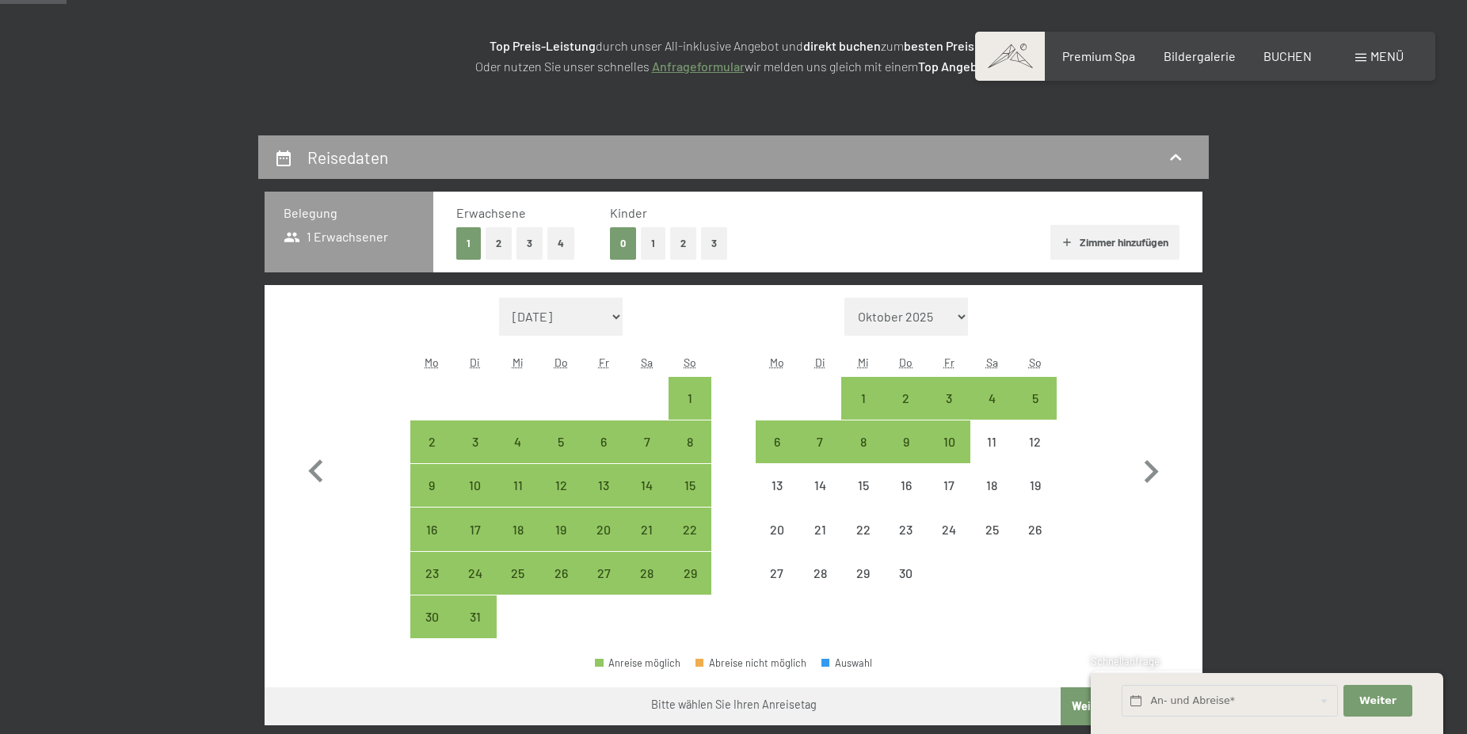
click at [648, 244] on button "1" at bounding box center [653, 243] width 25 height 32
select select "[DATE]"
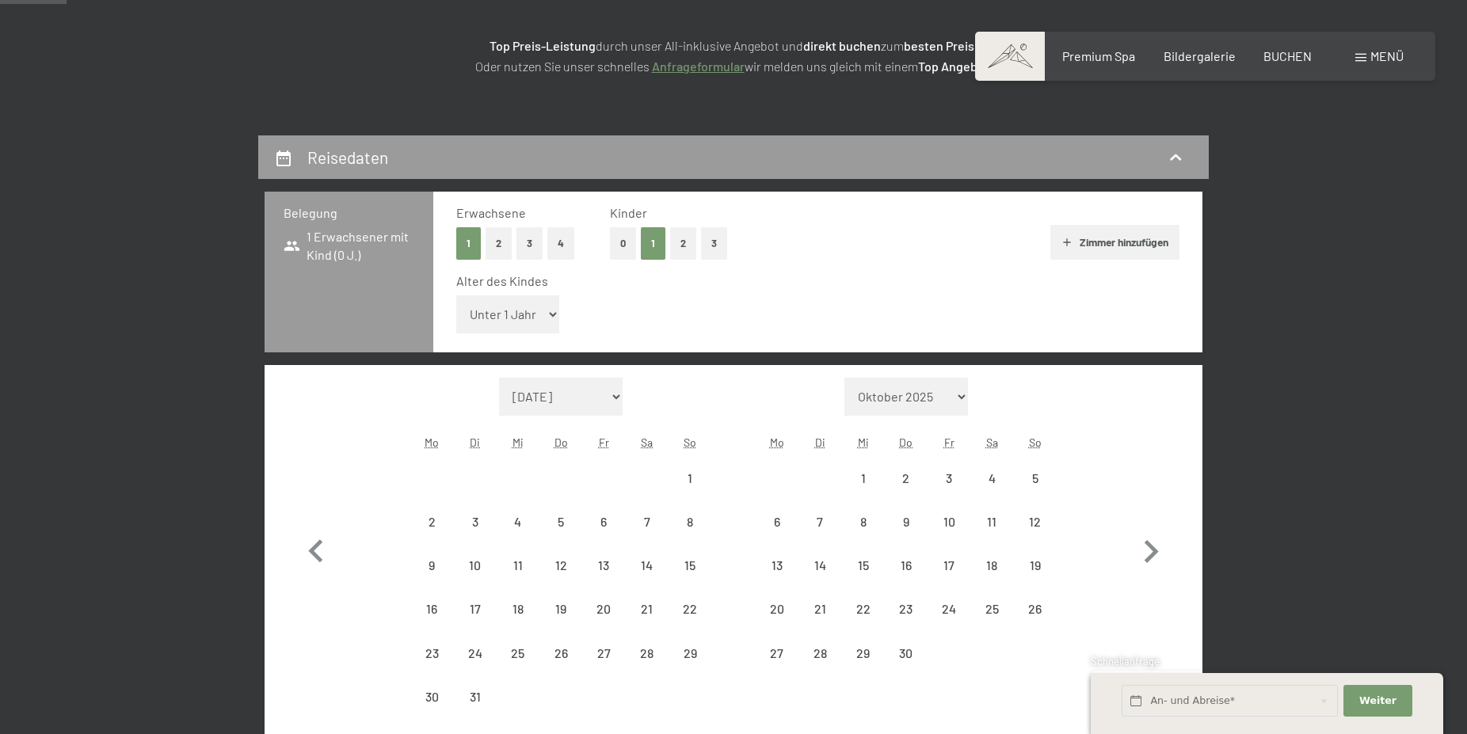
select select "[DATE]"
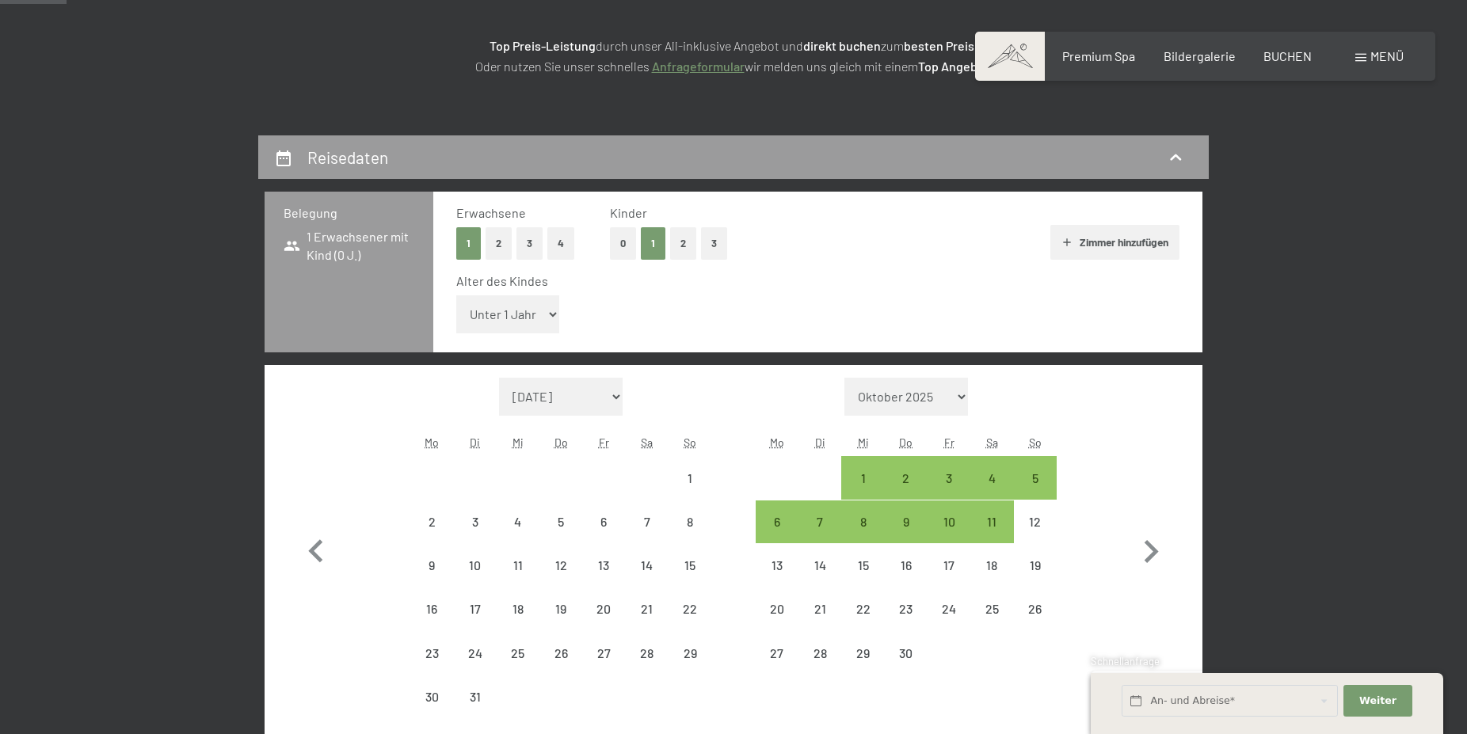
select select "[DATE]"
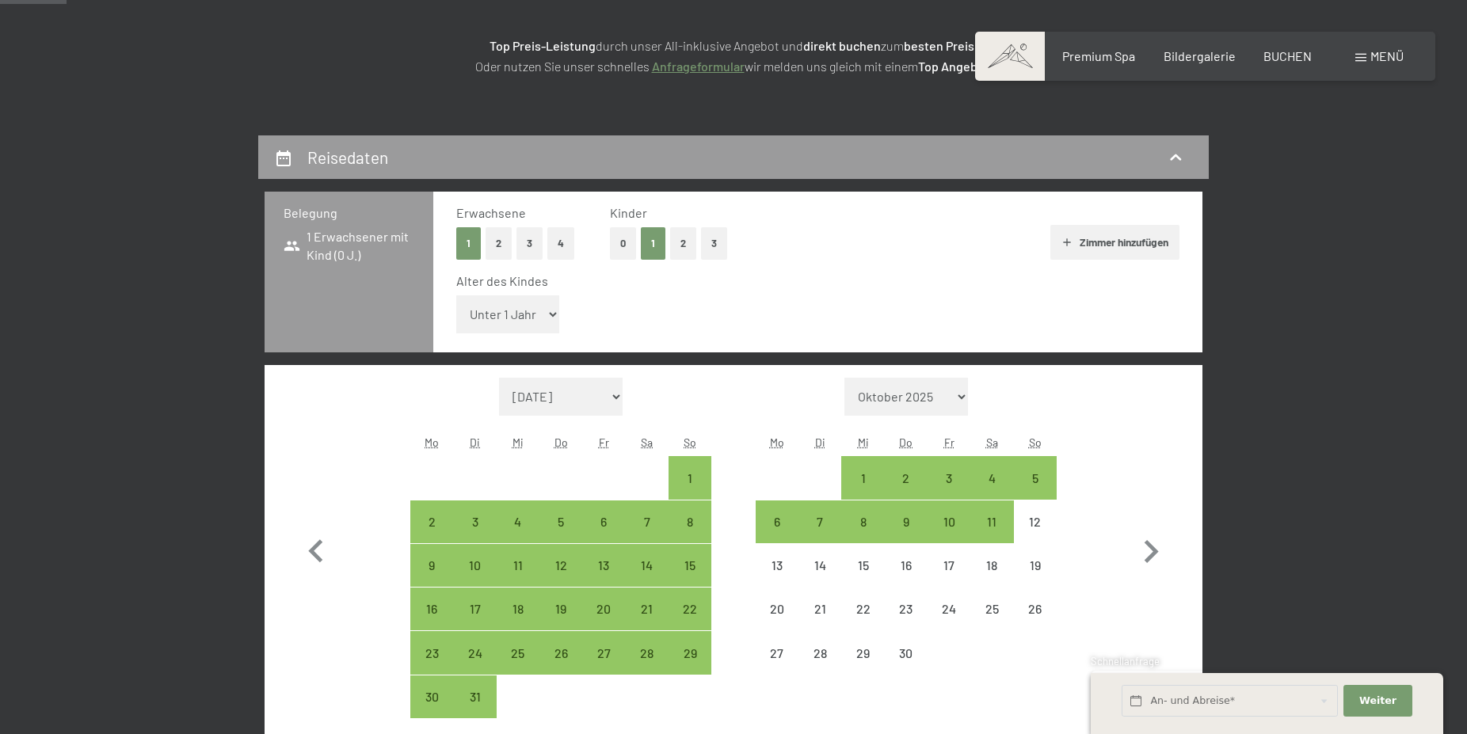
click at [456, 295] on select "Unter 1 Jahr 1 Jahr 2 Jahre 3 Jahre 4 Jahre 5 Jahre 6 Jahre 7 Jahre 8 Jahre 9 J…" at bounding box center [507, 314] width 103 height 38
select select "11"
click option "11 Jahre" at bounding box center [0, 0] width 0 height 0
select select "[DATE]"
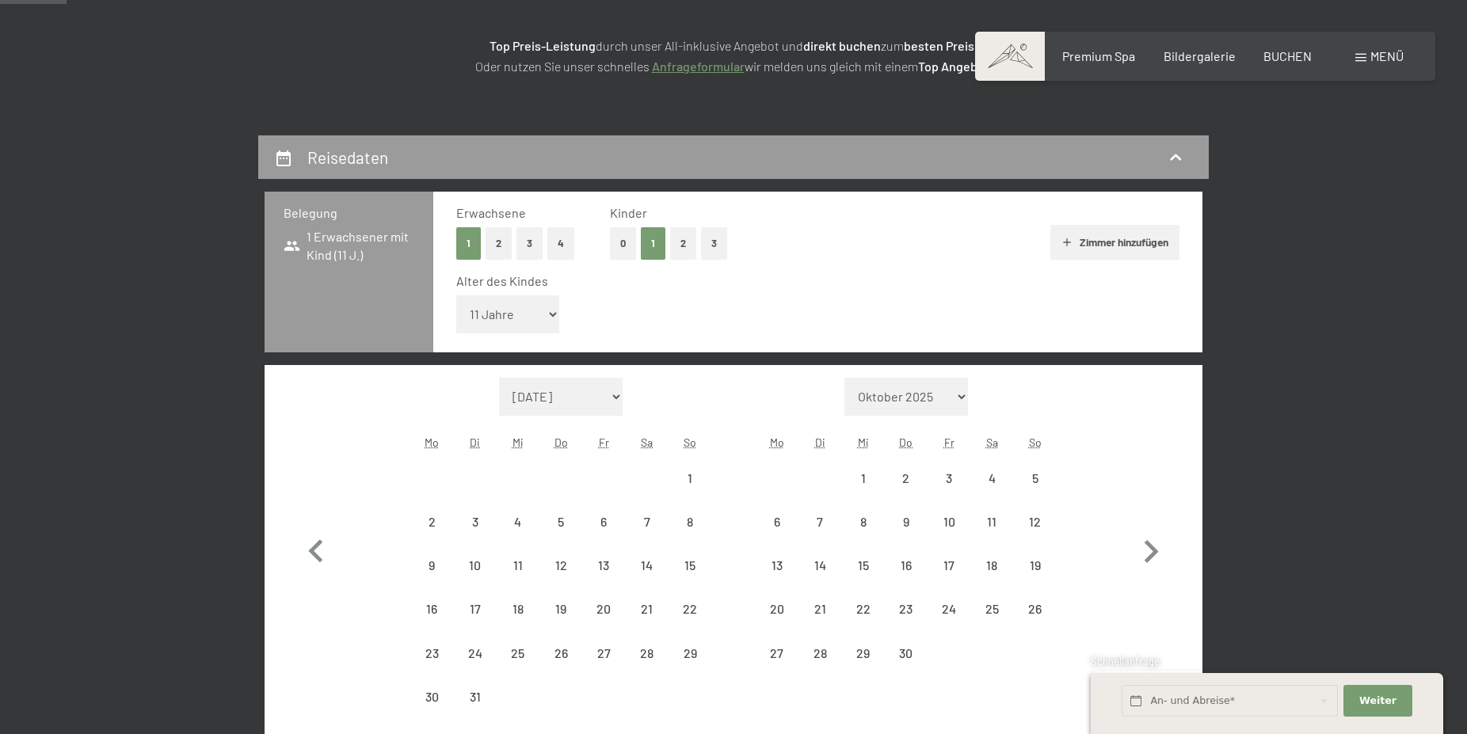
select select "[DATE]"
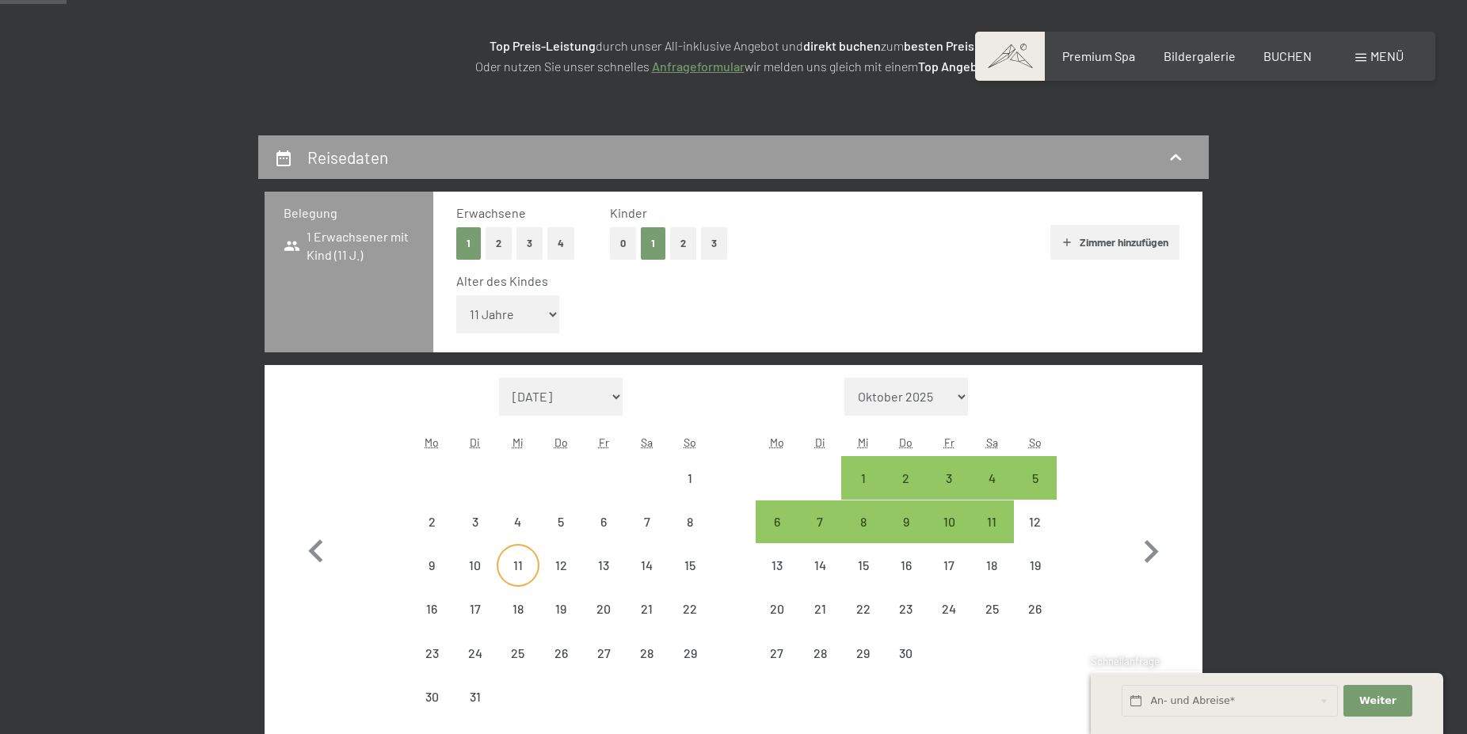
select select "[DATE]"
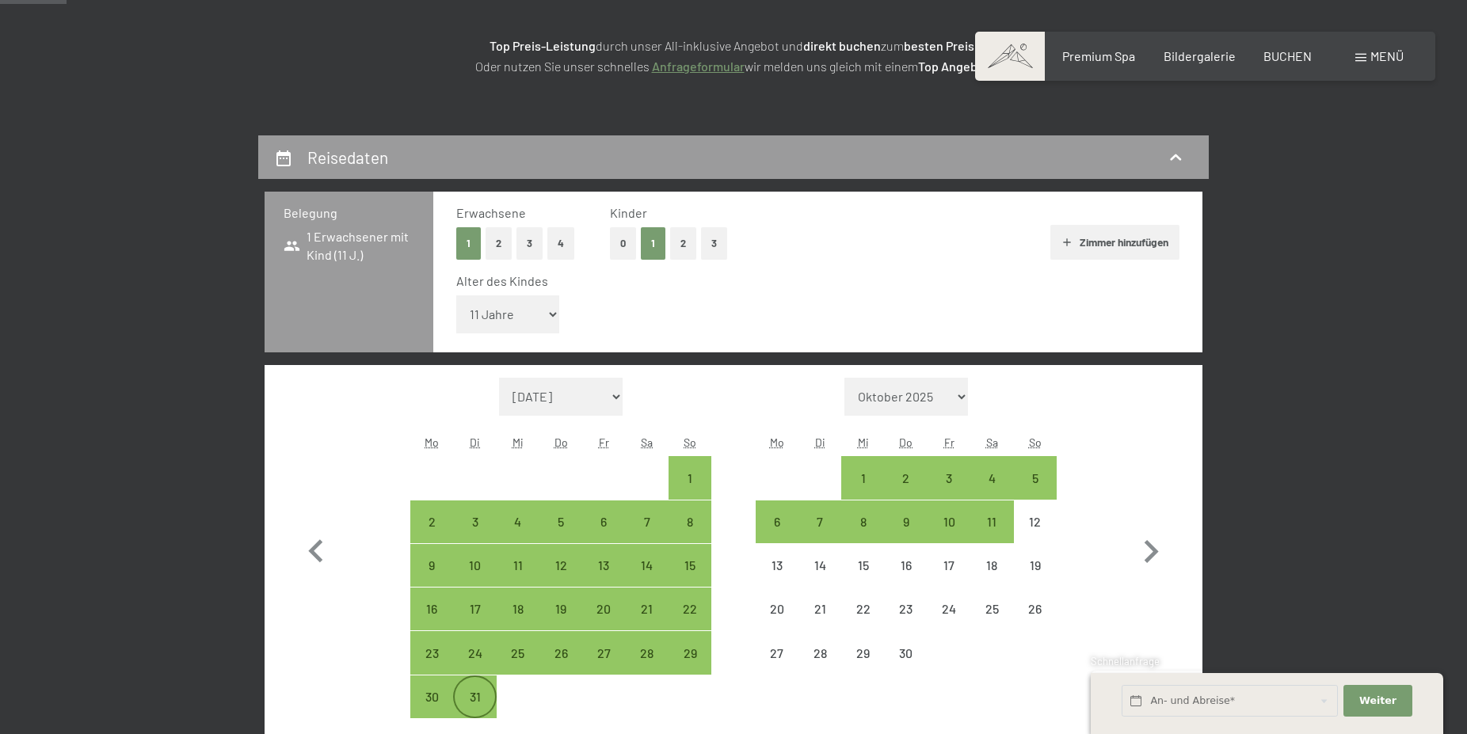
click at [484, 695] on div "31" at bounding box center [475, 711] width 40 height 40
select select "[DATE]"
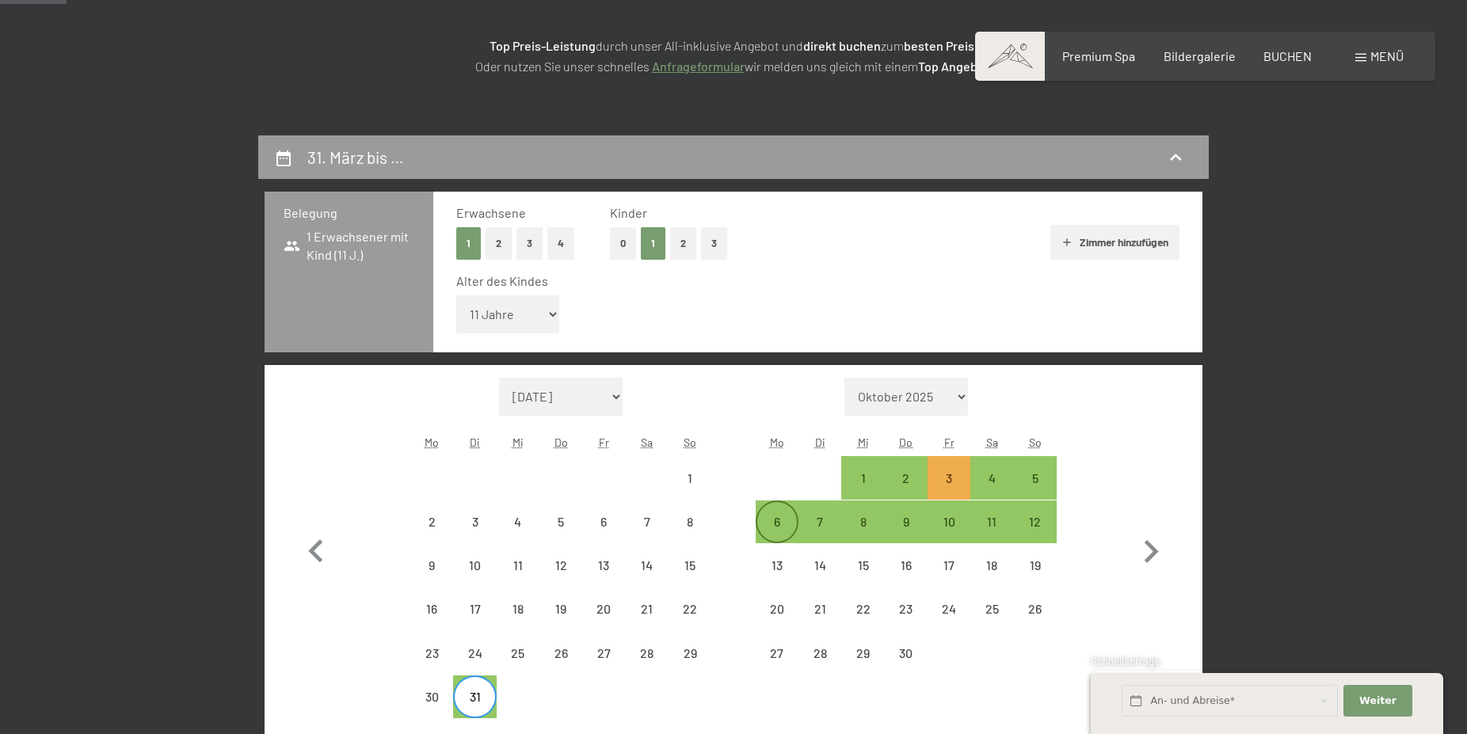
click at [780, 524] on div "6" at bounding box center [777, 536] width 40 height 40
select select "[DATE]"
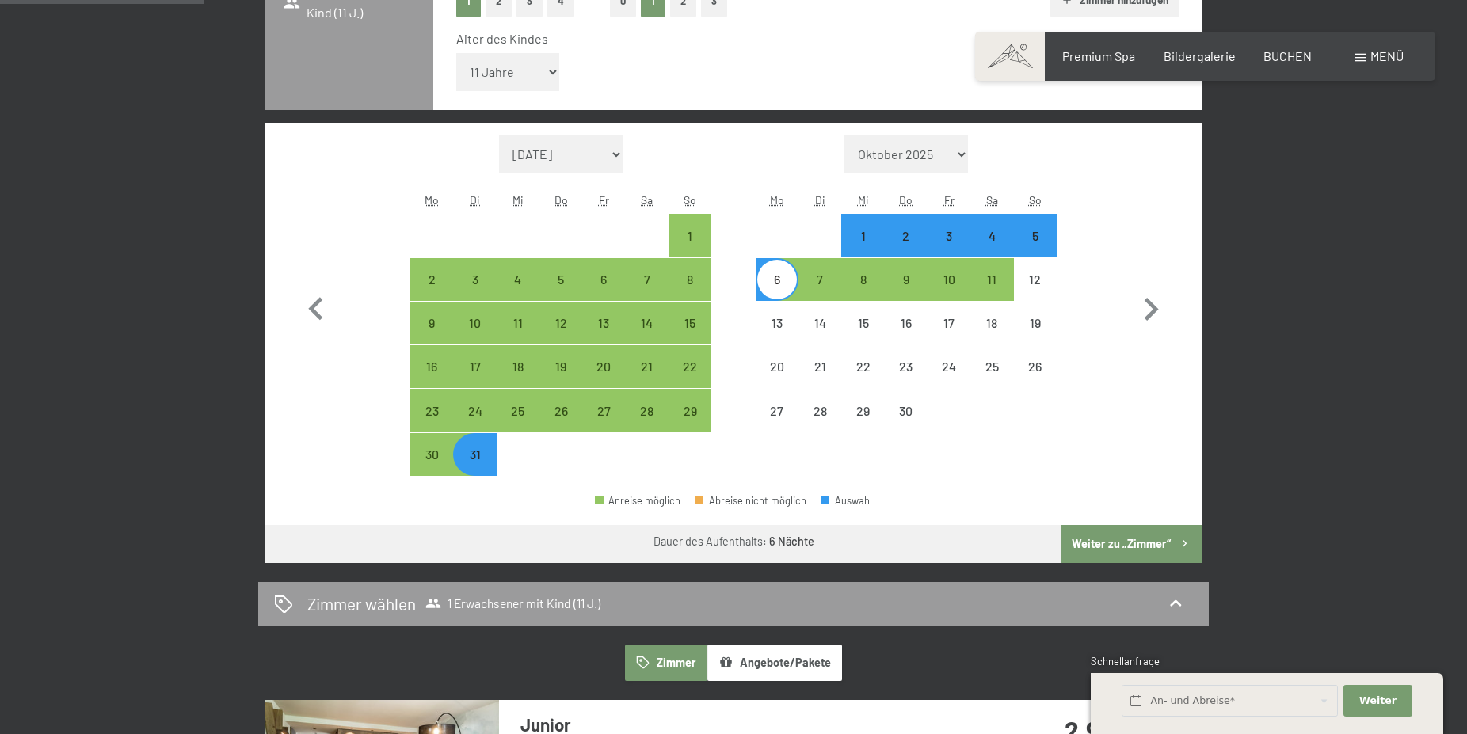
scroll to position [323, 0]
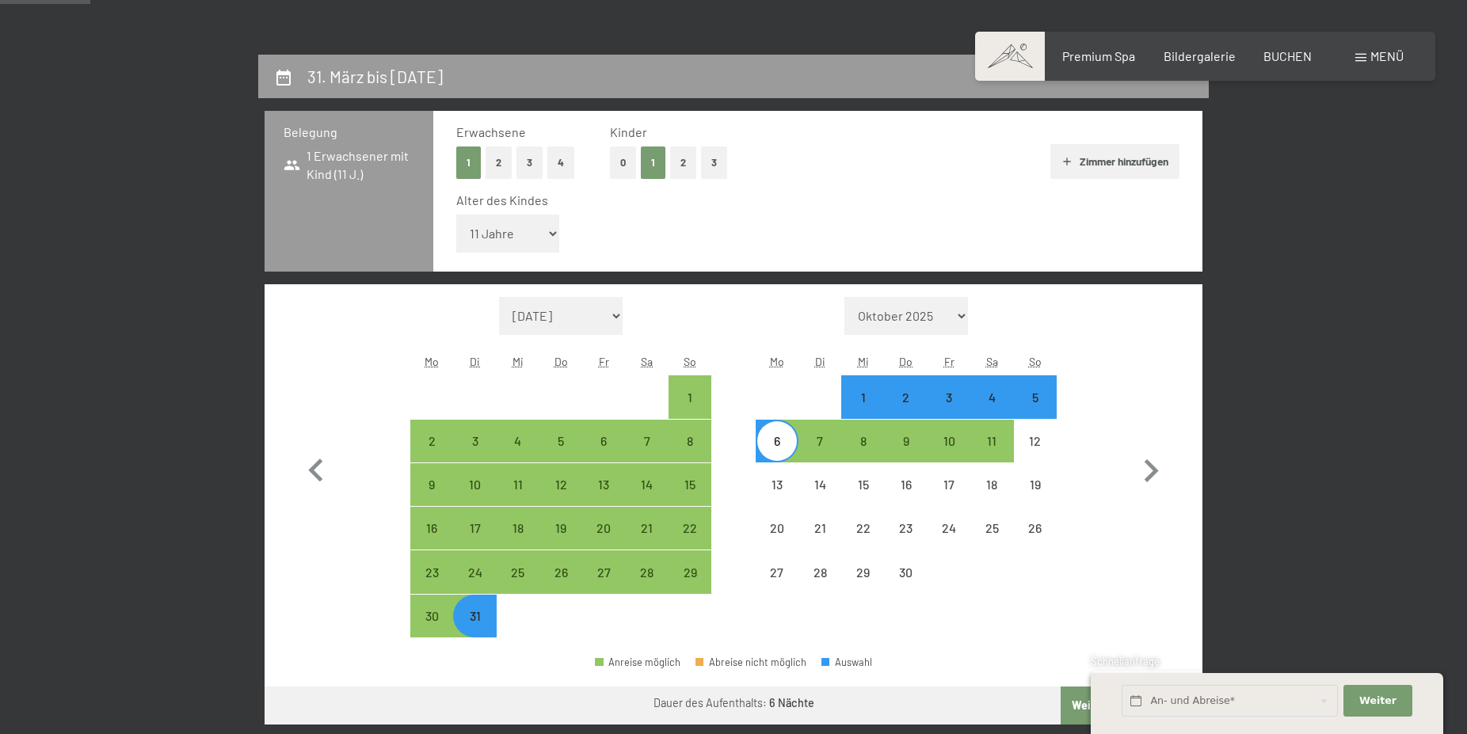
click at [688, 156] on button "2" at bounding box center [683, 163] width 26 height 32
select select "0"
select select "[DATE]"
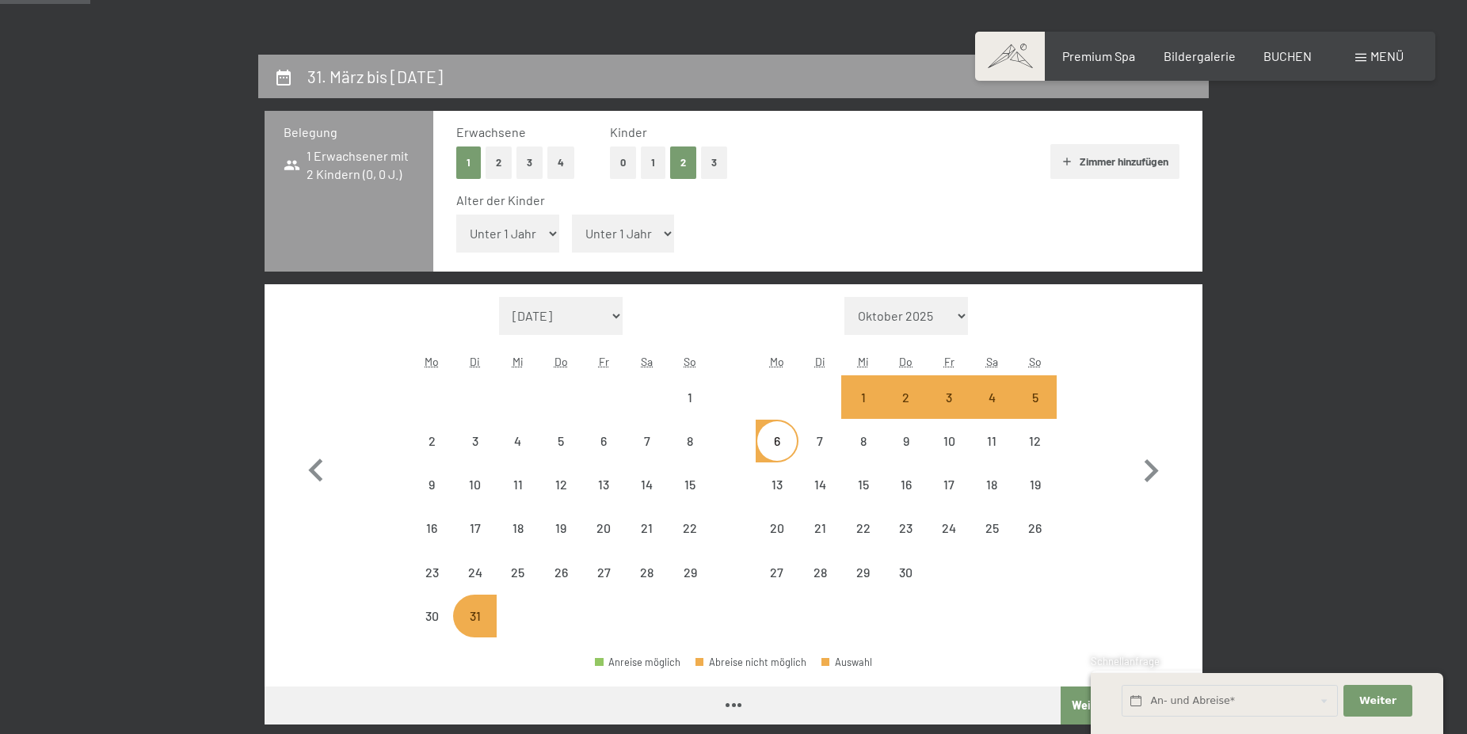
select select "[DATE]"
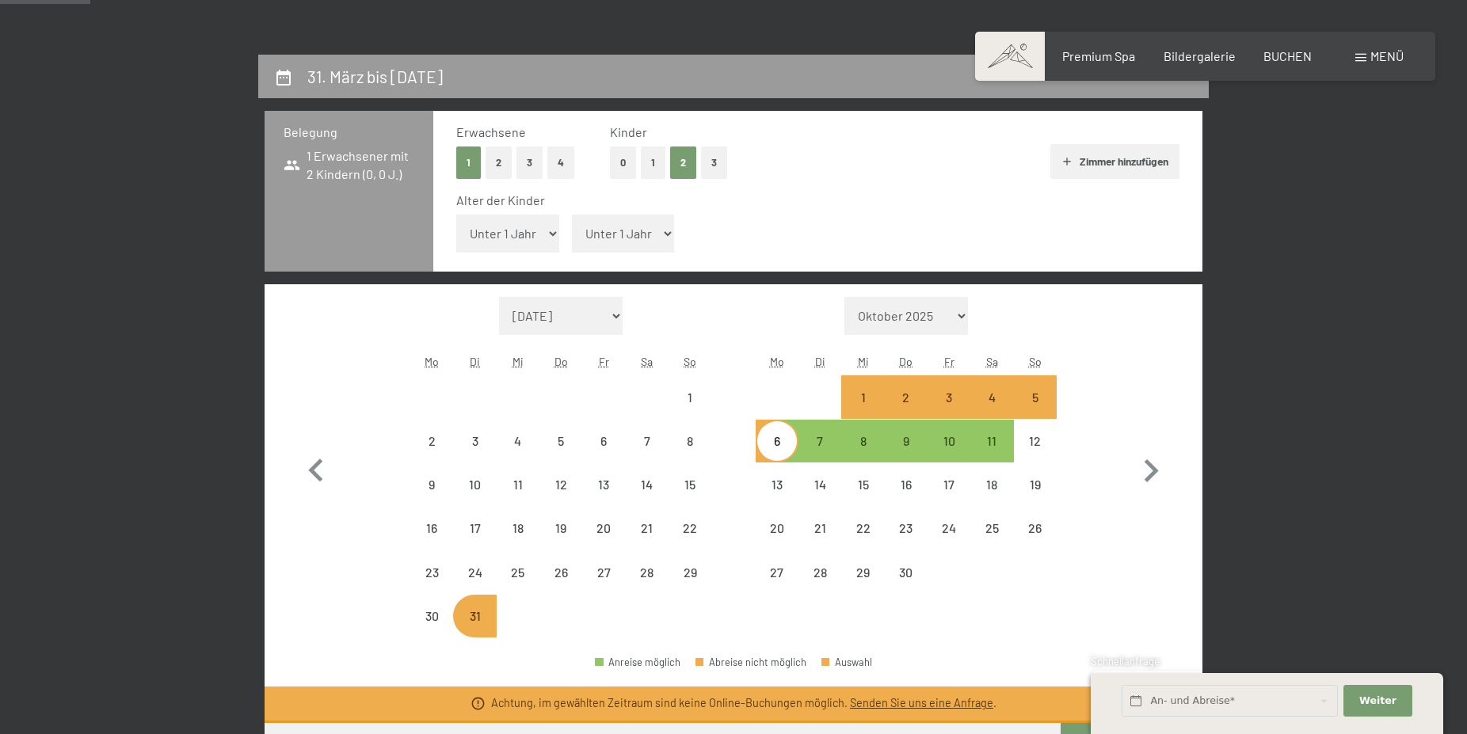
click at [498, 157] on button "2" at bounding box center [499, 163] width 26 height 32
select select "[DATE]"
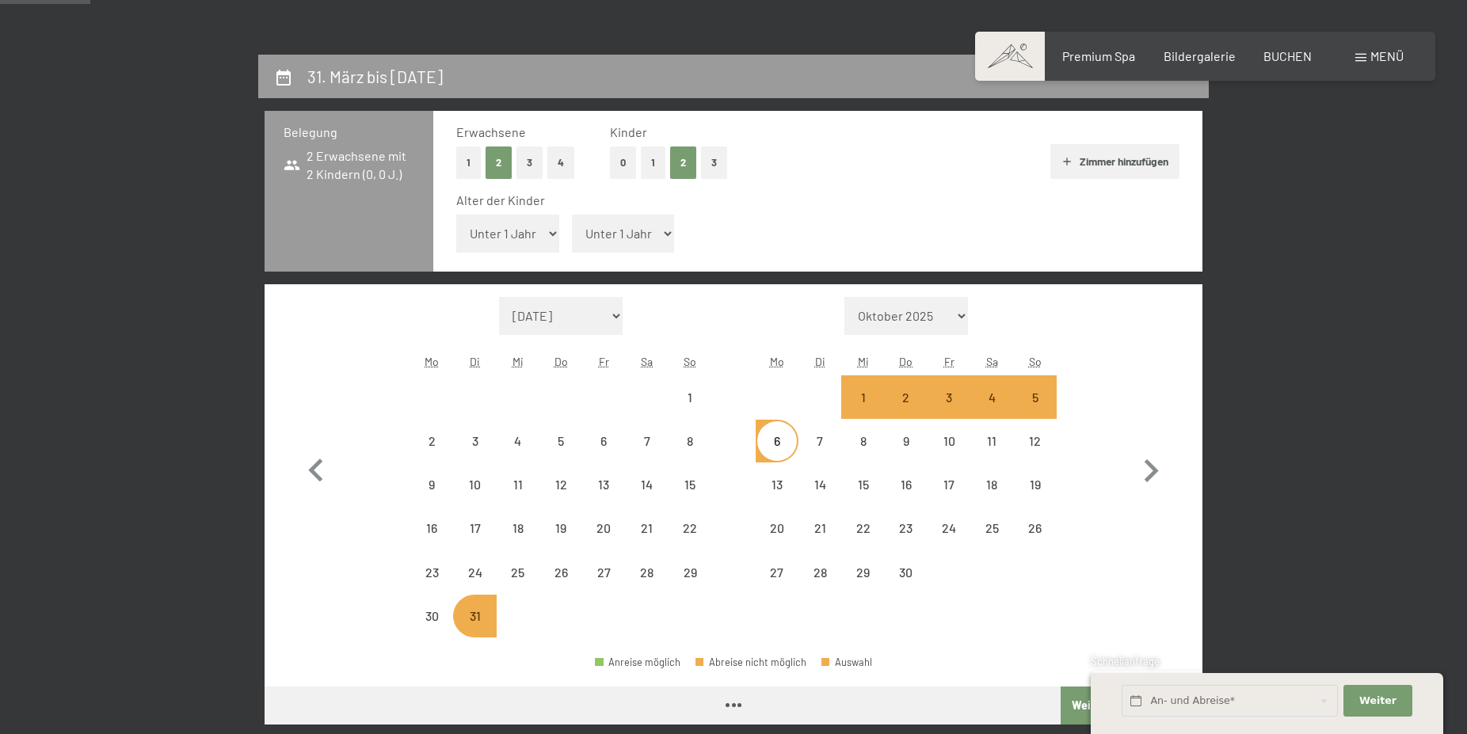
select select "[DATE]"
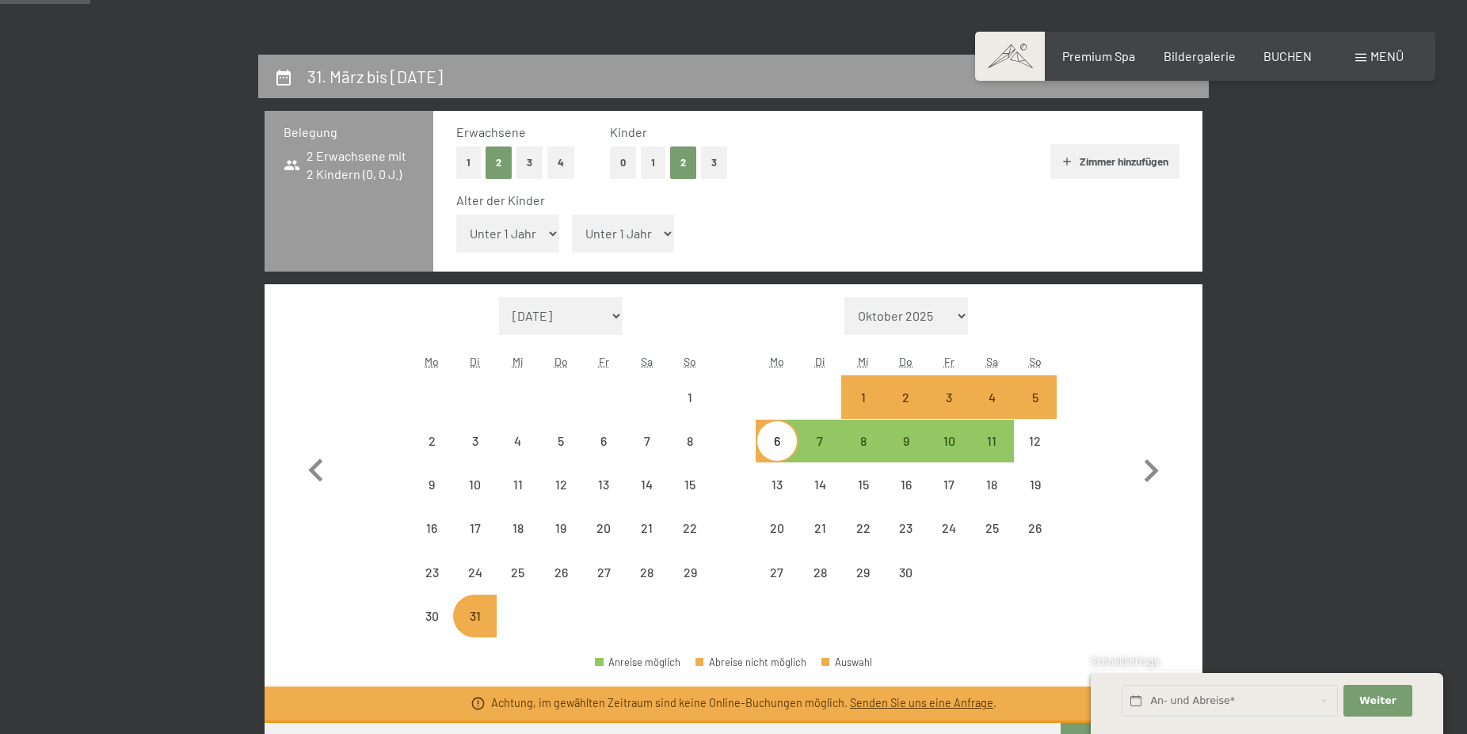
select select "[DATE]"
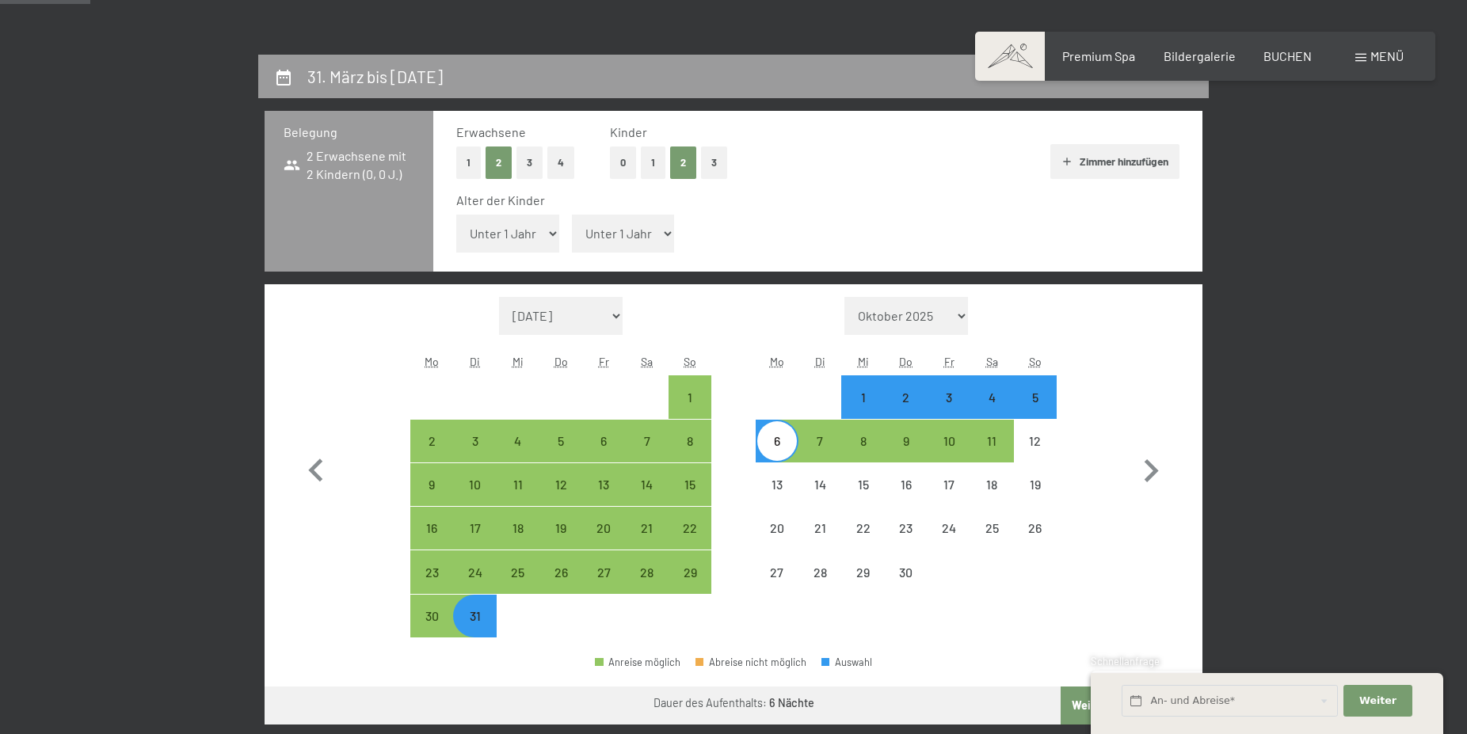
click at [718, 158] on button "3" at bounding box center [714, 163] width 26 height 32
select select "[DATE]"
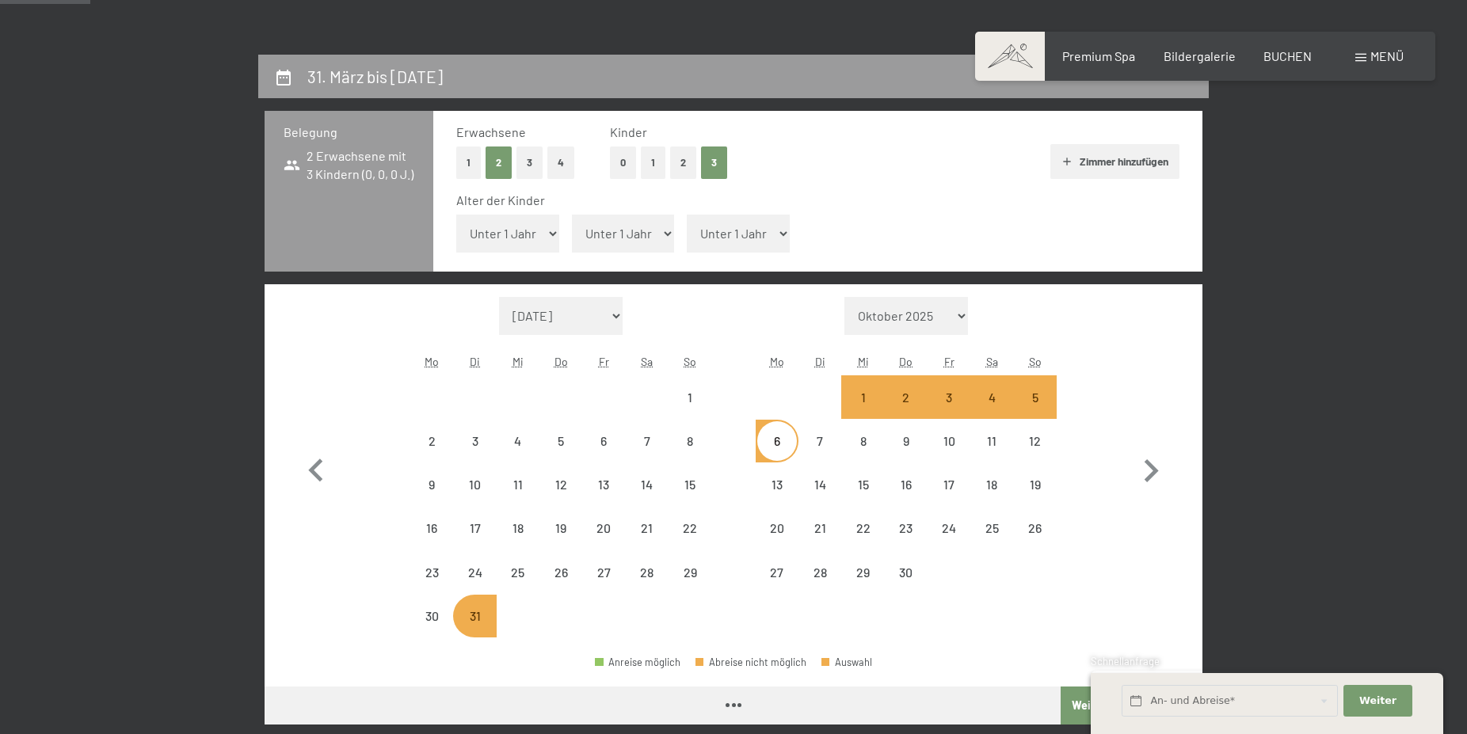
select select "[DATE]"
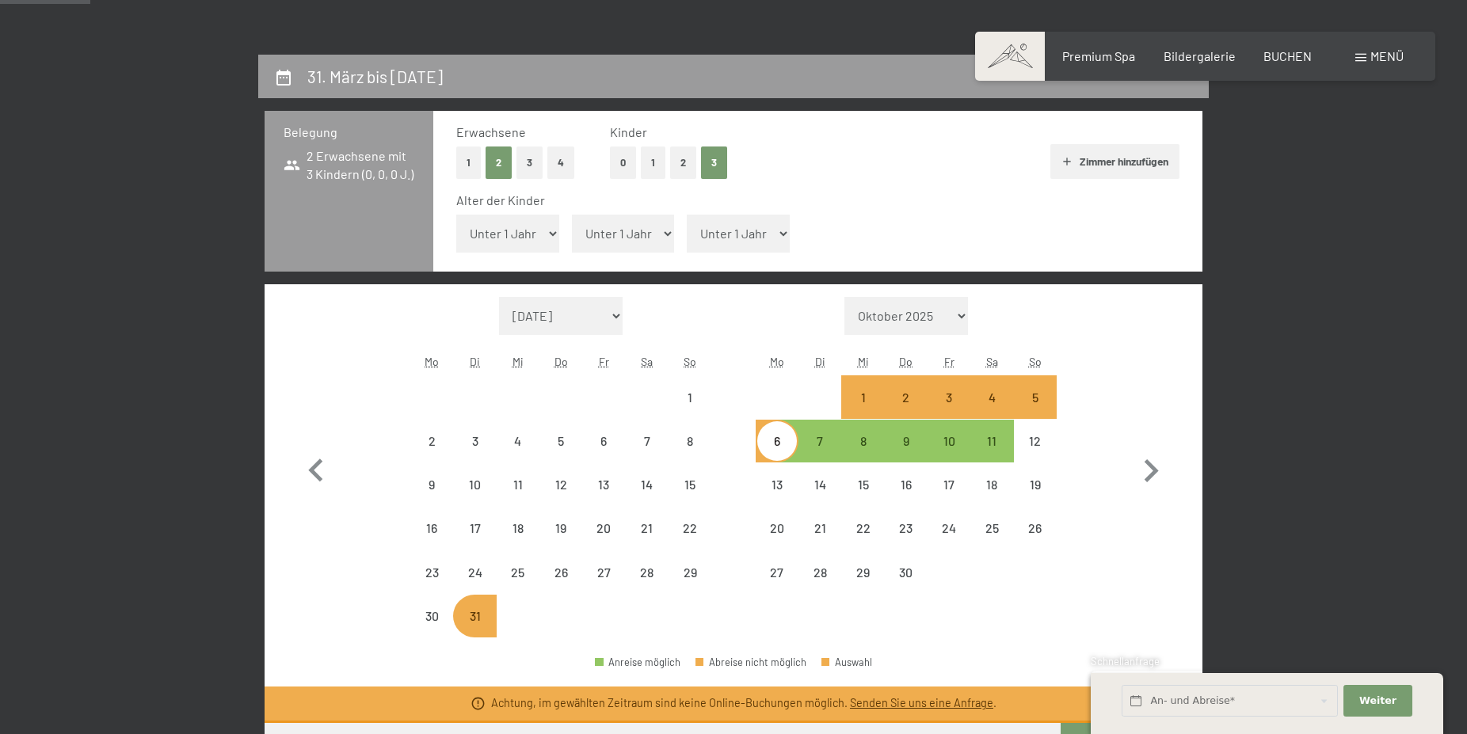
select select "[DATE]"
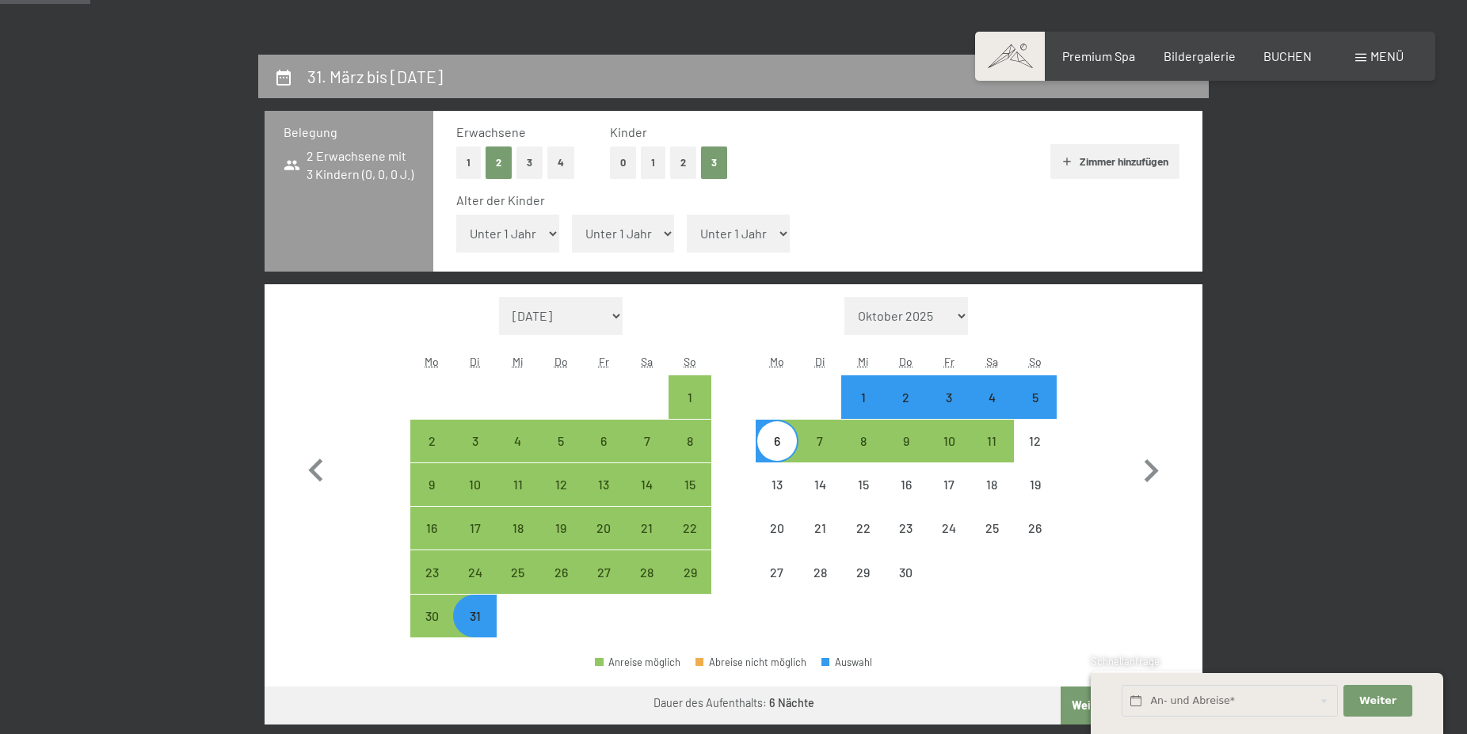
click at [687, 215] on select "Unter 1 Jahr 1 Jahr 2 Jahre 3 Jahre 4 Jahre 5 Jahre 6 Jahre 7 Jahre 8 Jahre 9 J…" at bounding box center [738, 234] width 103 height 38
click at [572, 215] on select "Unter 1 Jahr 1 Jahr 2 Jahre 3 Jahre 4 Jahre 5 Jahre 6 Jahre 7 Jahre 8 Jahre 9 J…" at bounding box center [623, 234] width 103 height 38
click at [685, 166] on button "2" at bounding box center [683, 163] width 26 height 32
select select "[DATE]"
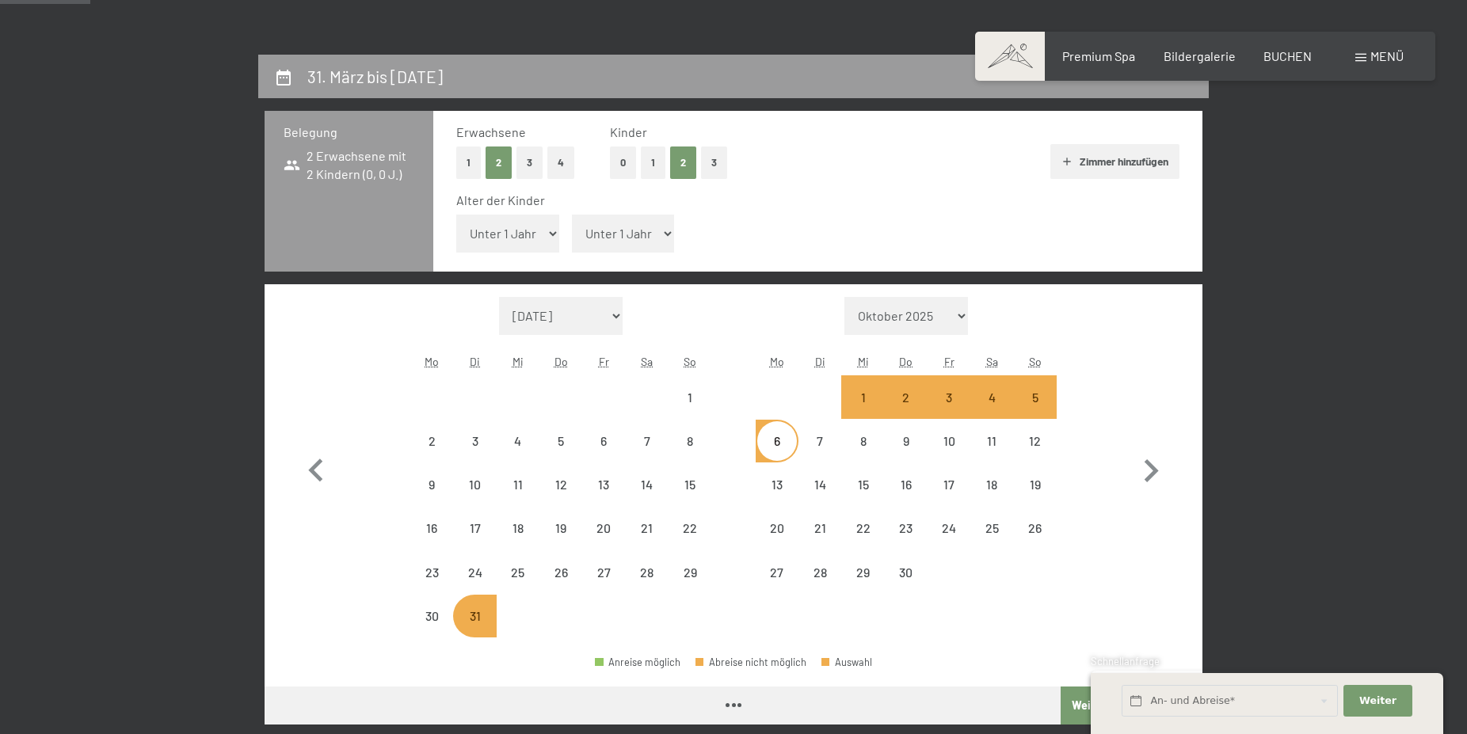
select select "[DATE]"
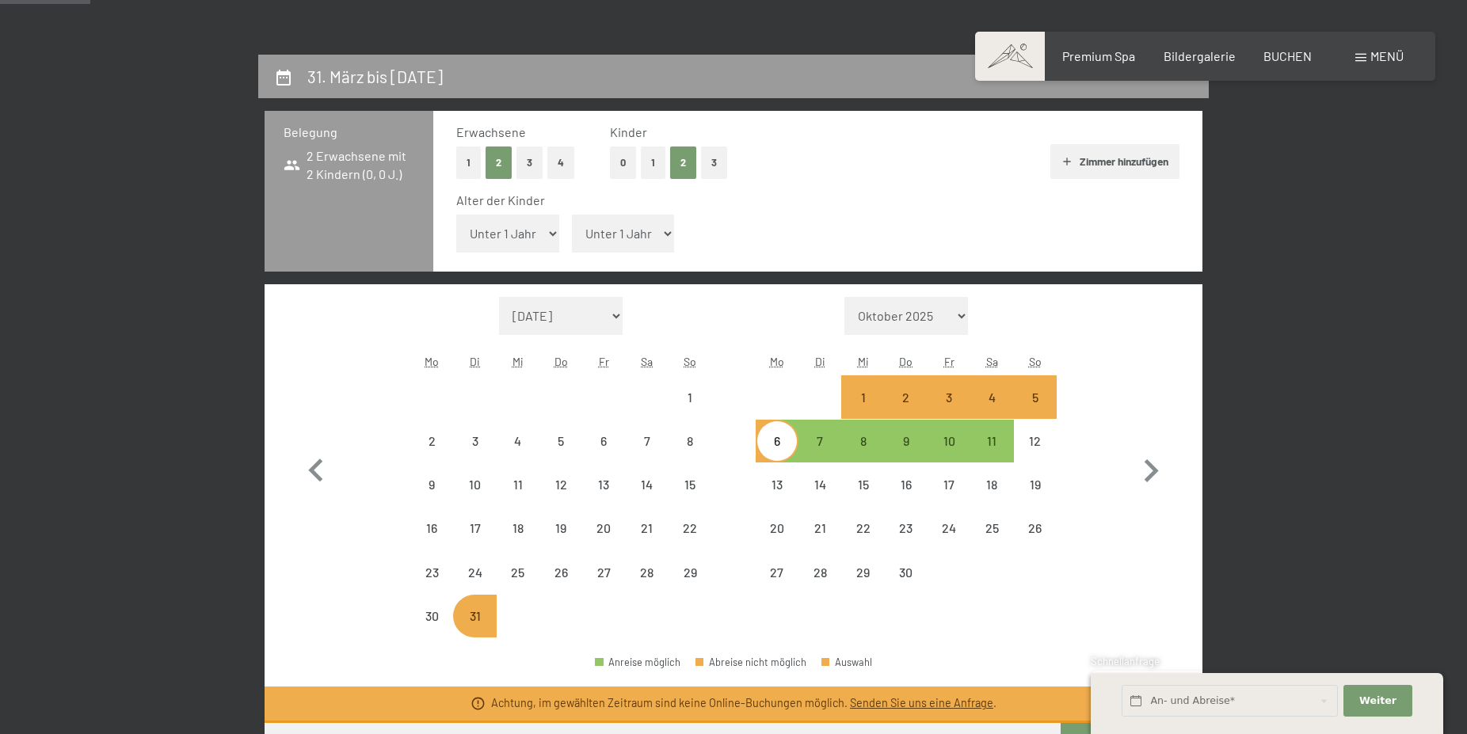
select select "[DATE]"
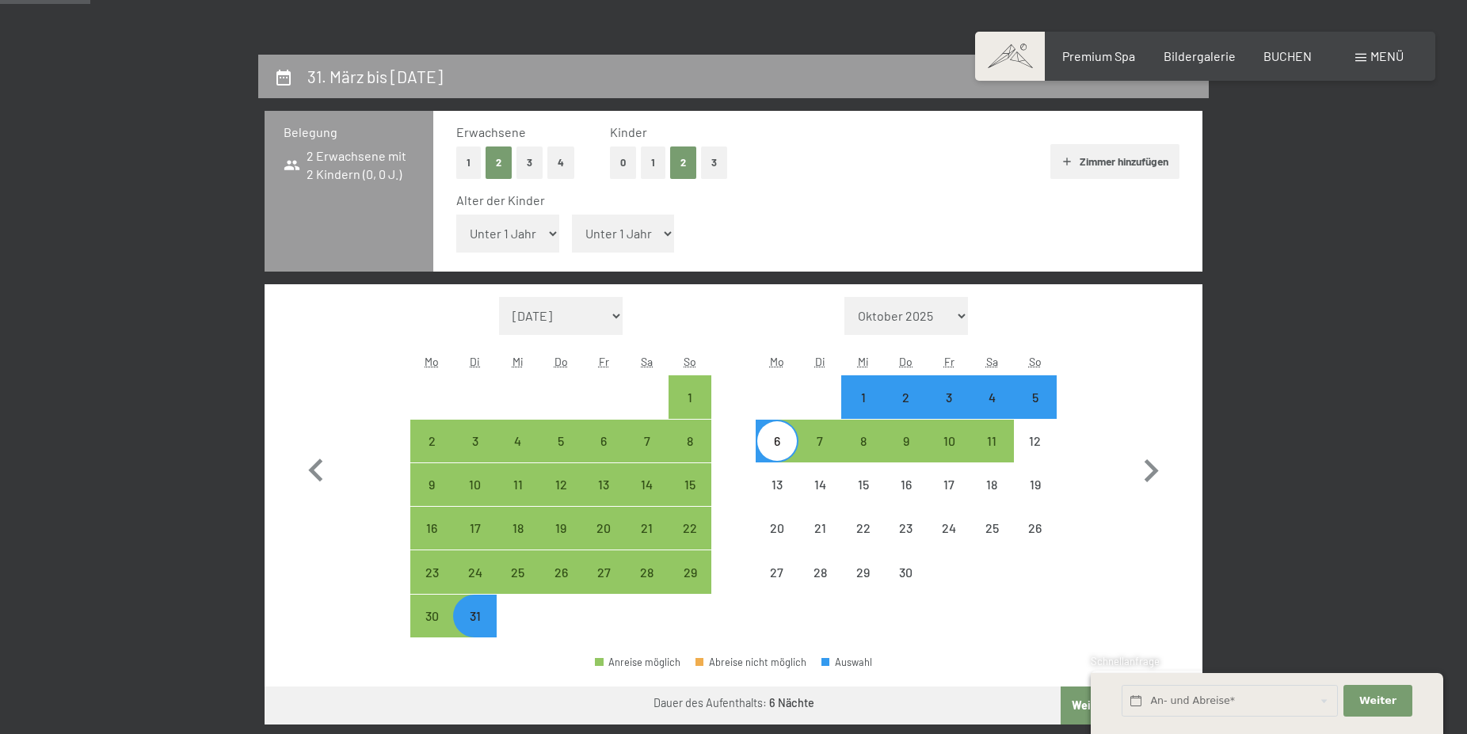
click at [572, 215] on select "Unter 1 Jahr 1 Jahr 2 Jahre 3 Jahre 4 Jahre 5 Jahre 6 Jahre 7 Jahre 8 Jahre 9 J…" at bounding box center [623, 234] width 103 height 38
select select "16"
click option "16 Jahre" at bounding box center [0, 0] width 0 height 0
select select "[DATE]"
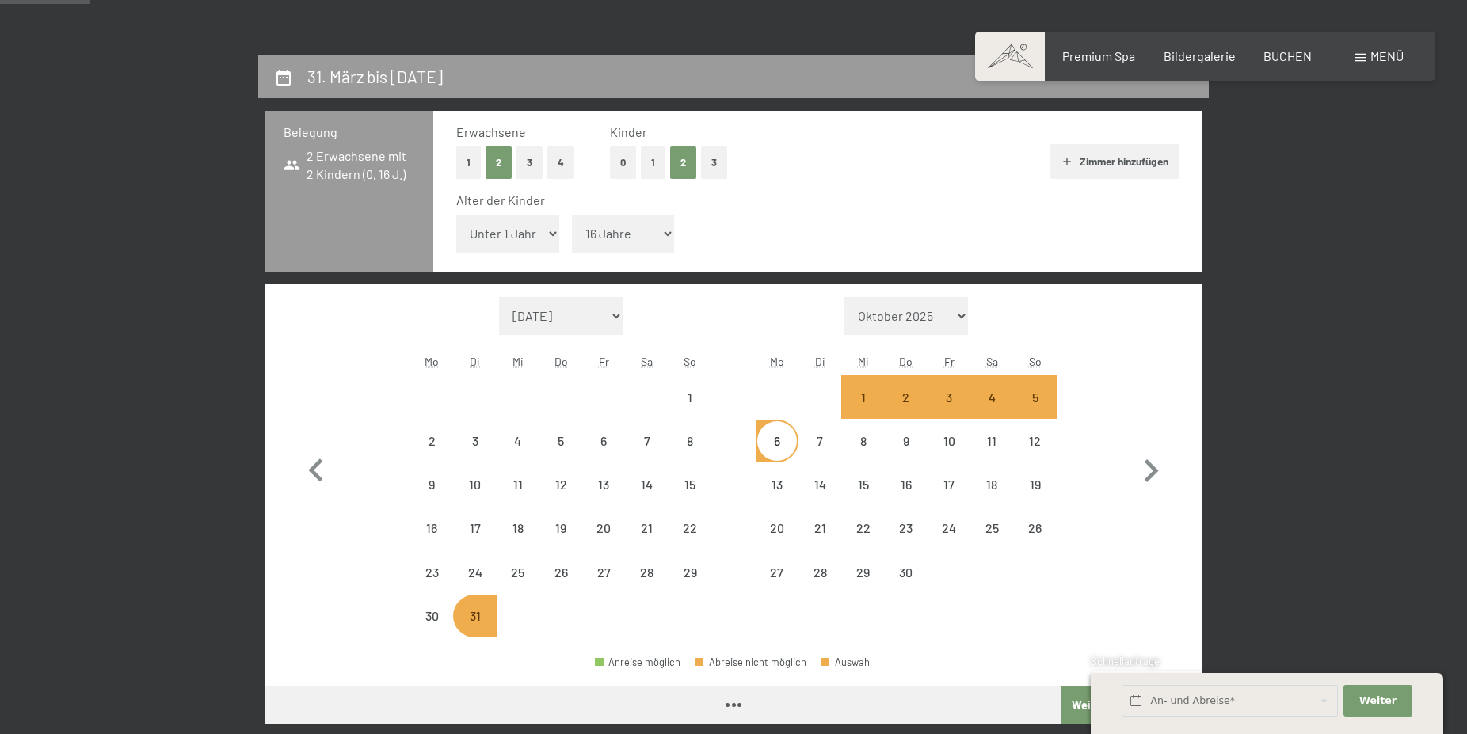
select select "[DATE]"
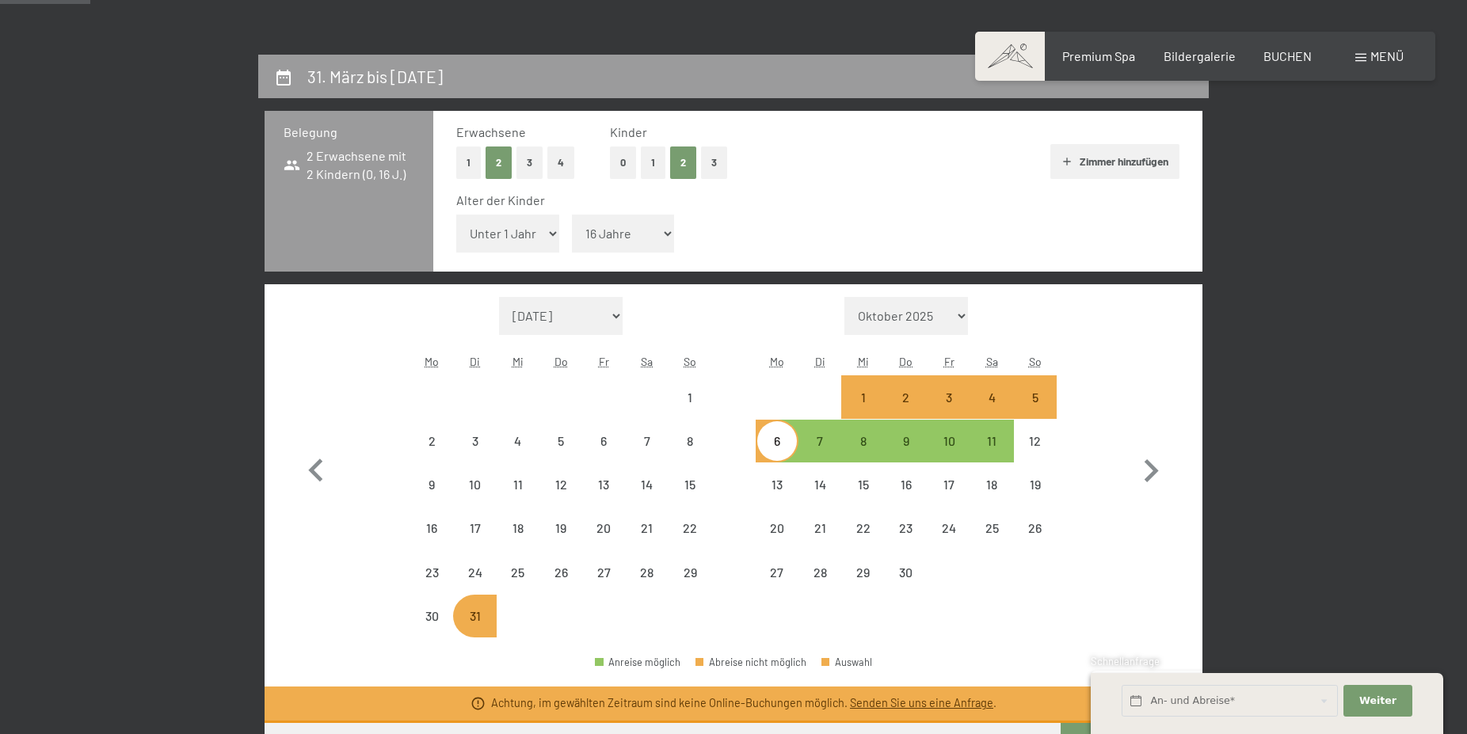
click at [456, 215] on select "Unter 1 Jahr 1 Jahr 2 Jahre 3 Jahre 4 Jahre 5 Jahre 6 Jahre 7 Jahre 8 Jahre 9 J…" at bounding box center [507, 234] width 103 height 38
select select "[DATE]"
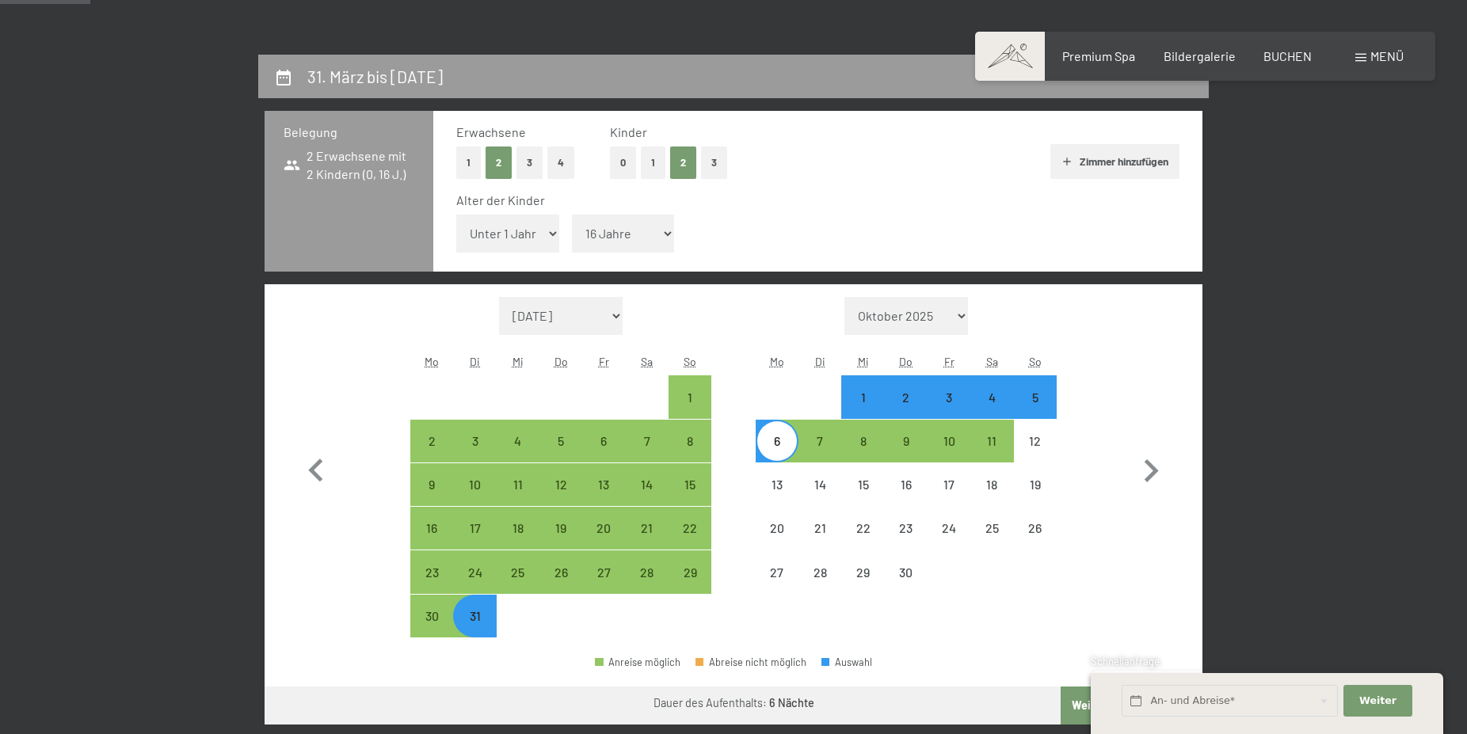
select select "11"
click option "11 Jahre" at bounding box center [0, 0] width 0 height 0
select select "[DATE]"
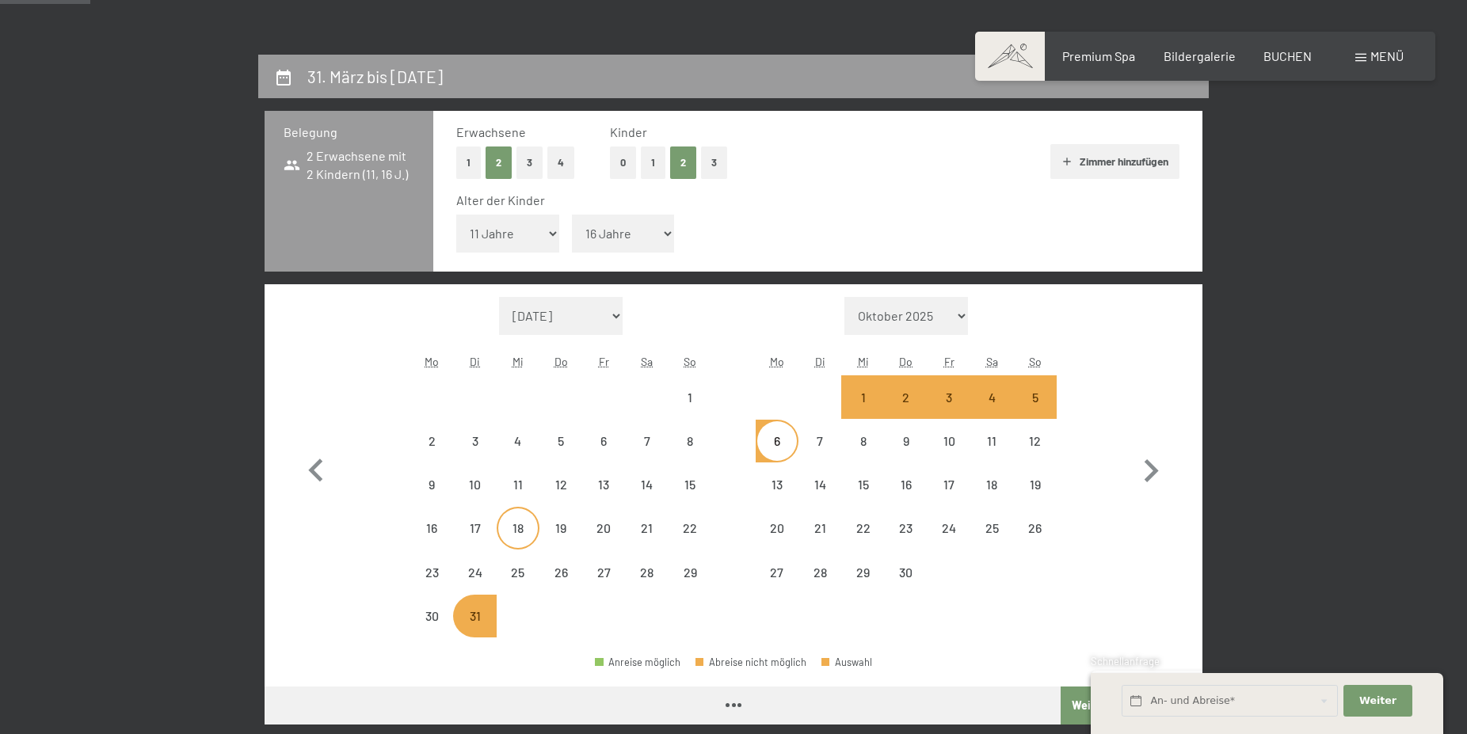
select select "[DATE]"
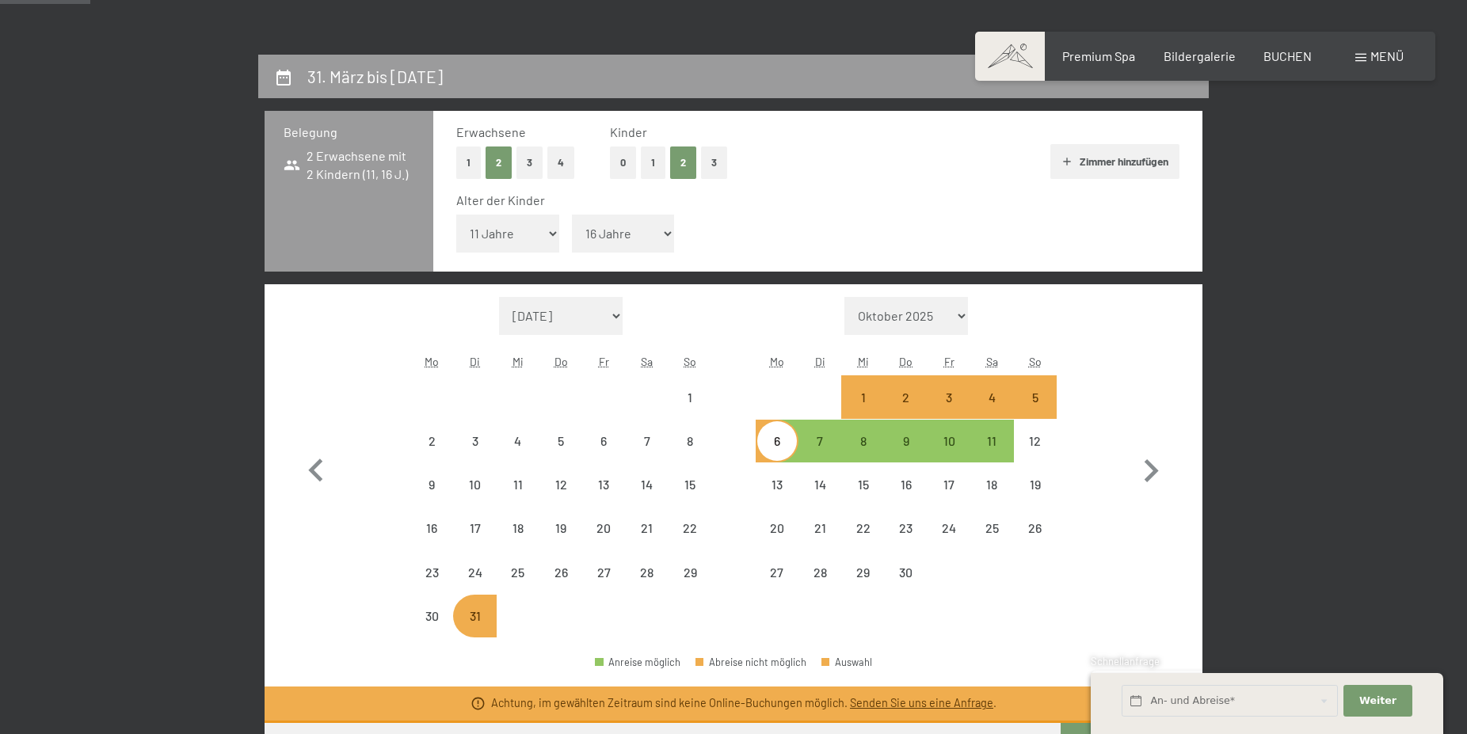
select select "[DATE]"
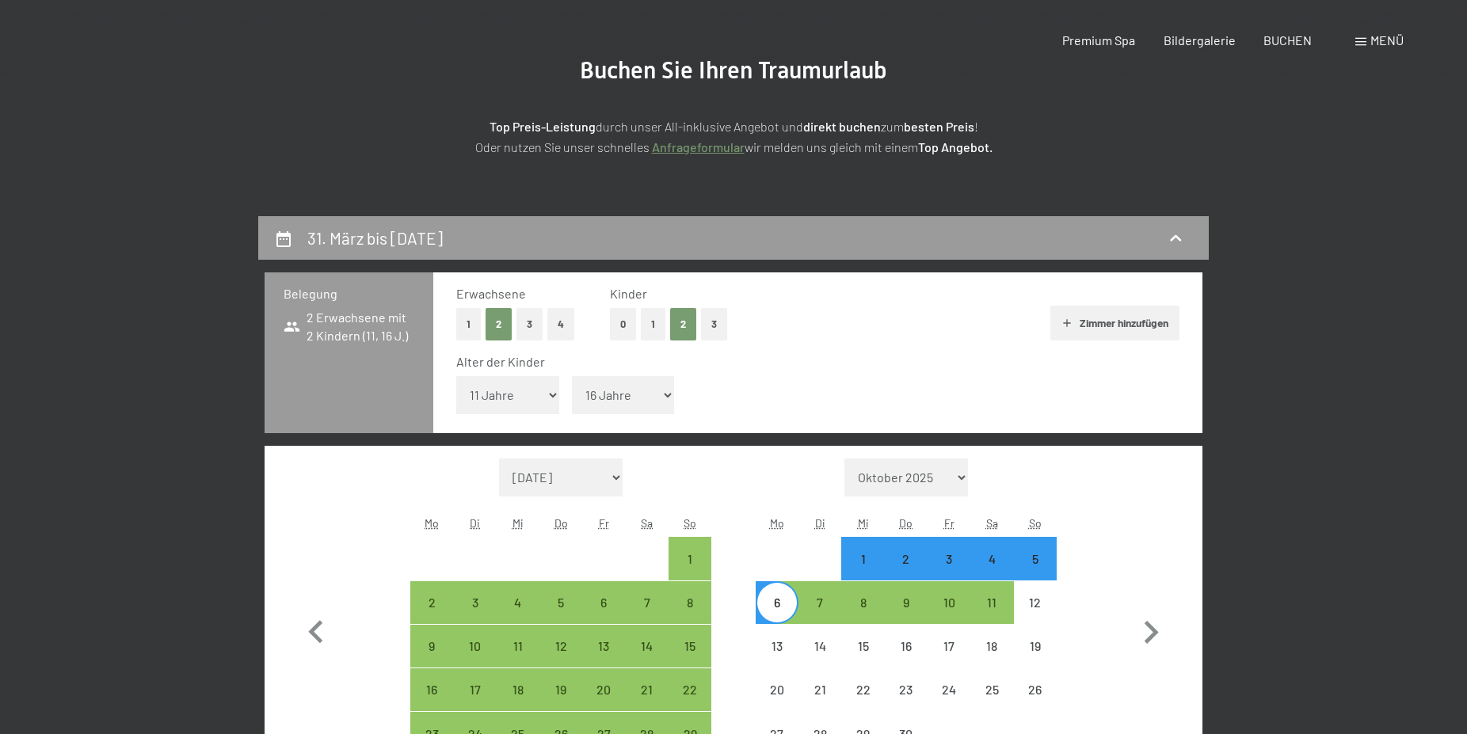
scroll to position [0, 0]
